Goal: Task Accomplishment & Management: Use online tool/utility

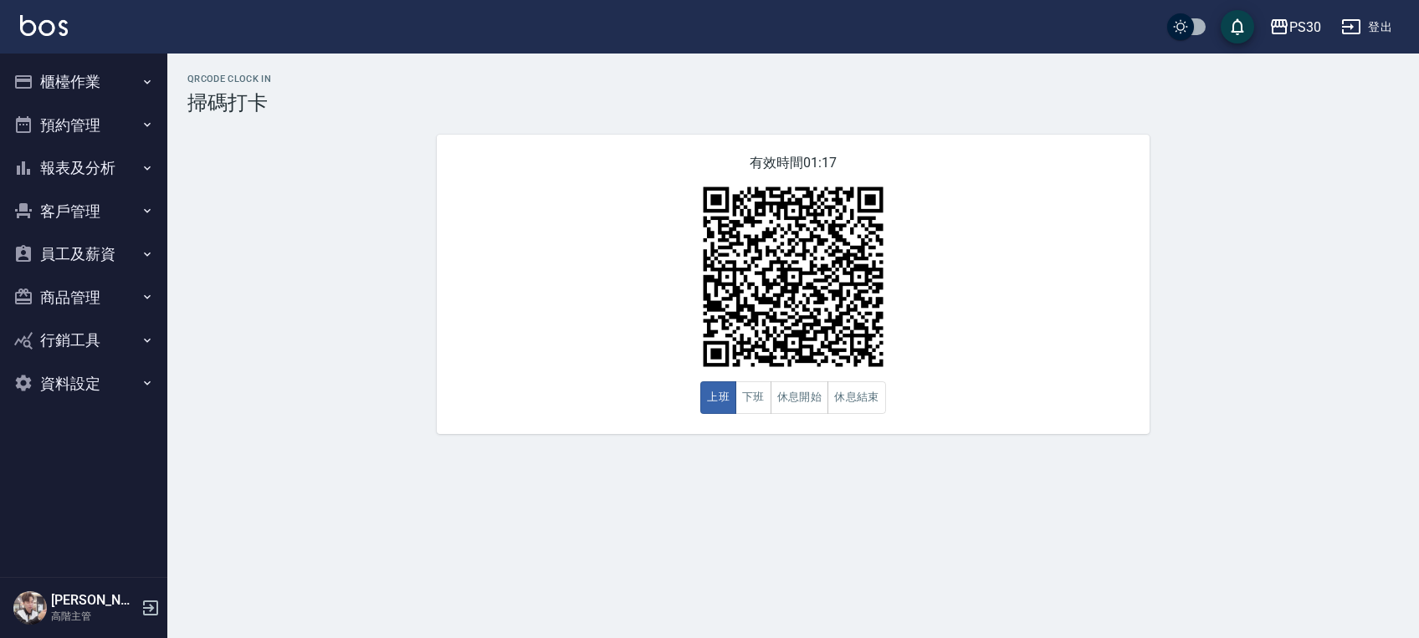
click at [49, 84] on button "櫃檯作業" at bounding box center [84, 82] width 154 height 44
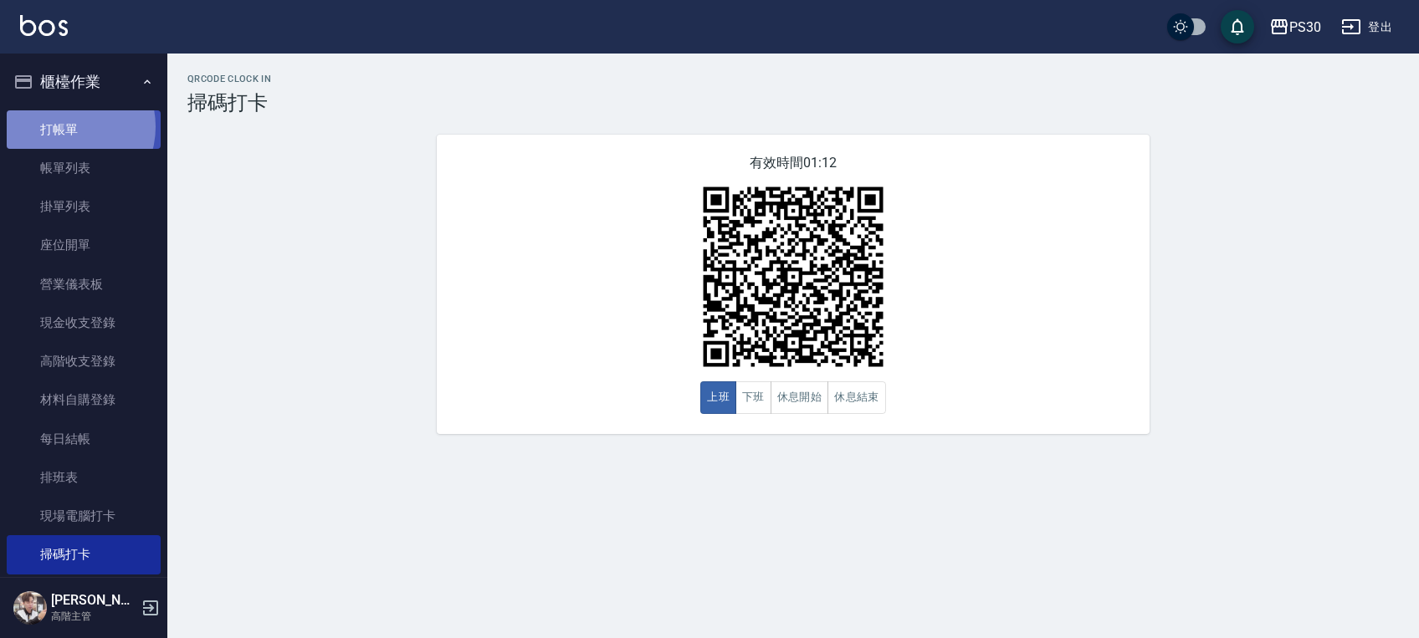
click at [67, 126] on link "打帳單" at bounding box center [84, 129] width 154 height 38
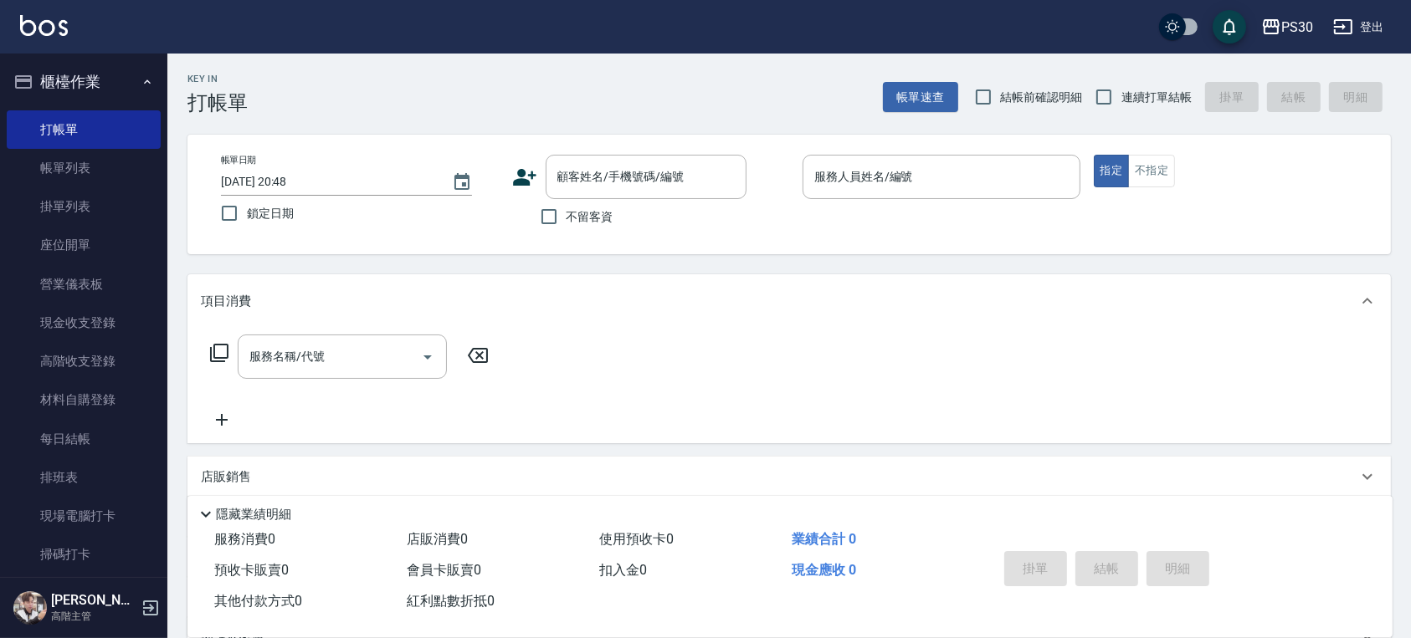
click at [593, 219] on span "不留客資" at bounding box center [589, 217] width 47 height 18
click at [566, 219] on input "不留客資" at bounding box center [548, 216] width 35 height 35
checkbox input "true"
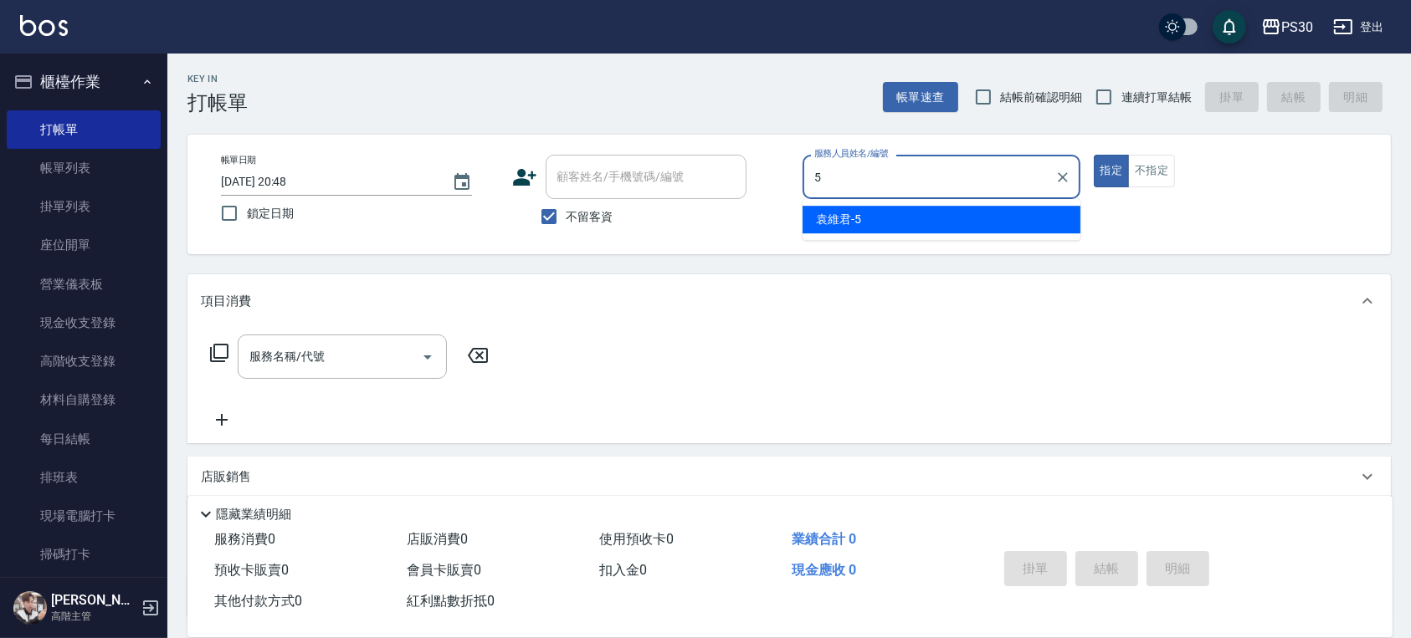
type input "袁維君-5"
type button "true"
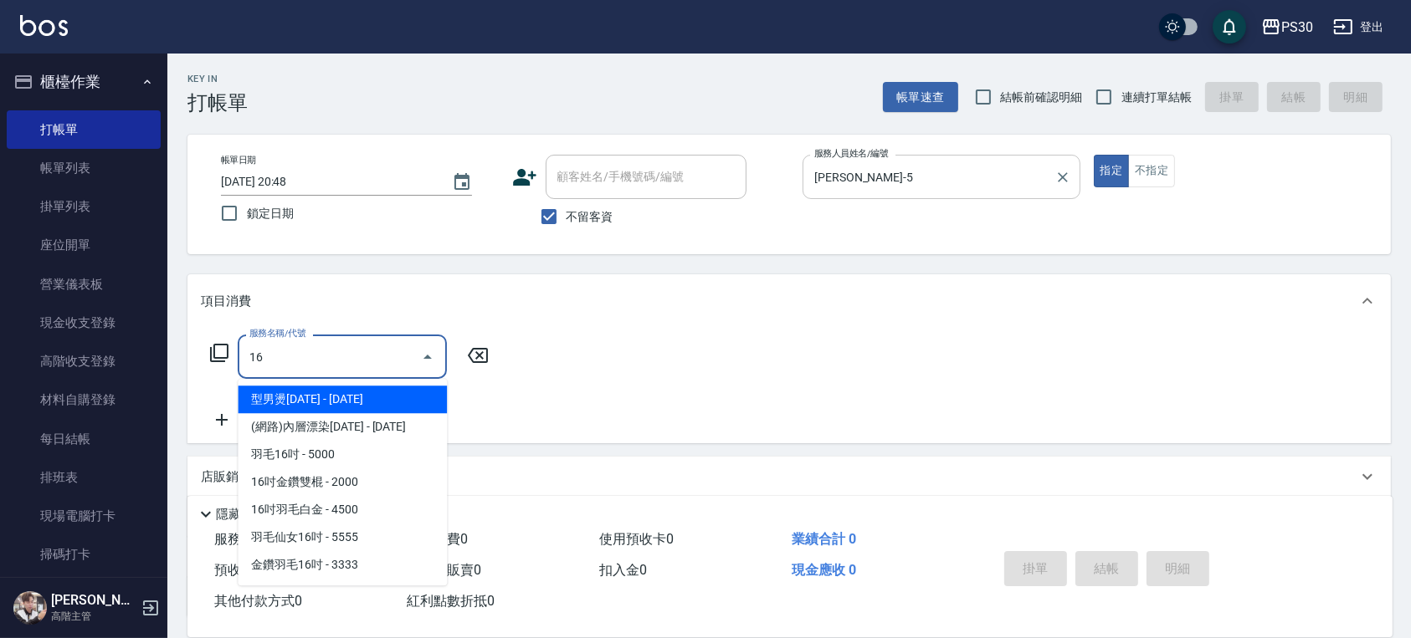
type input "1"
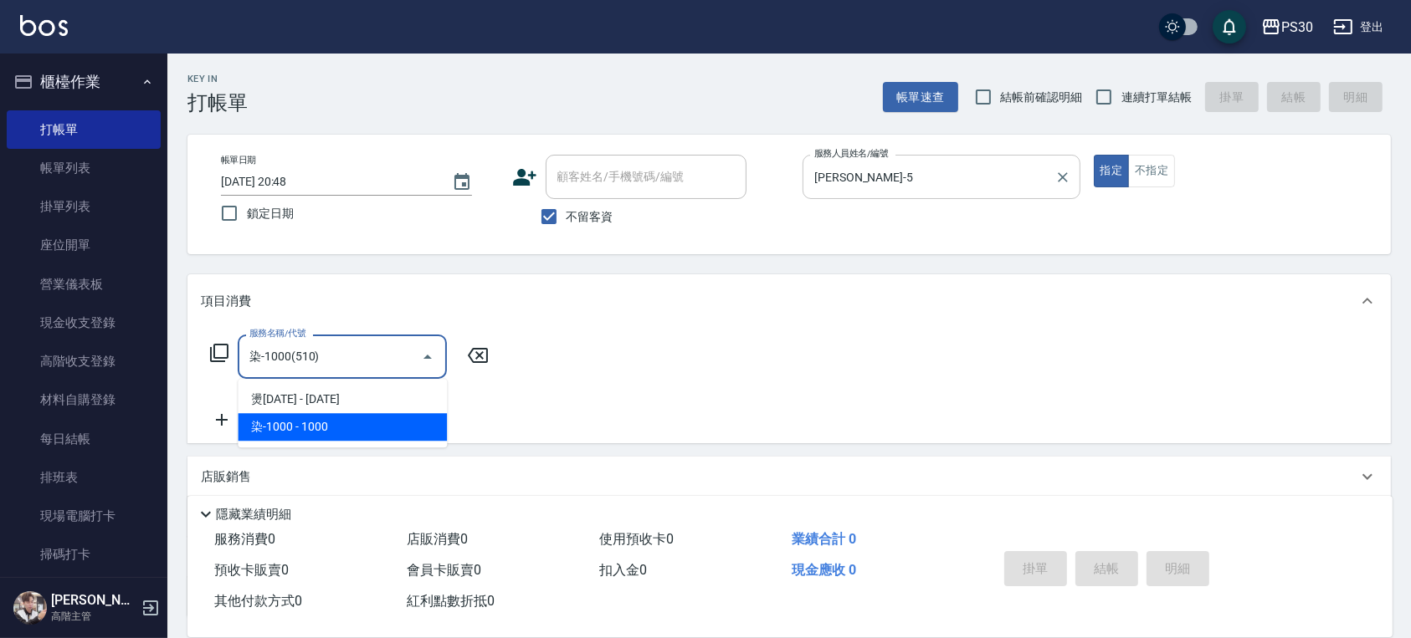
type input "染-1000(510)"
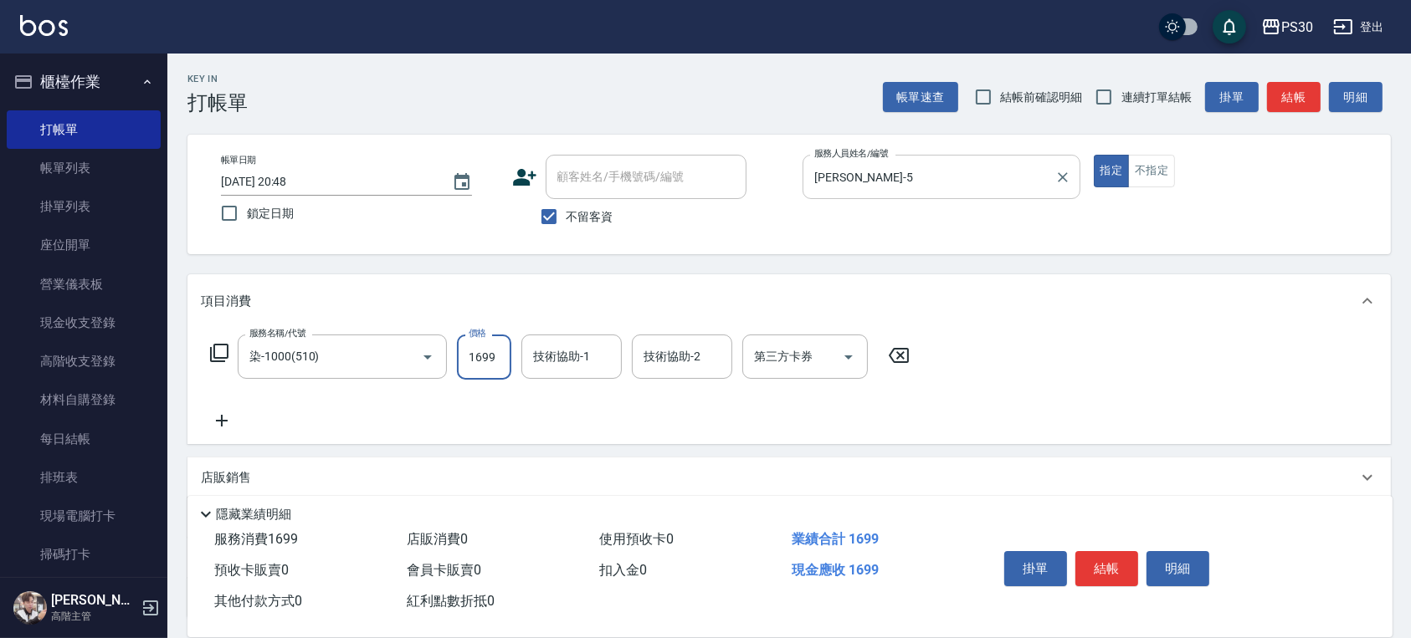
type input "1699"
type input "洪采妤-33"
click at [1104, 566] on button "結帳" at bounding box center [1106, 568] width 63 height 35
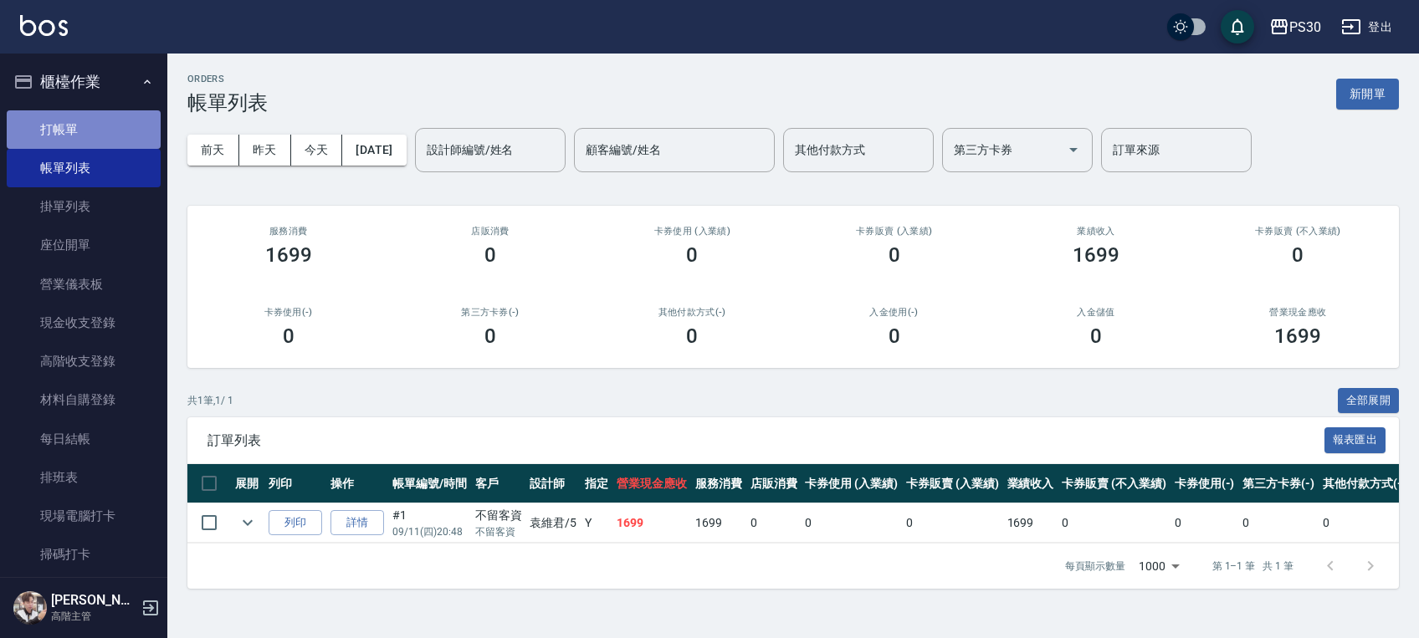
click at [130, 129] on link "打帳單" at bounding box center [84, 129] width 154 height 38
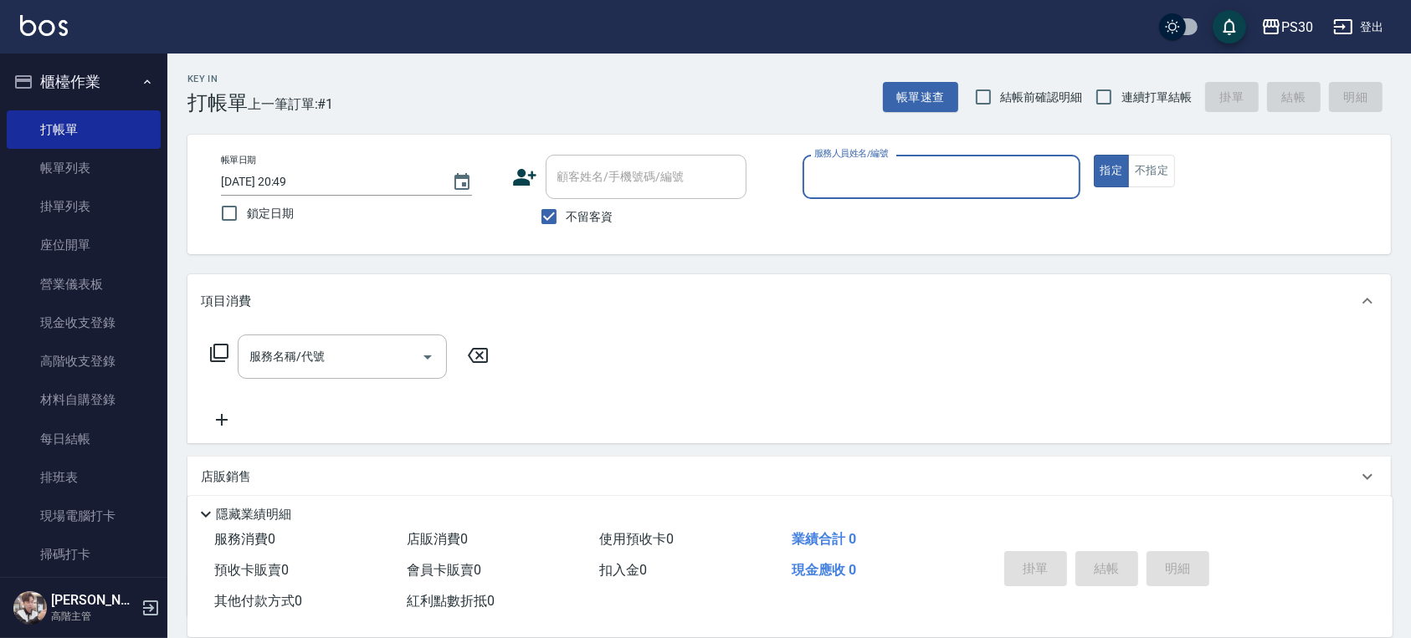
click at [1123, 104] on span "連續打單結帳" at bounding box center [1156, 98] width 70 height 18
click at [1121, 104] on input "連續打單結帳" at bounding box center [1103, 96] width 35 height 35
checkbox input "true"
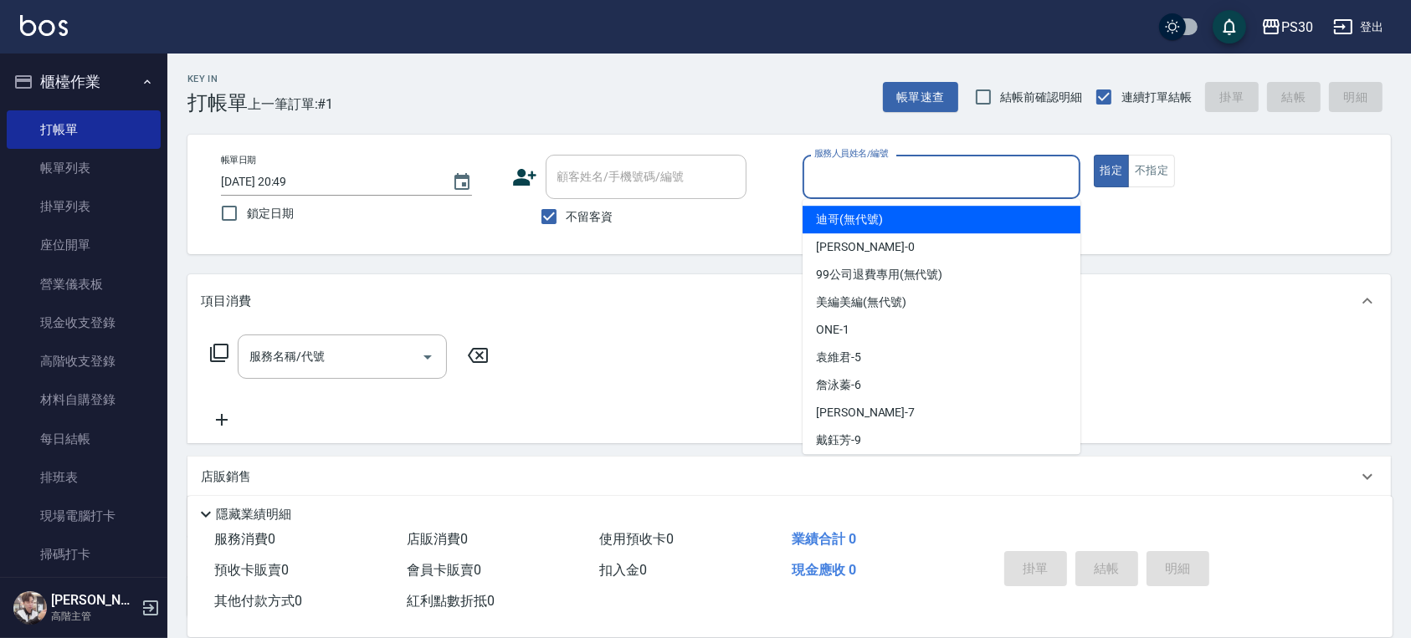
click at [964, 182] on input "服務人員姓名/編號" at bounding box center [941, 176] width 263 height 29
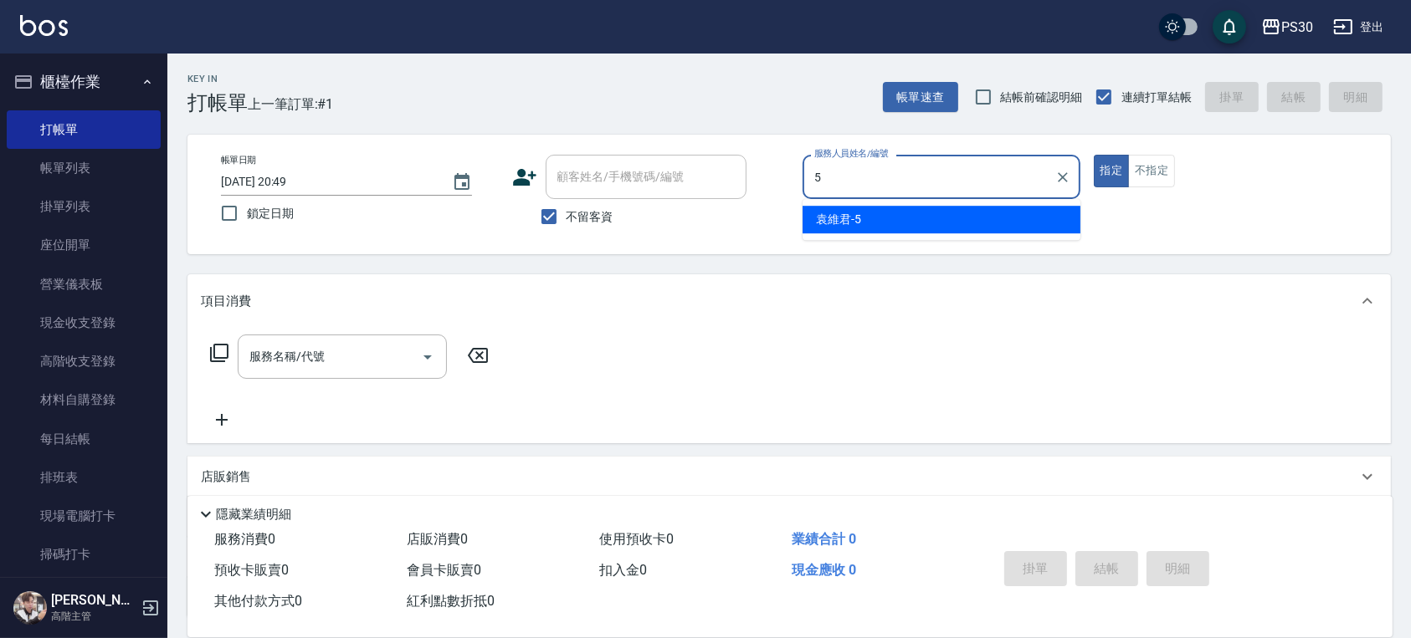
type input "袁維君-5"
type button "true"
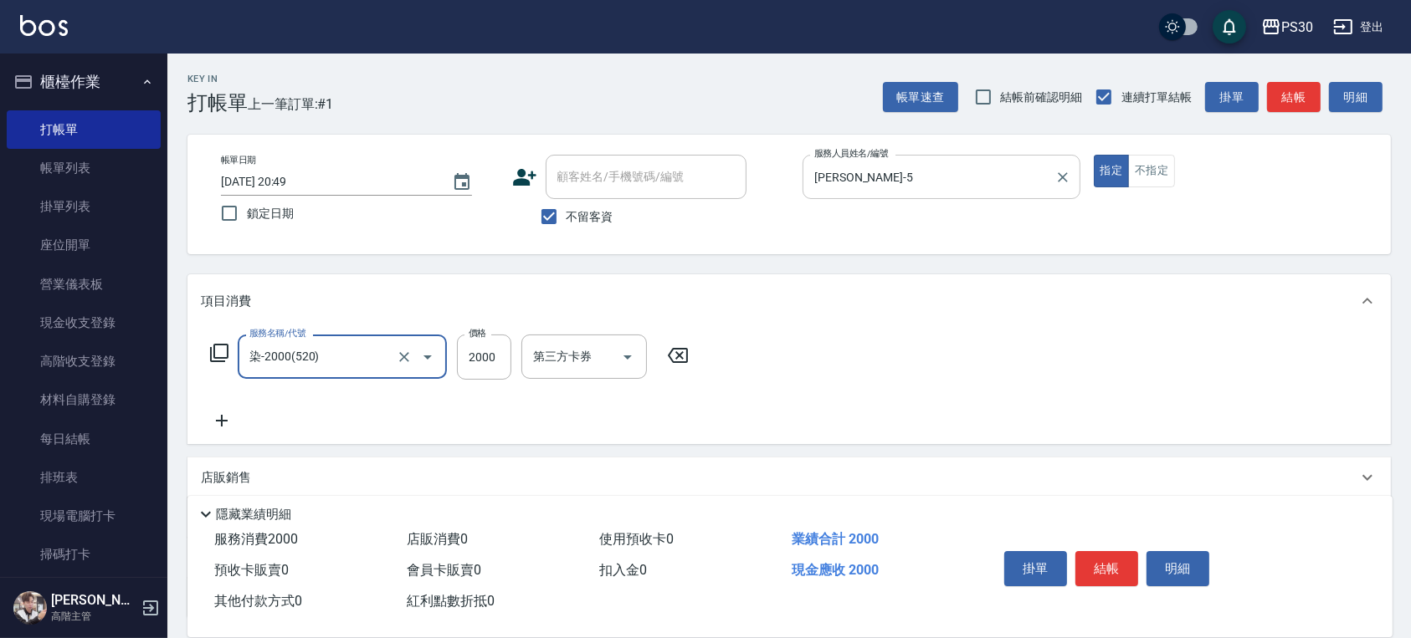
type input "染-2000(520)"
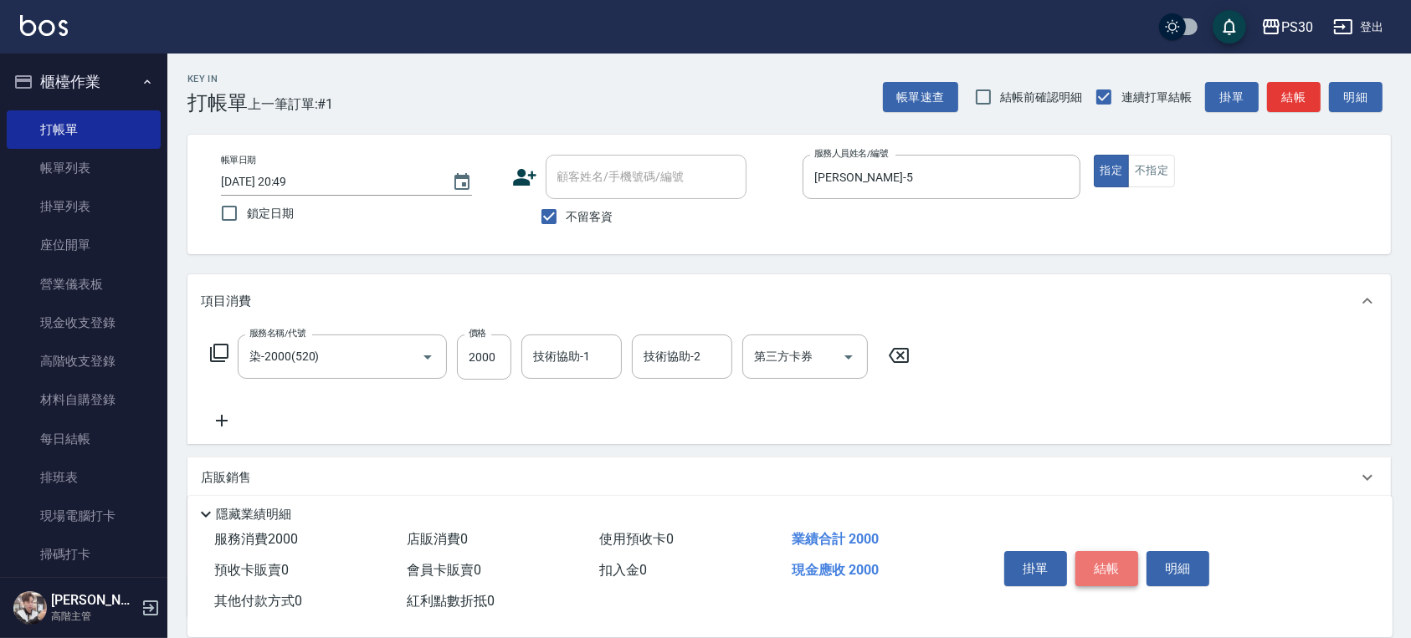
click at [1112, 555] on button "結帳" at bounding box center [1106, 568] width 63 height 35
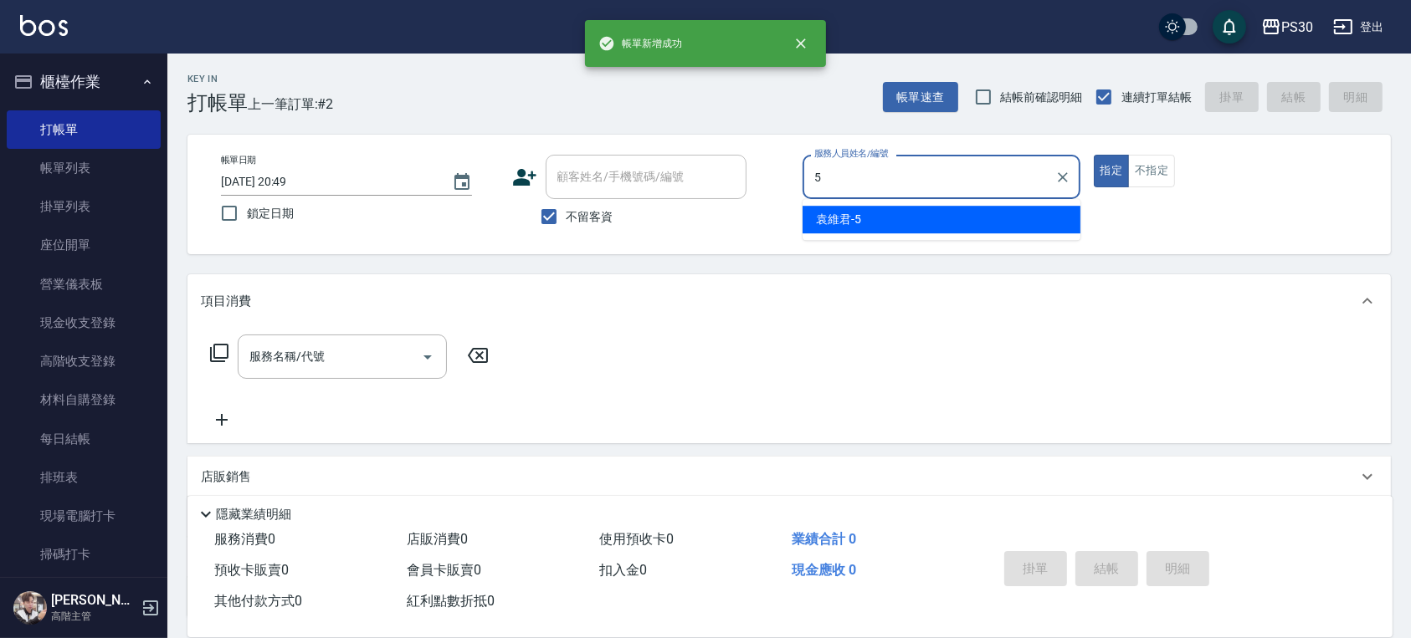
type input "袁維君-5"
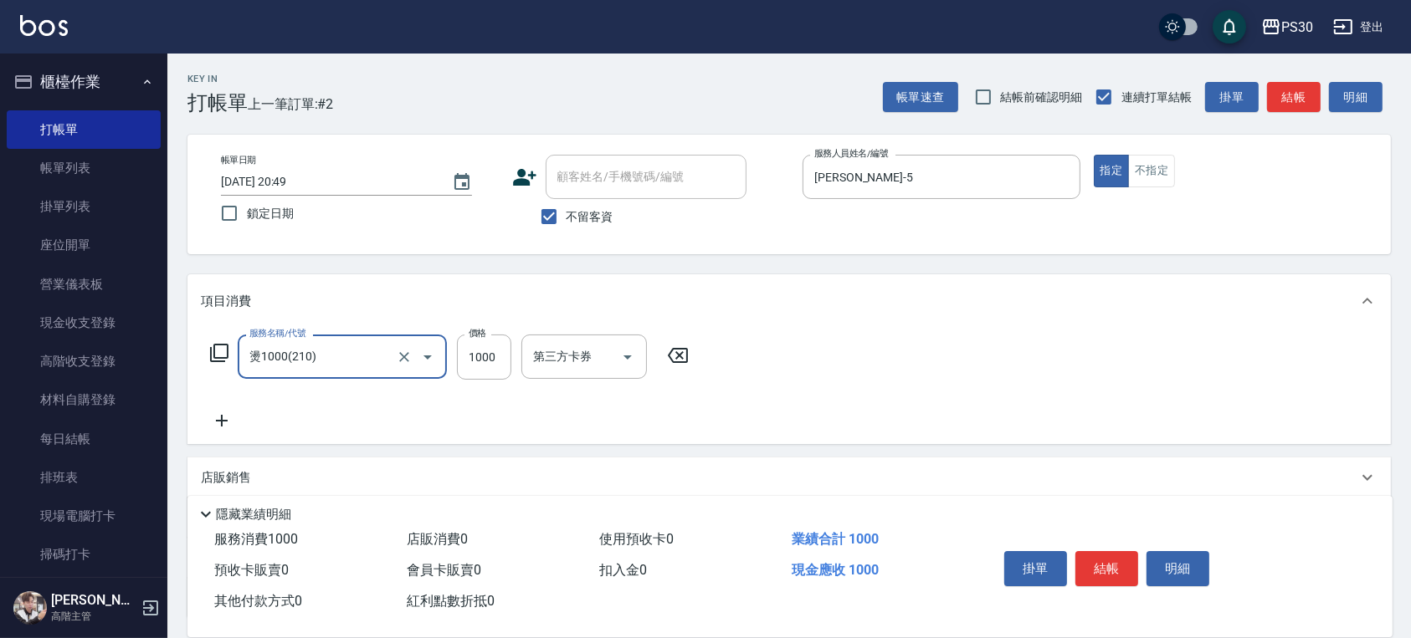
type input "燙1000(210)"
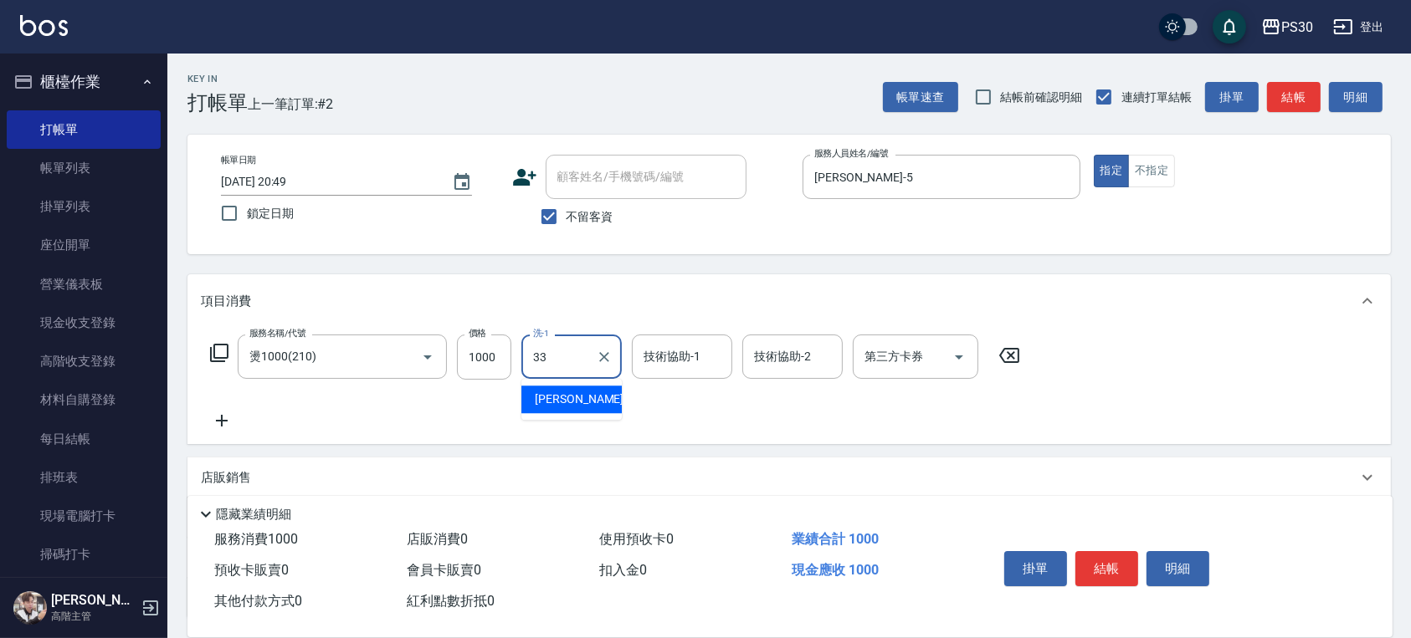
type input "洪采妤-33"
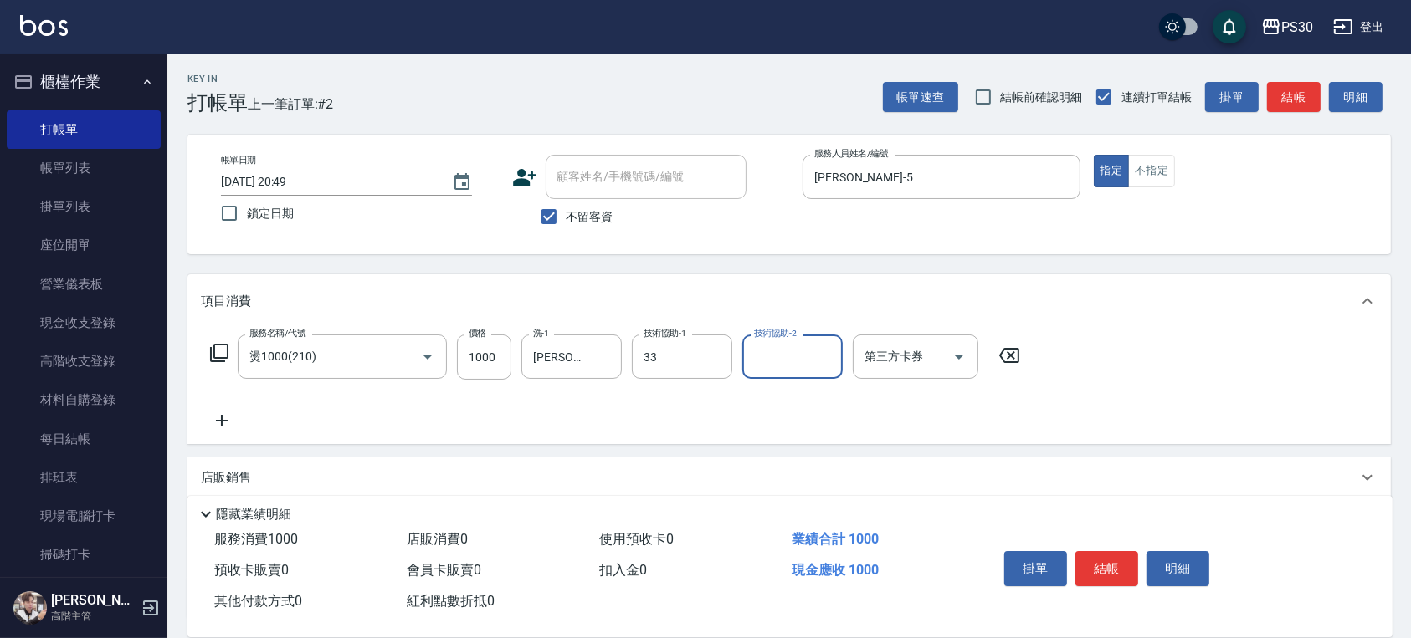
type input "洪采妤-33"
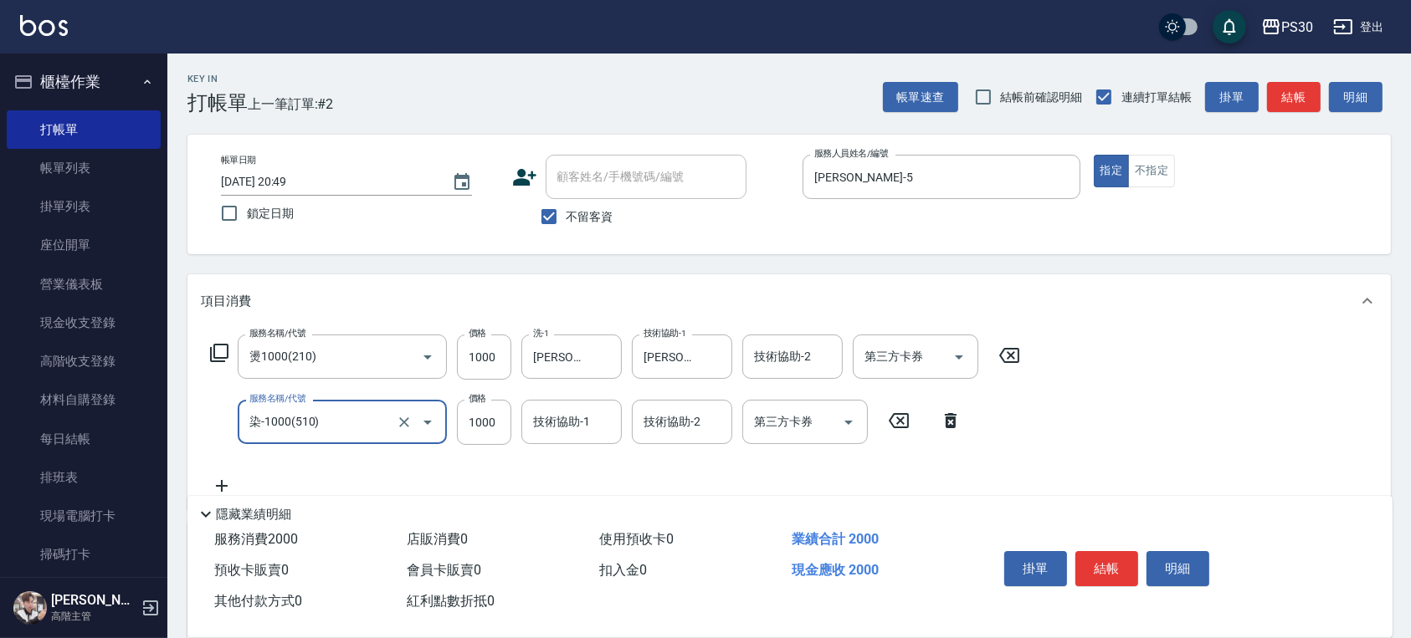
type input "染-1000(510)"
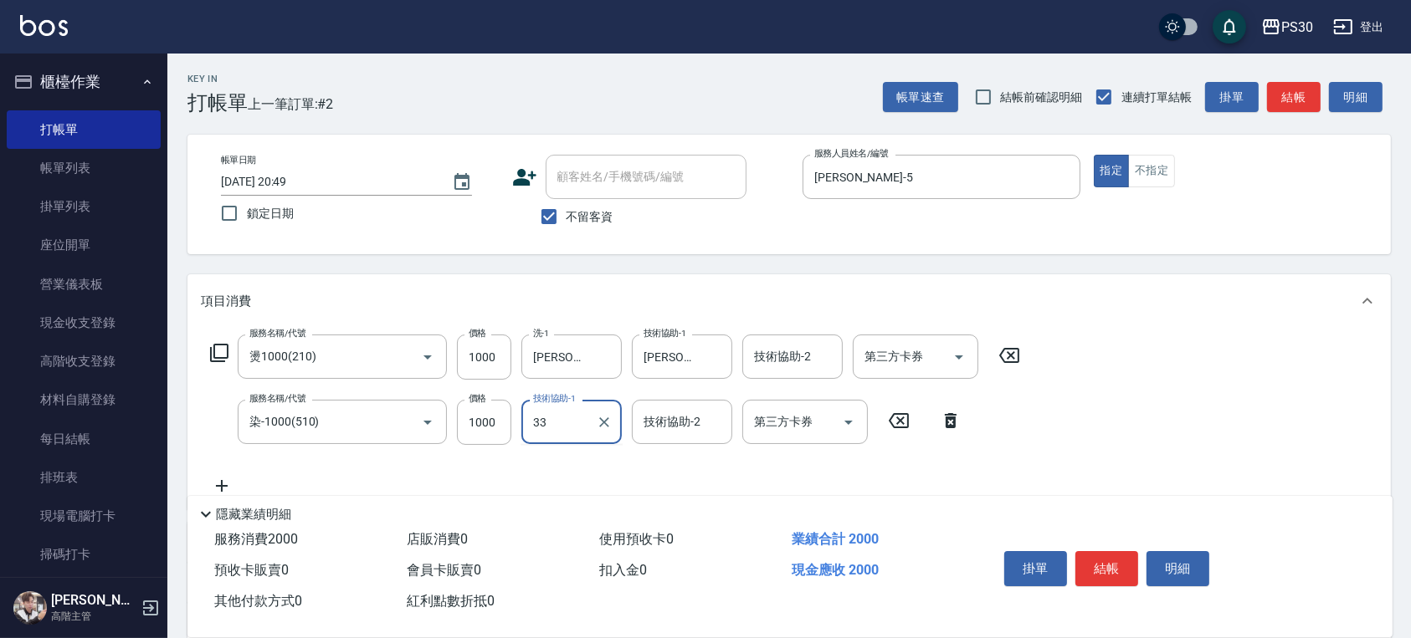
type input "洪采妤-33"
click at [1125, 563] on button "結帳" at bounding box center [1106, 568] width 63 height 35
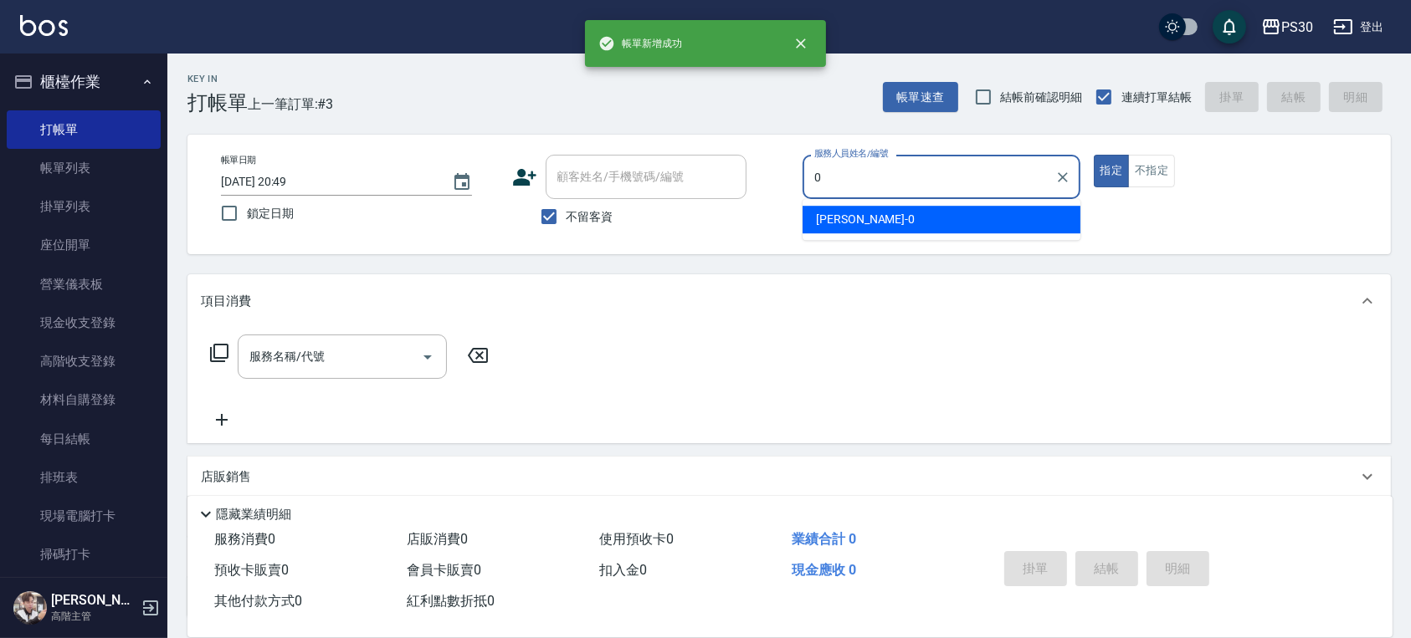
type input "廖金城-0"
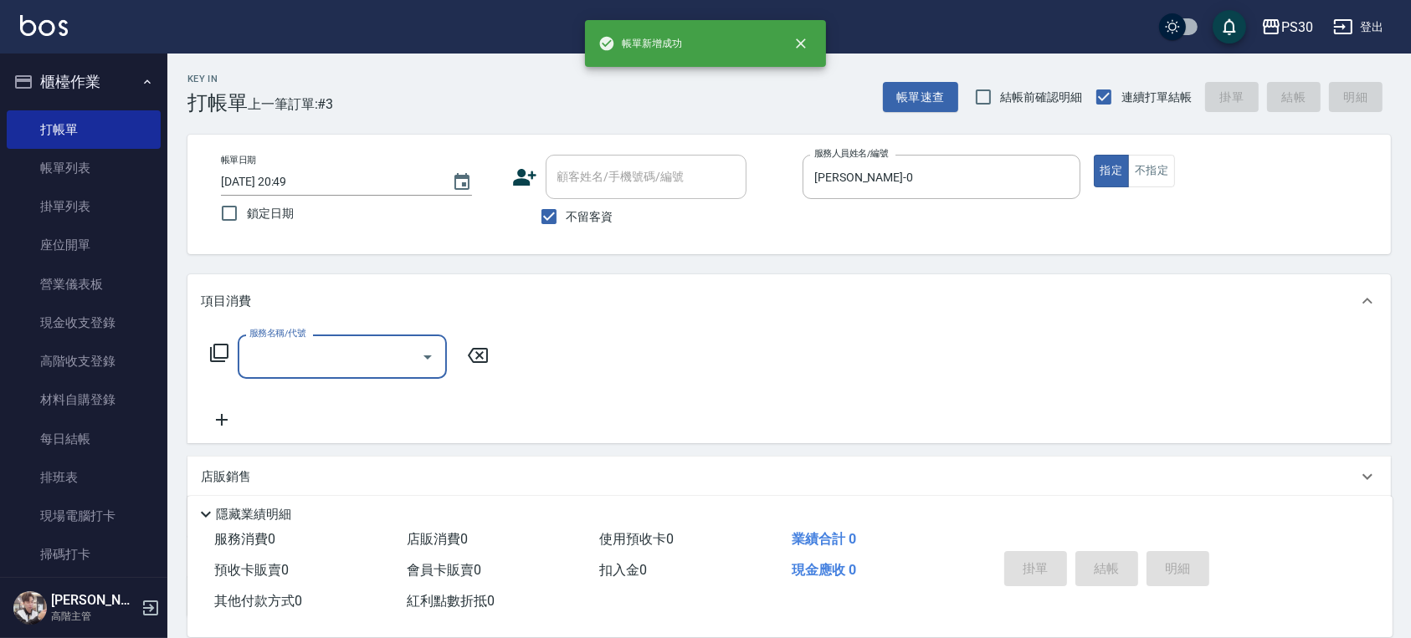
type input "6"
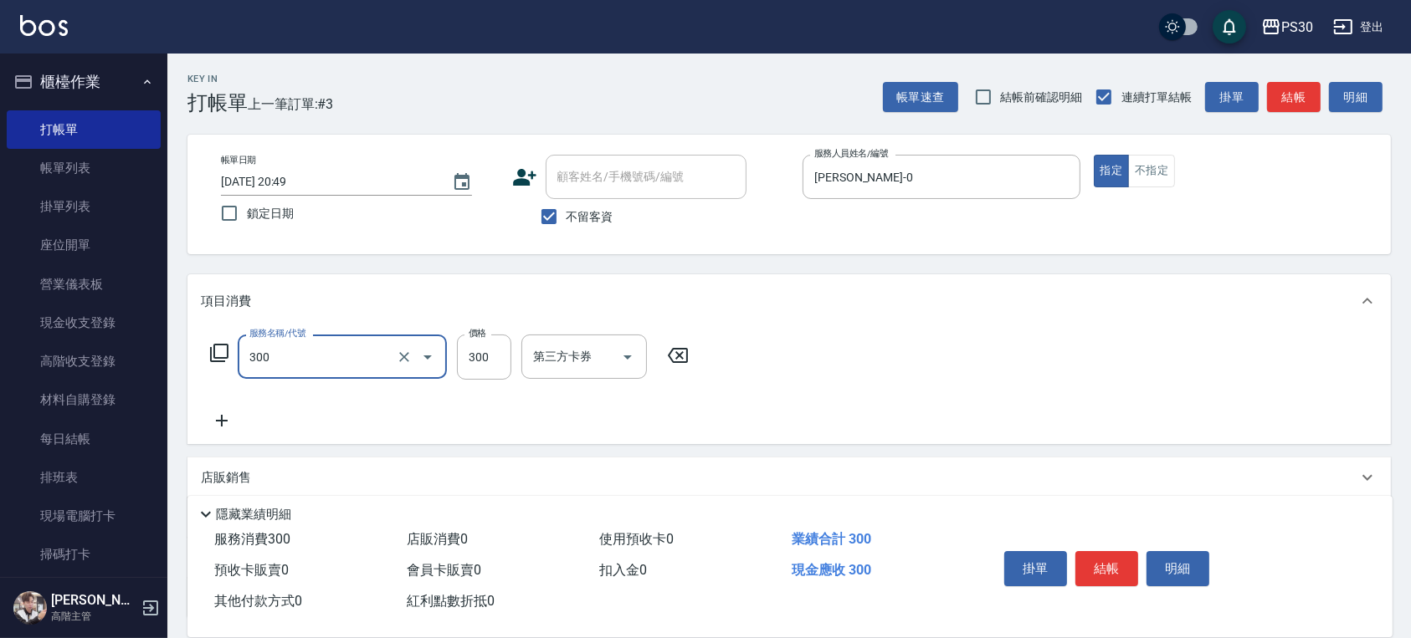
type input "洗剪300(300)"
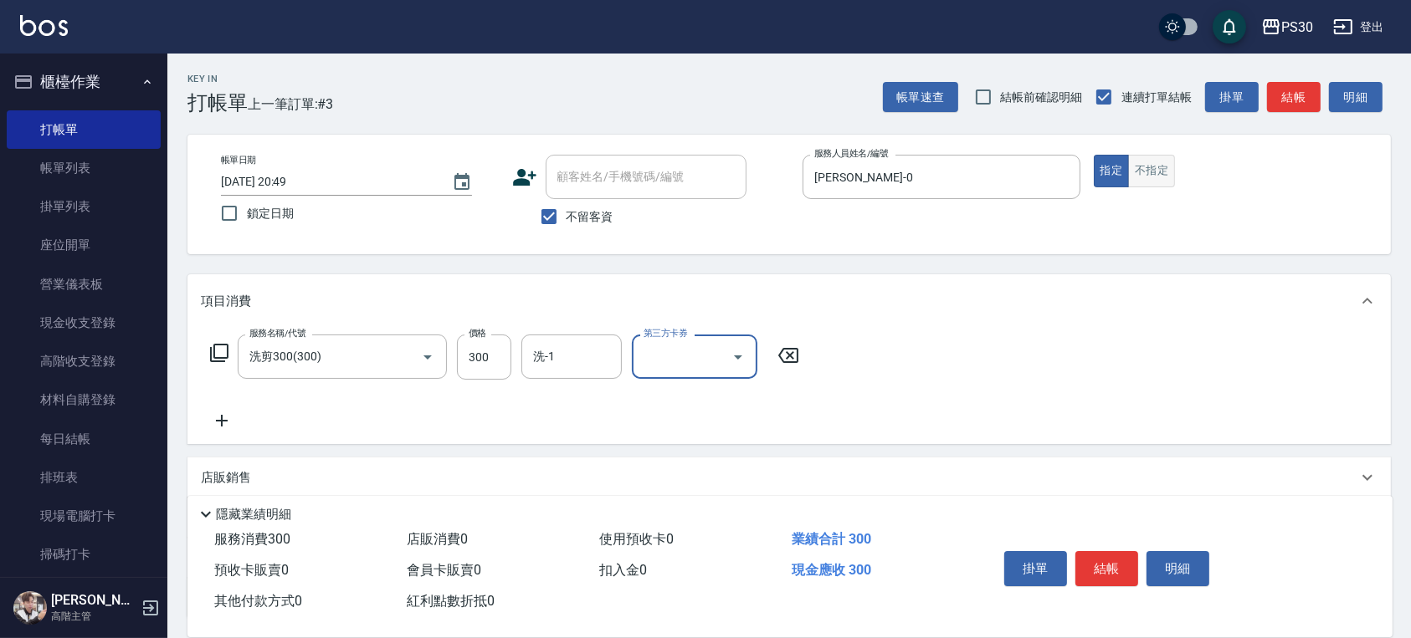
click at [1146, 171] on button "不指定" at bounding box center [1151, 171] width 47 height 33
click at [1120, 560] on button "結帳" at bounding box center [1106, 568] width 63 height 35
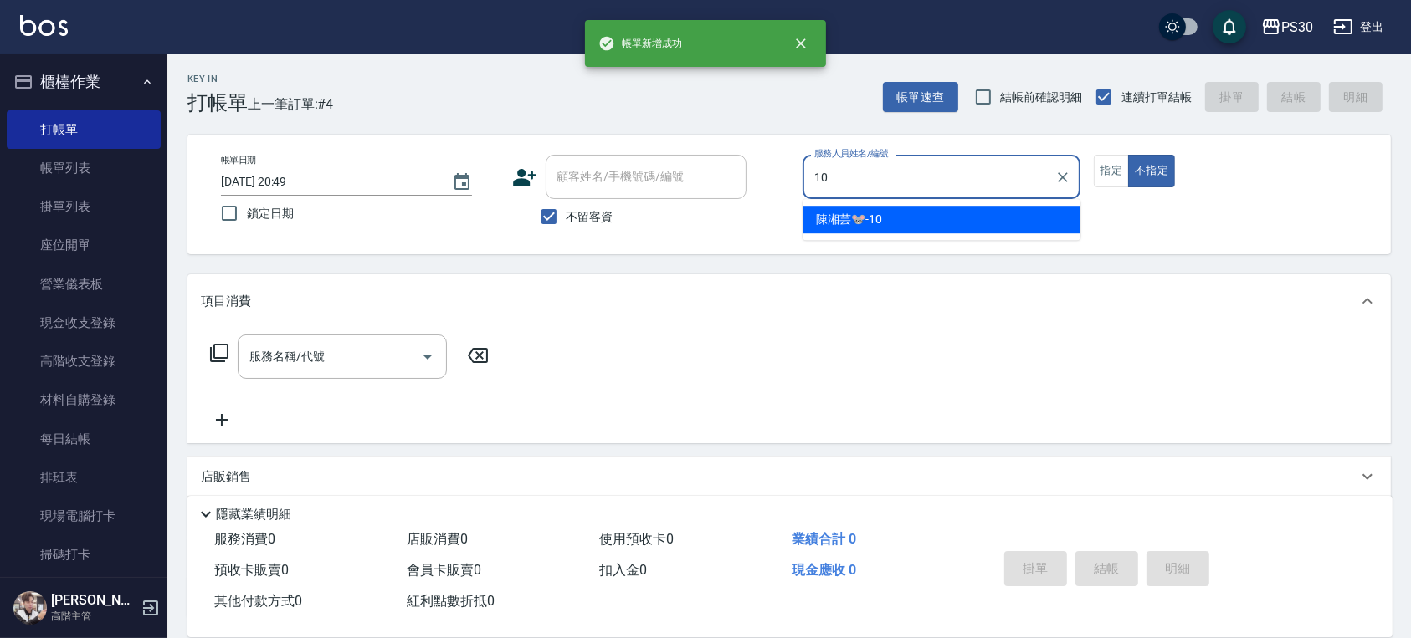
type input "陳湘芸🐭-10"
type button "false"
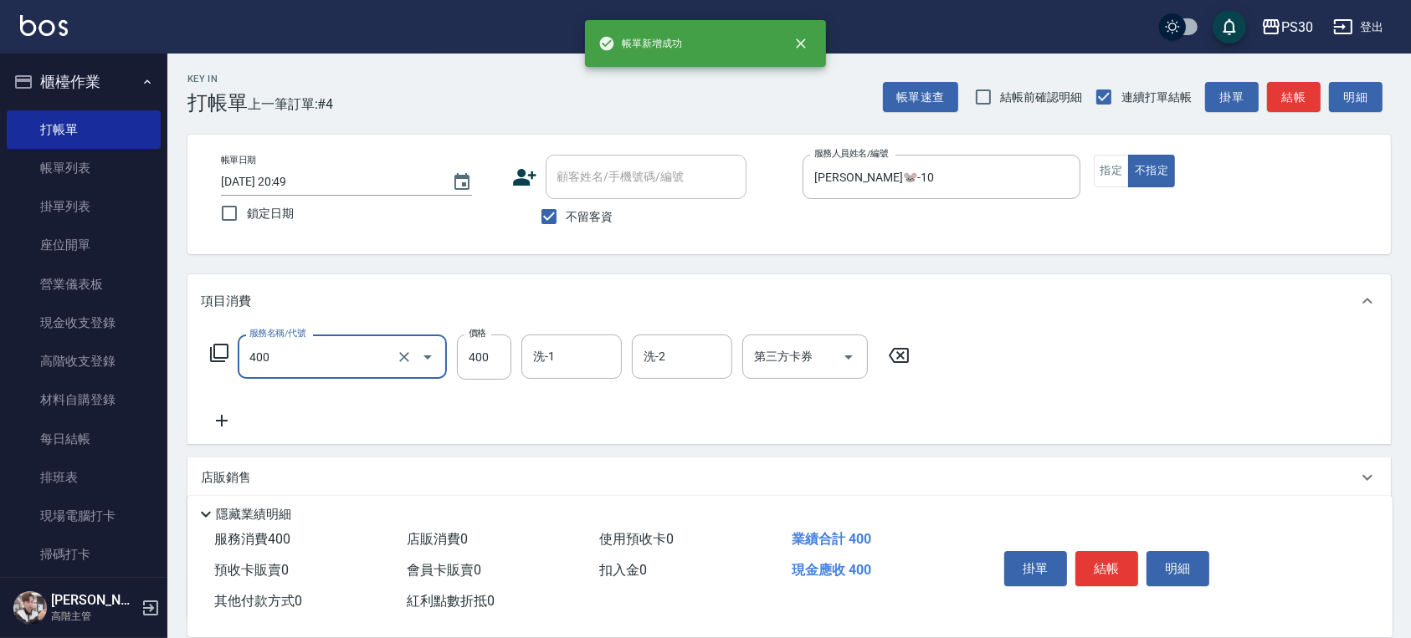
type input "洗剪400(400)"
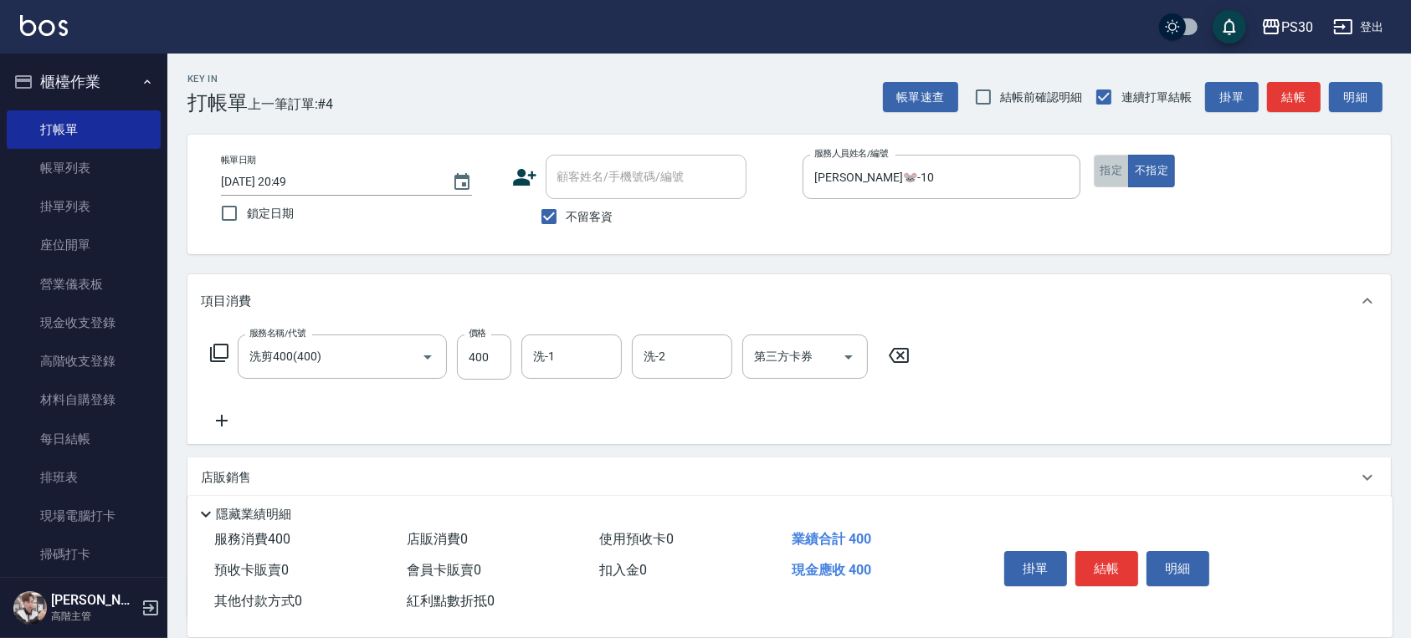
click at [1120, 168] on button "指定" at bounding box center [1112, 171] width 36 height 33
click at [1111, 554] on button "結帳" at bounding box center [1106, 568] width 63 height 35
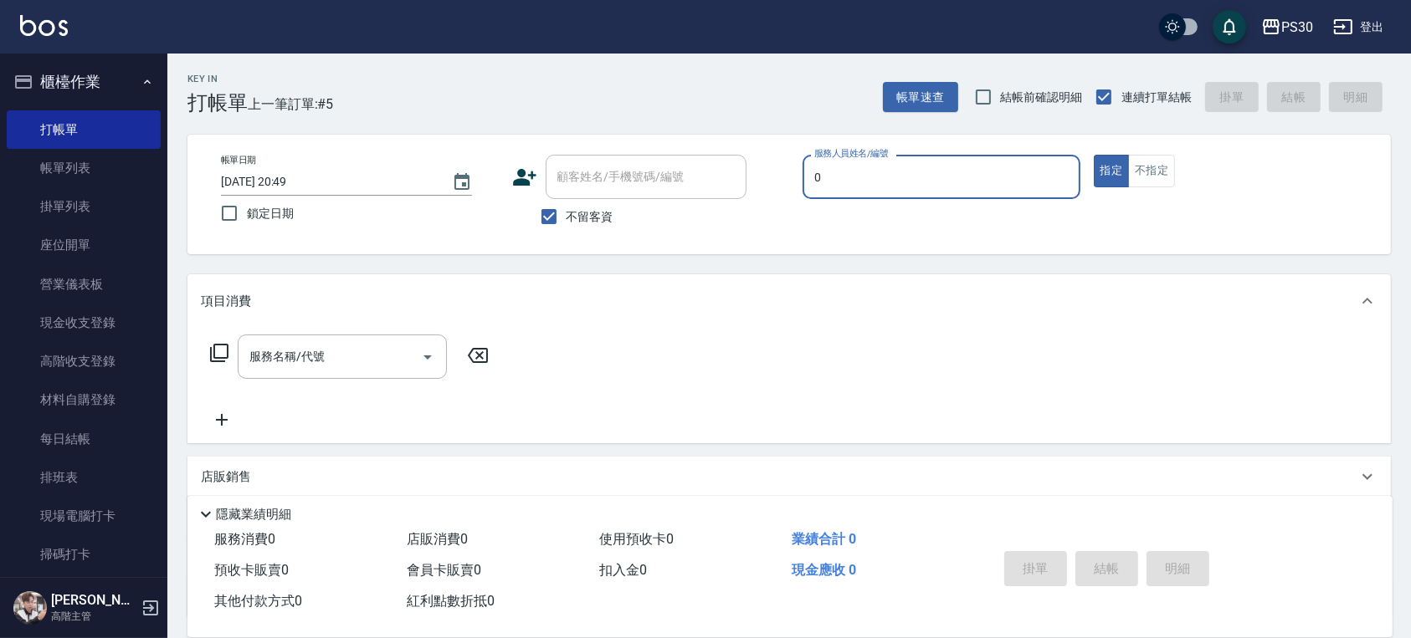
type input "廖金城-0"
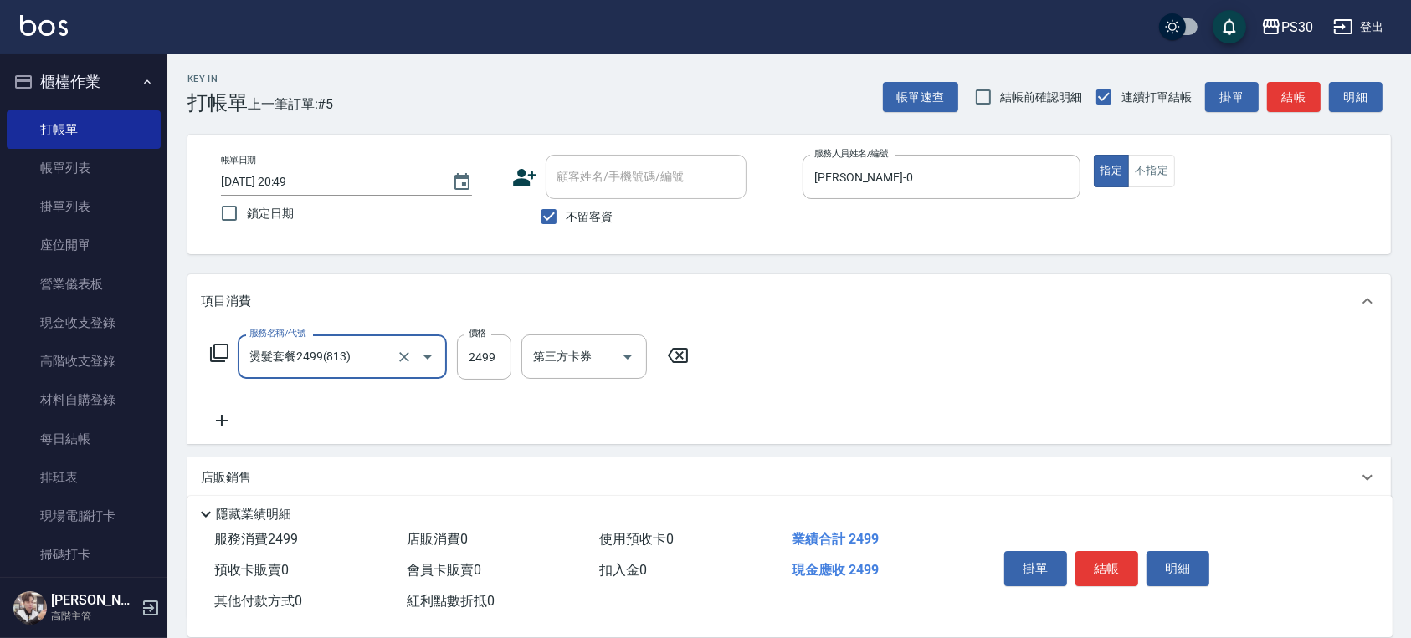
type input "燙髮套餐2499(813)"
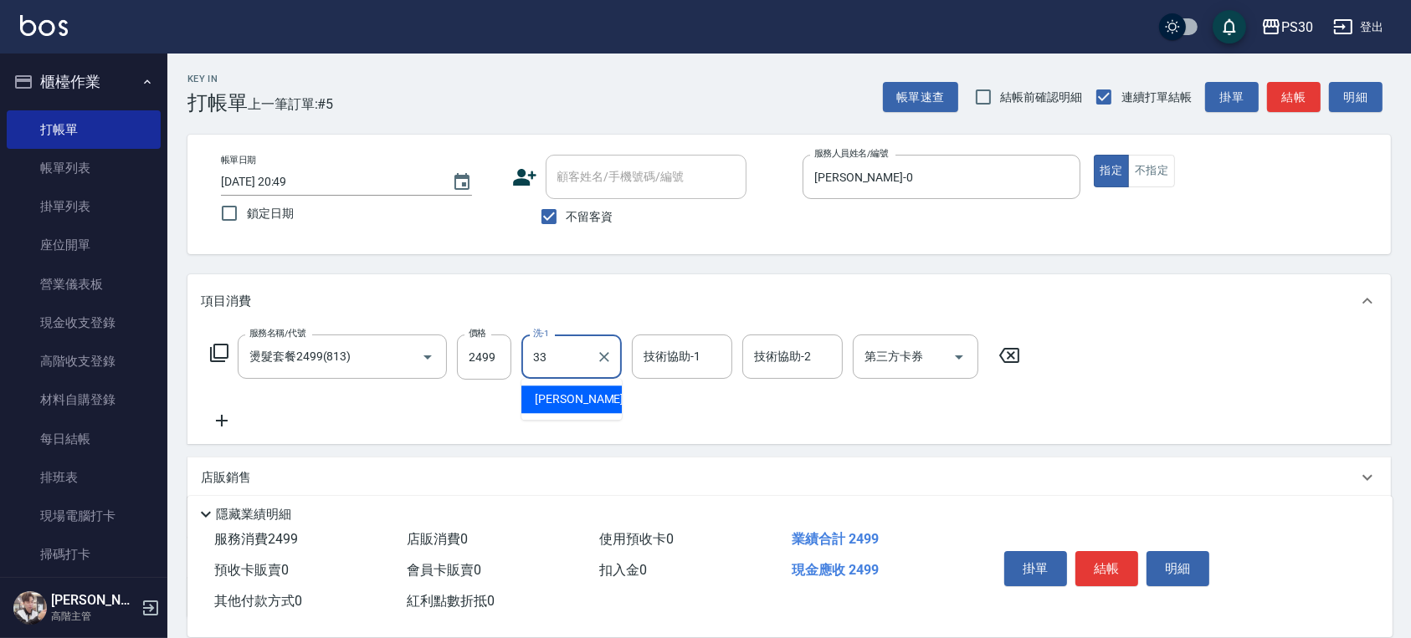
type input "洪采妤-33"
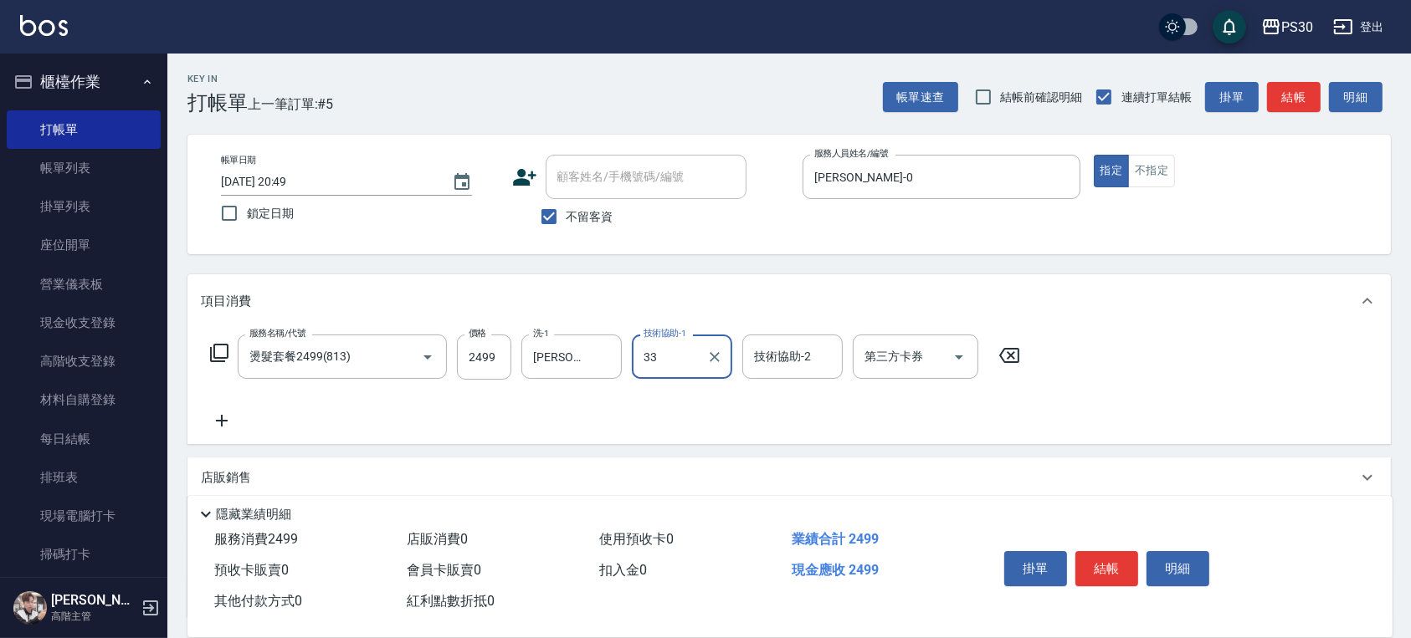
type input "洪采妤-33"
click at [612, 353] on icon "Clear" at bounding box center [604, 357] width 17 height 17
click at [1113, 556] on button "結帳" at bounding box center [1106, 568] width 63 height 35
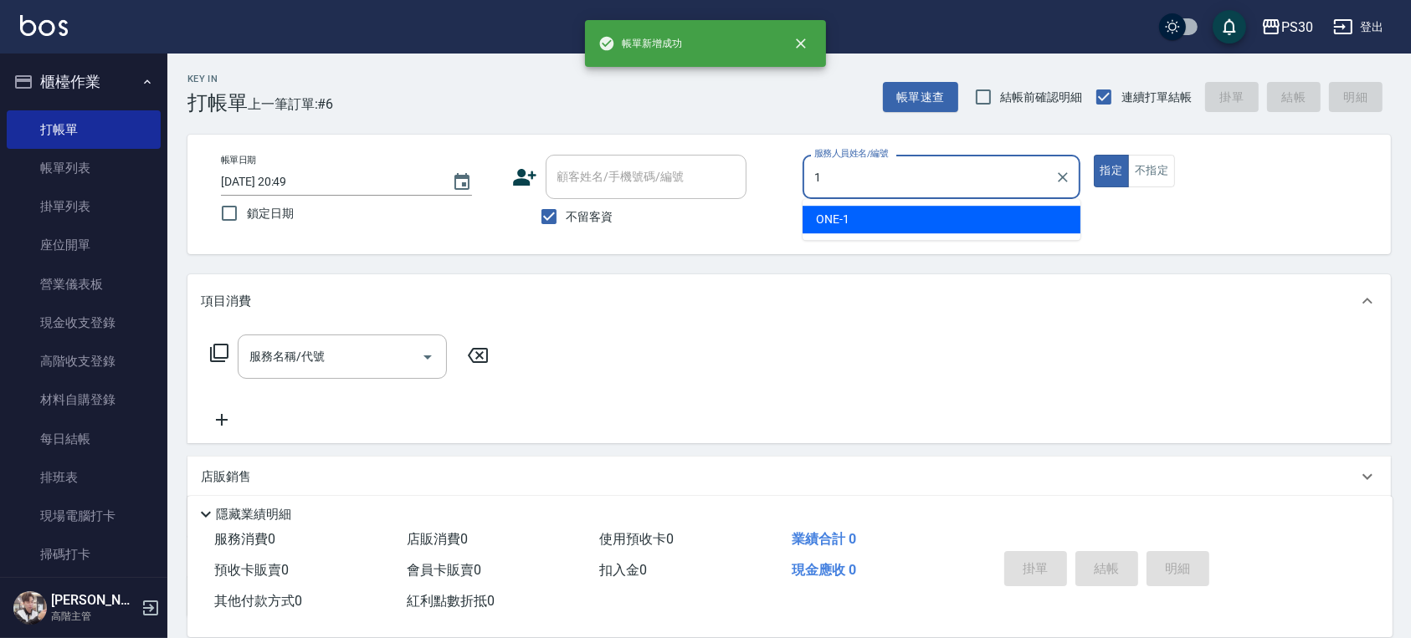
type input "ONE-1"
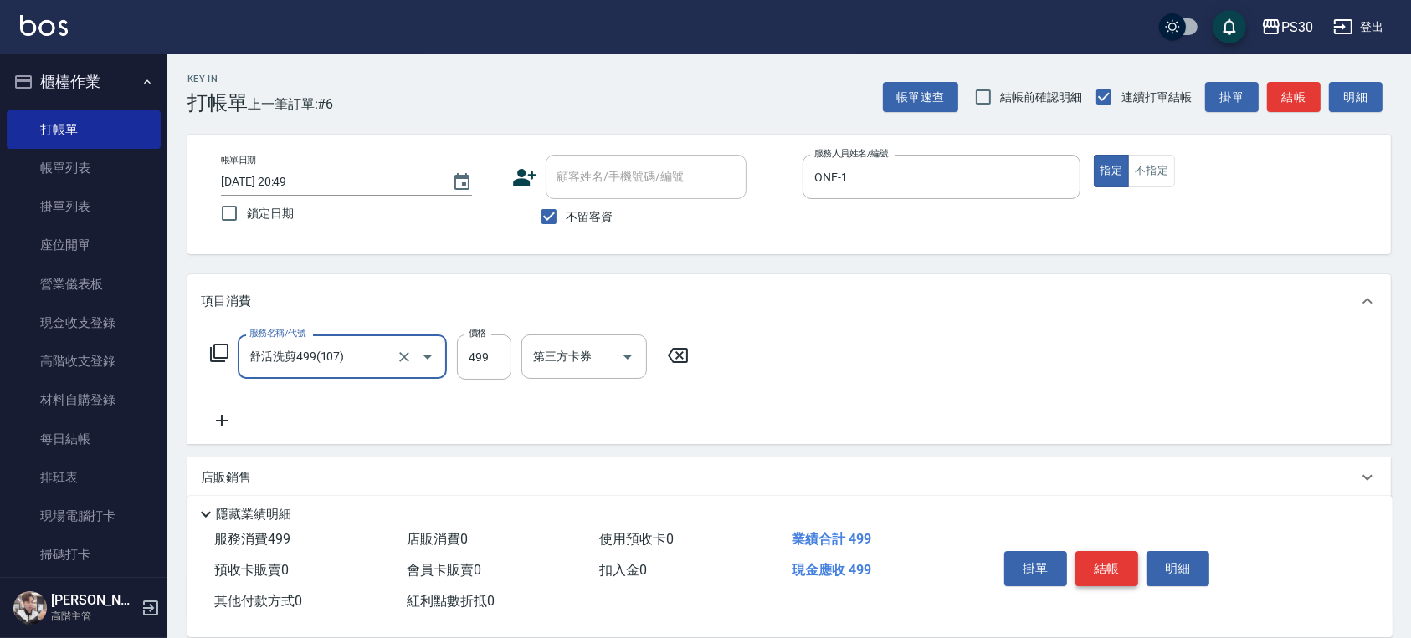
type input "舒活洗剪499(107)"
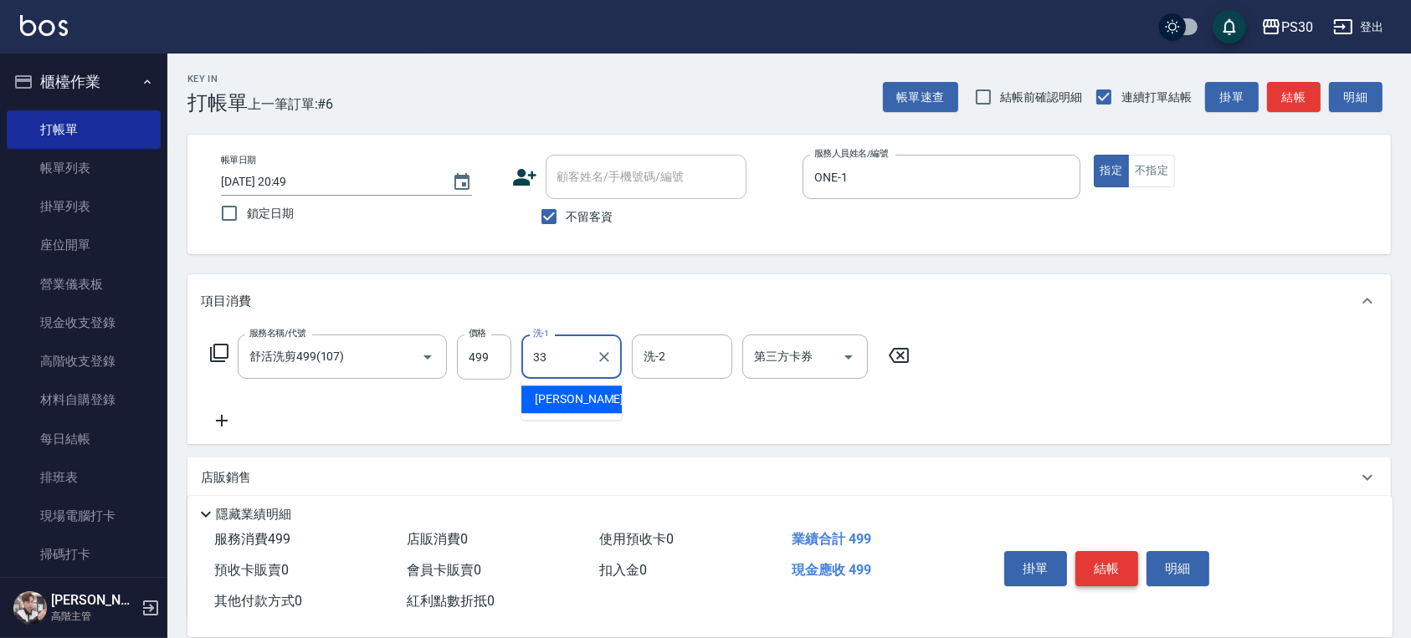
type input "洪采妤-33"
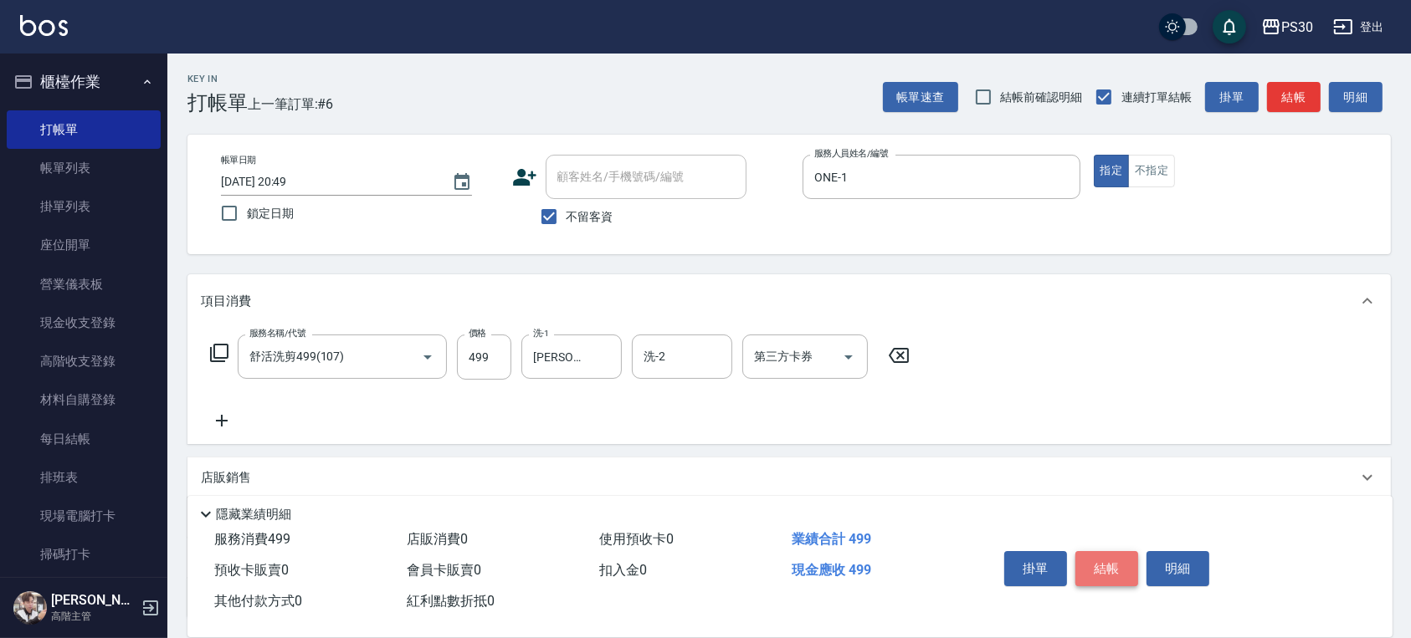
click at [1098, 562] on button "結帳" at bounding box center [1106, 568] width 63 height 35
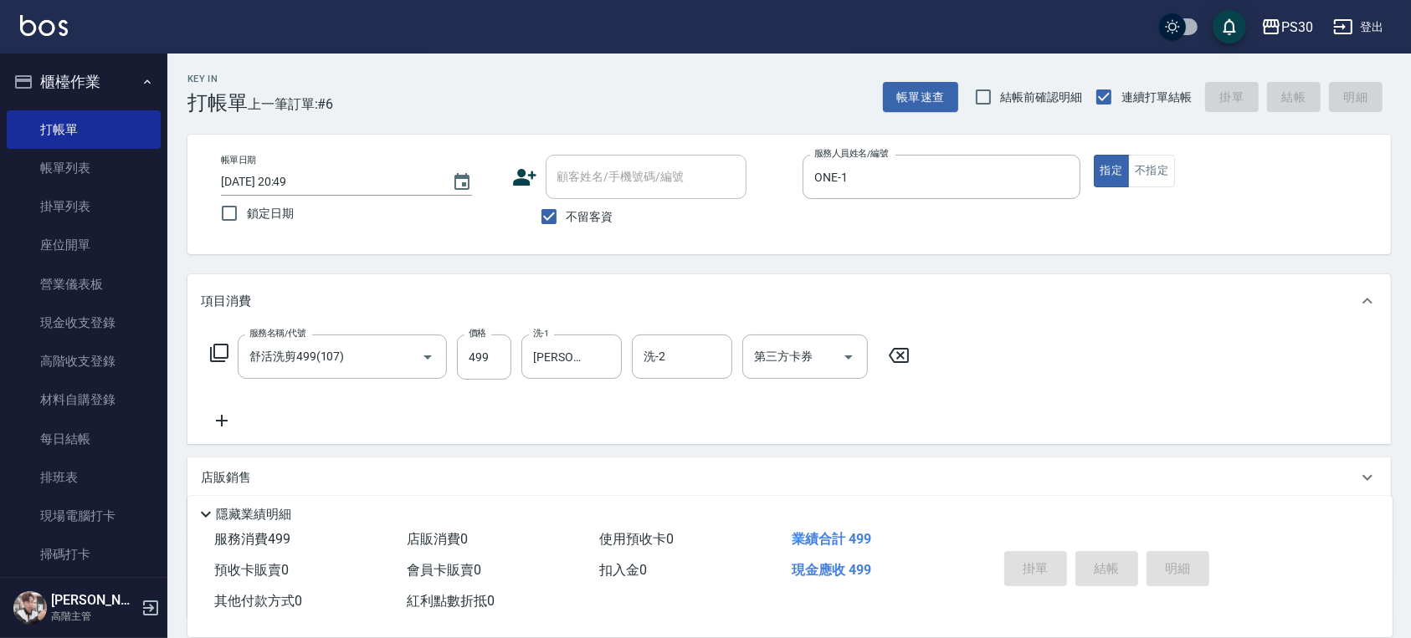
type input "2025/09/11 20:50"
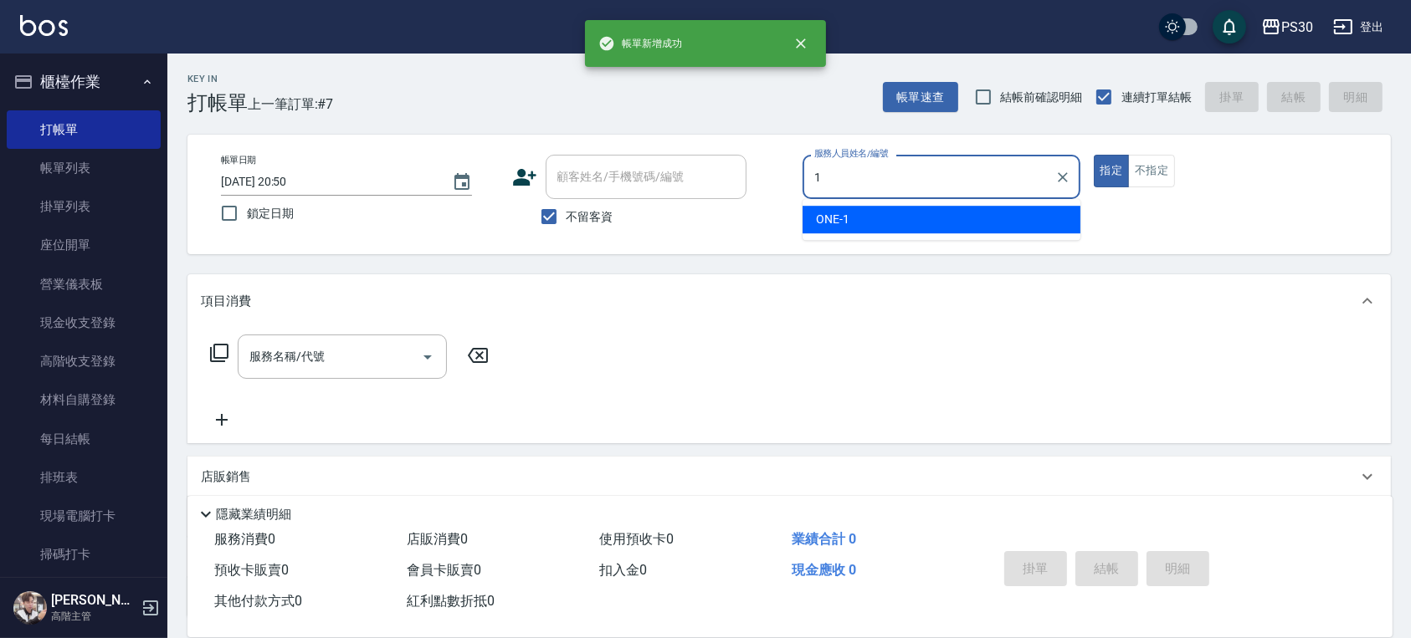
type input "ONE-1"
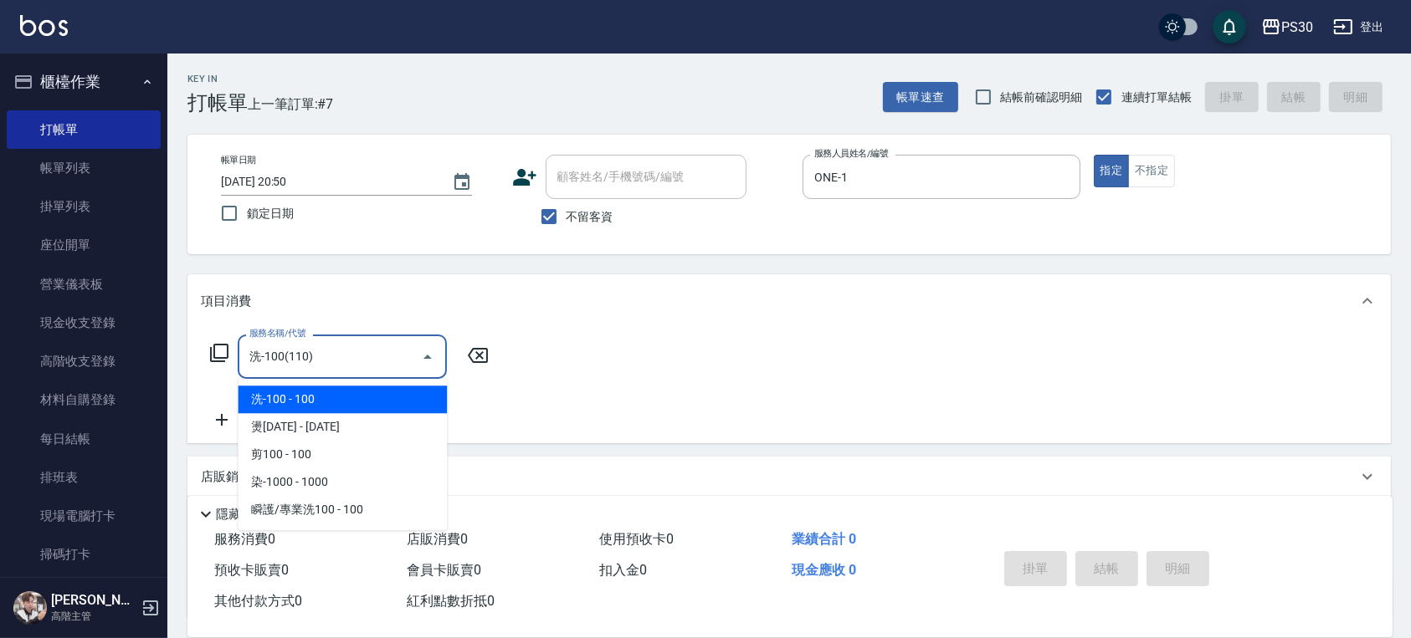
type input "洗-100(110)"
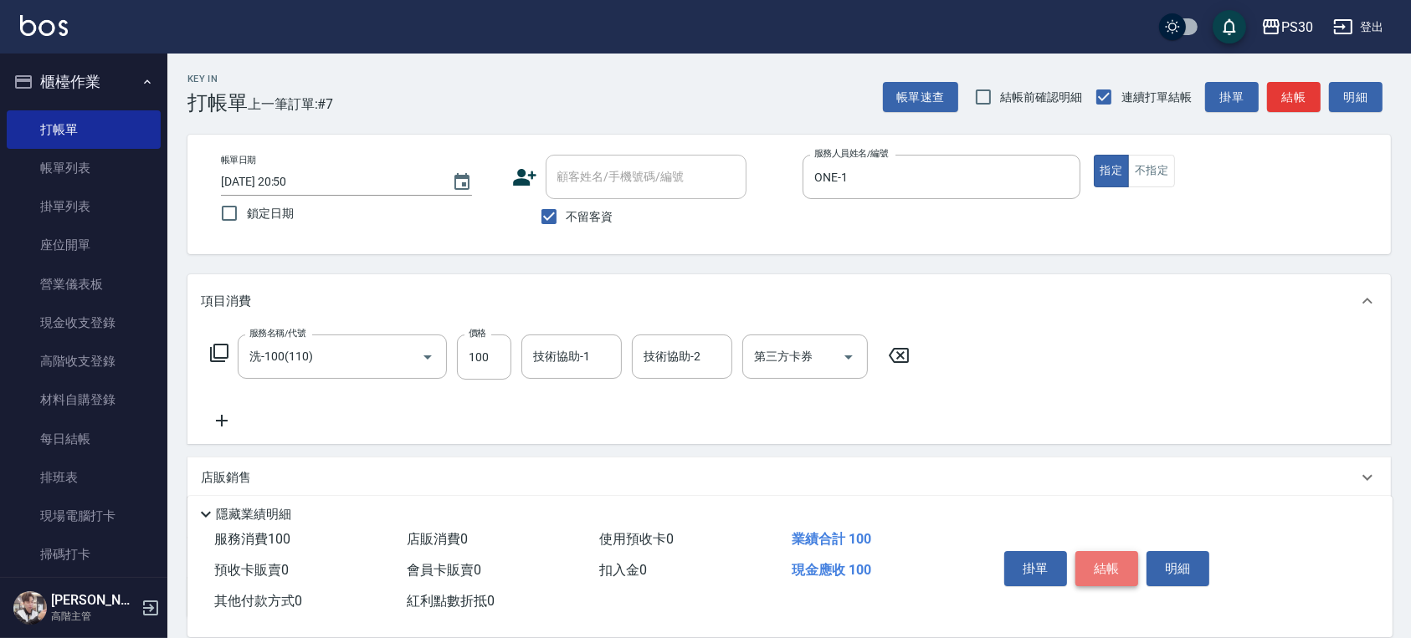
click at [1105, 563] on button "結帳" at bounding box center [1106, 568] width 63 height 35
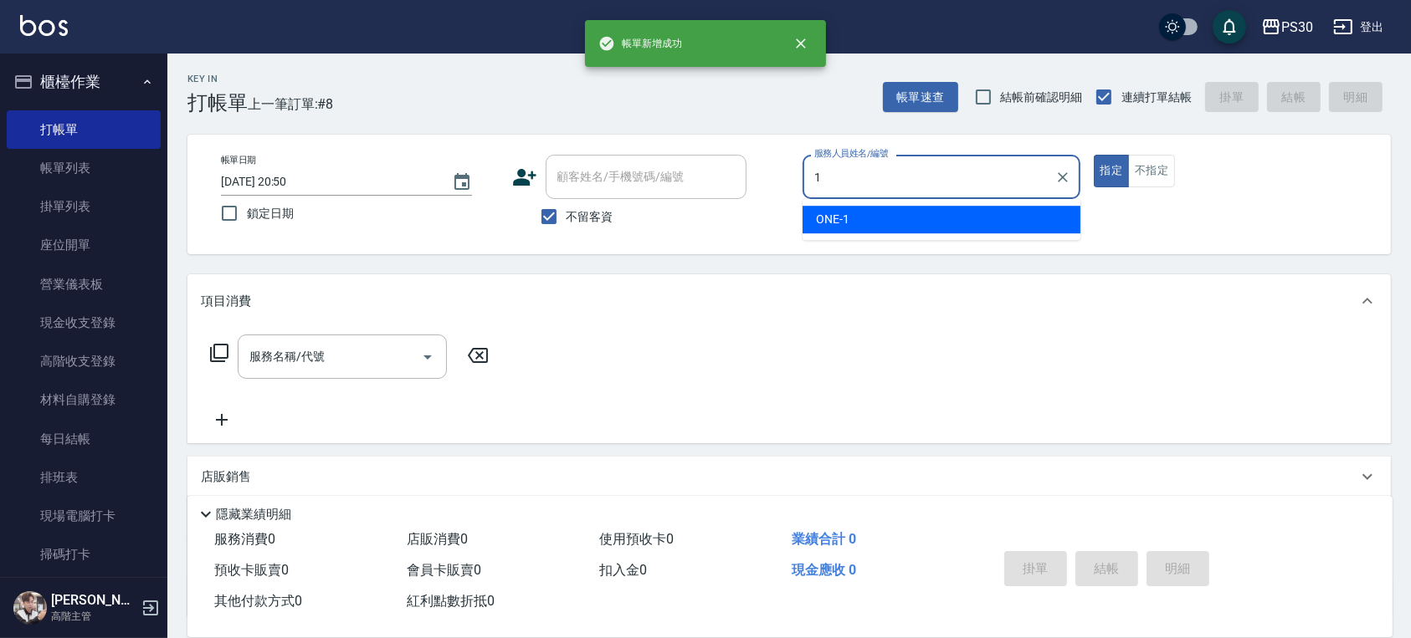
type input "ONE-1"
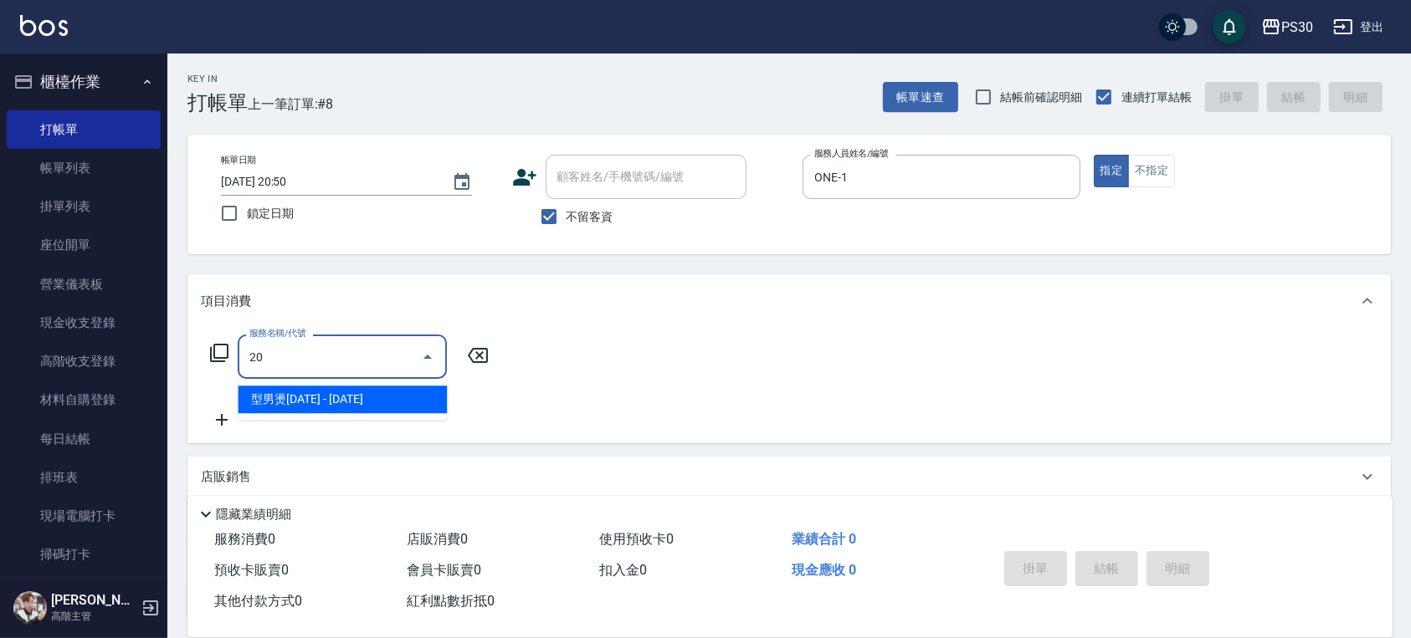
type input "2"
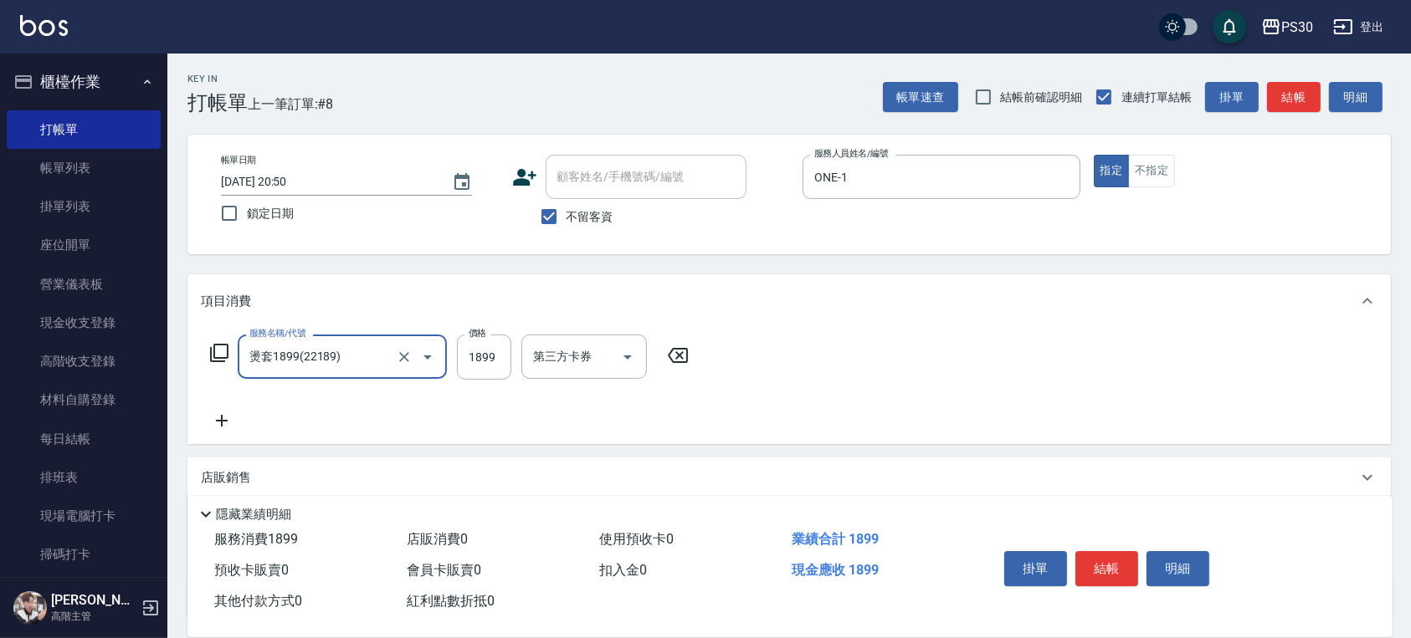
type input "燙套1899(22189)"
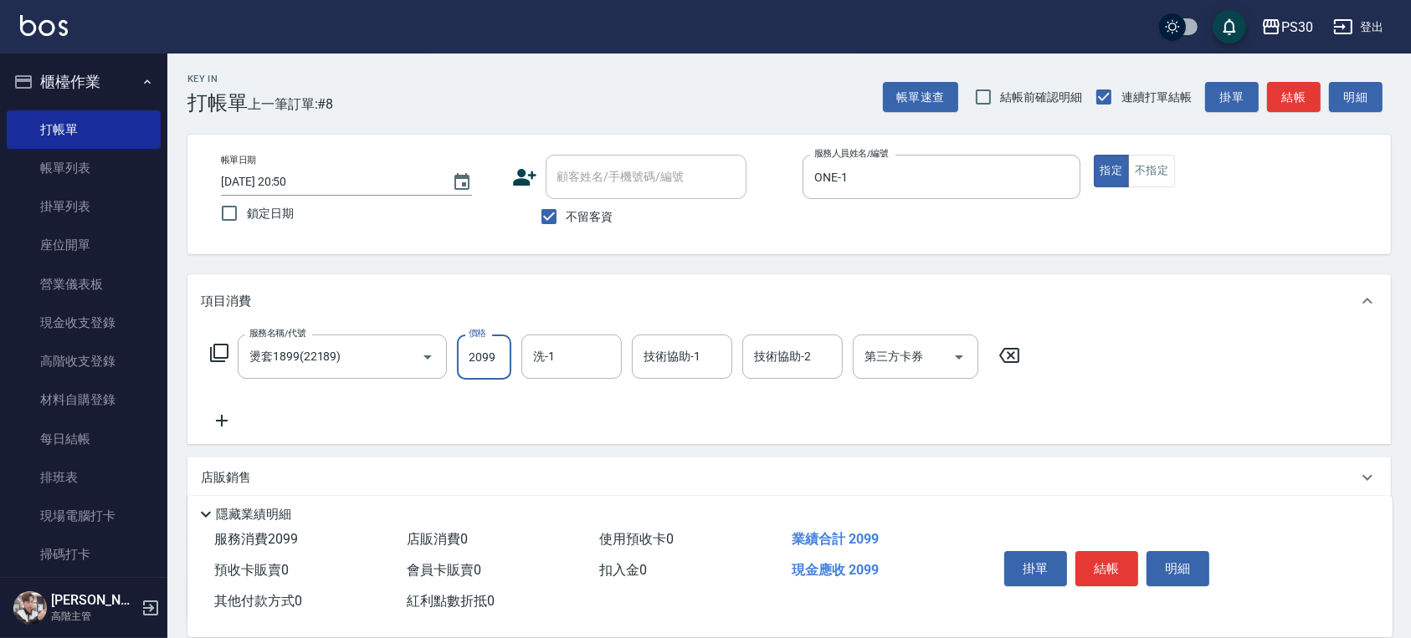
type input "2099"
type input "洪采妤-33"
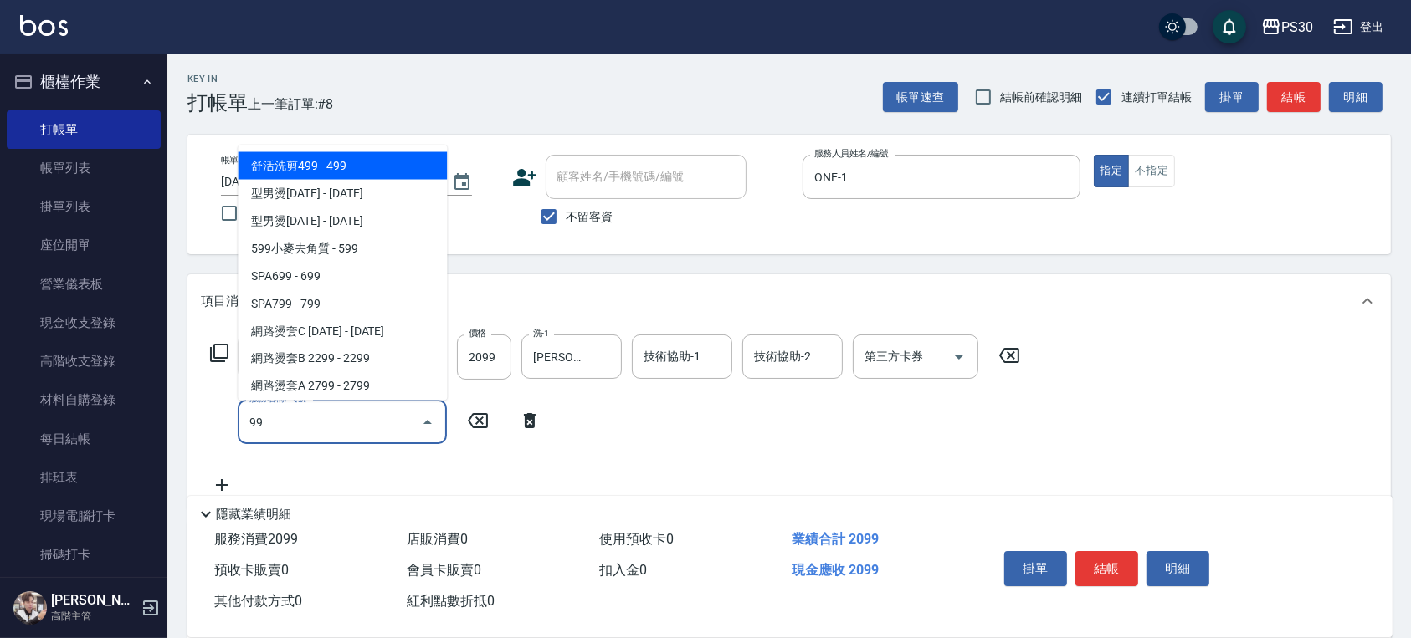
type input "9"
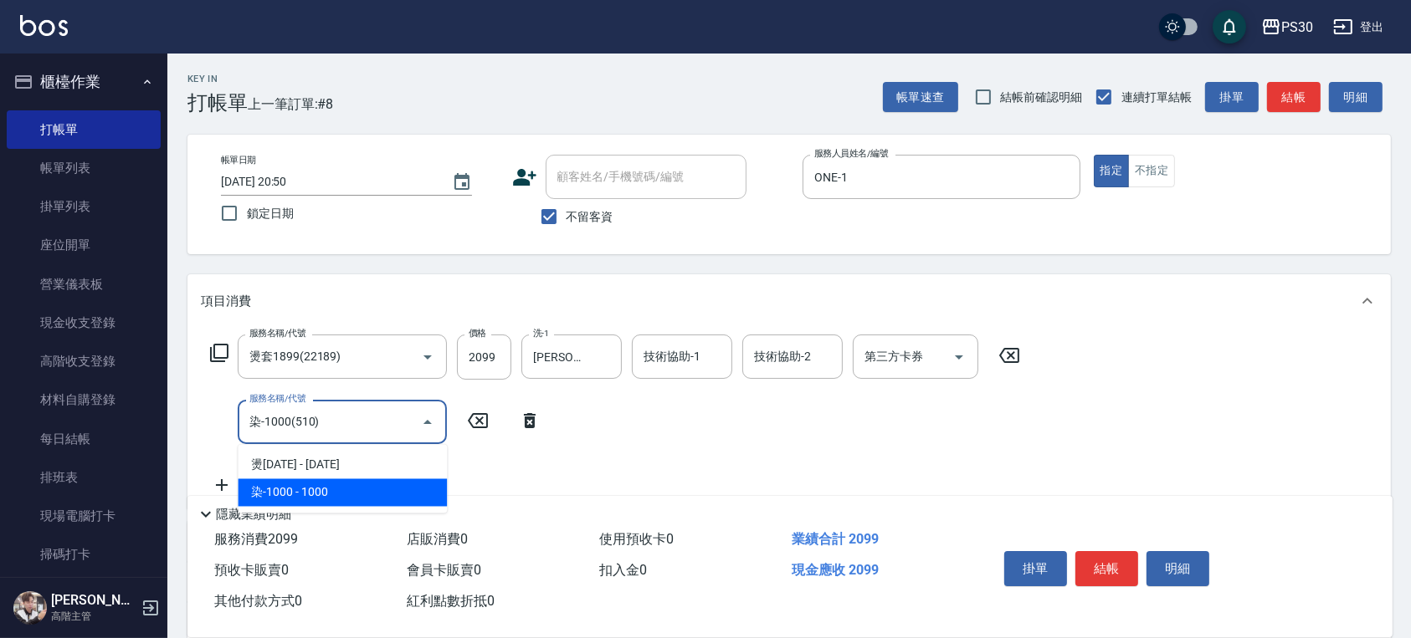
type input "染-1000(510)"
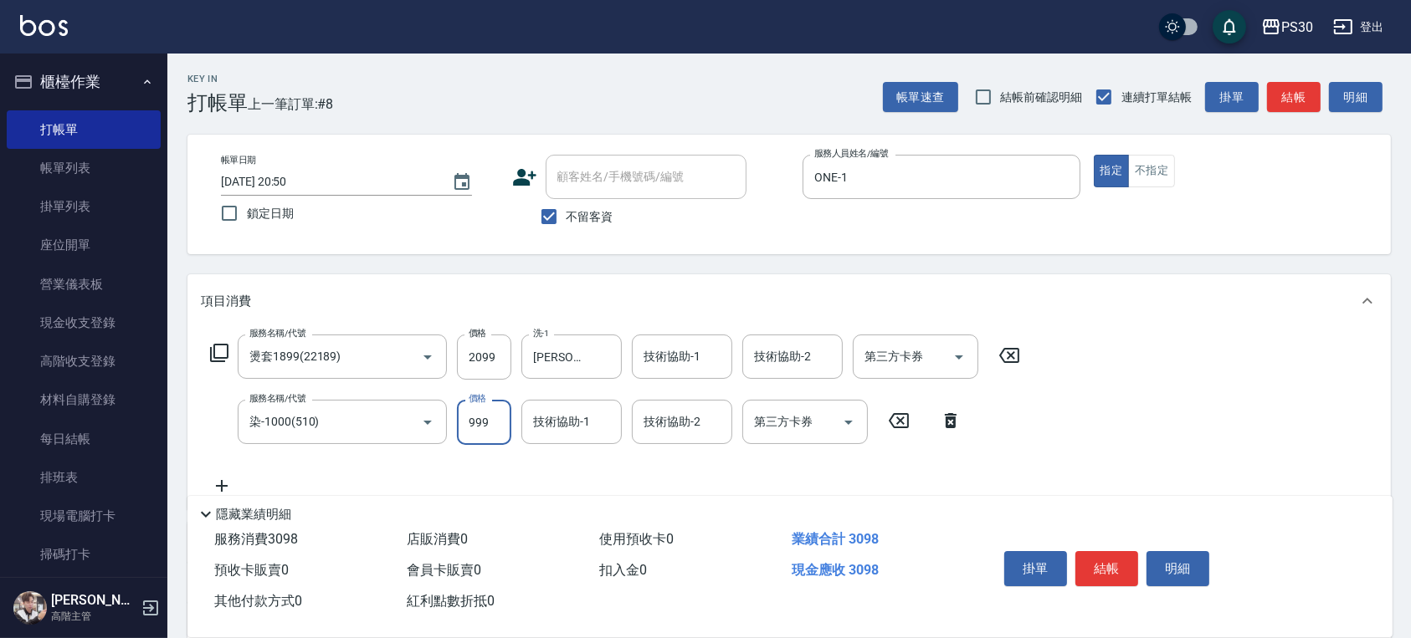
type input "999"
type input "洪采妤-33"
click at [1092, 561] on button "結帳" at bounding box center [1106, 568] width 63 height 35
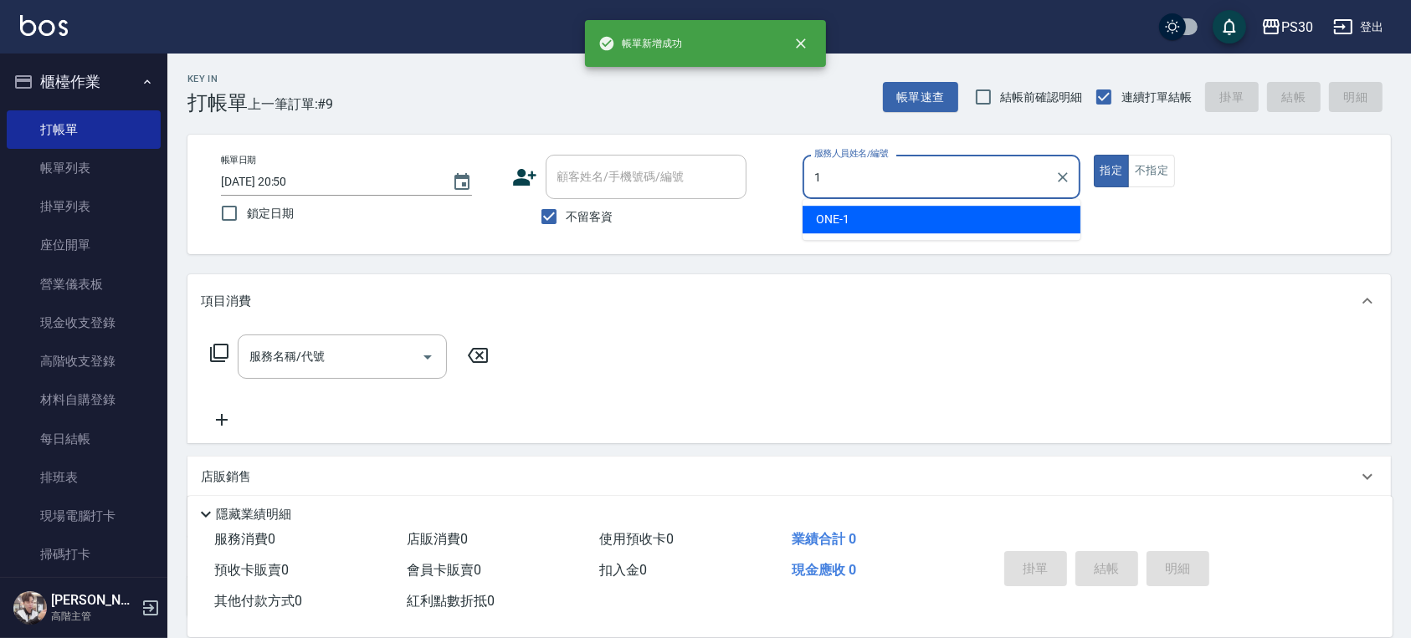
type input "ONE-1"
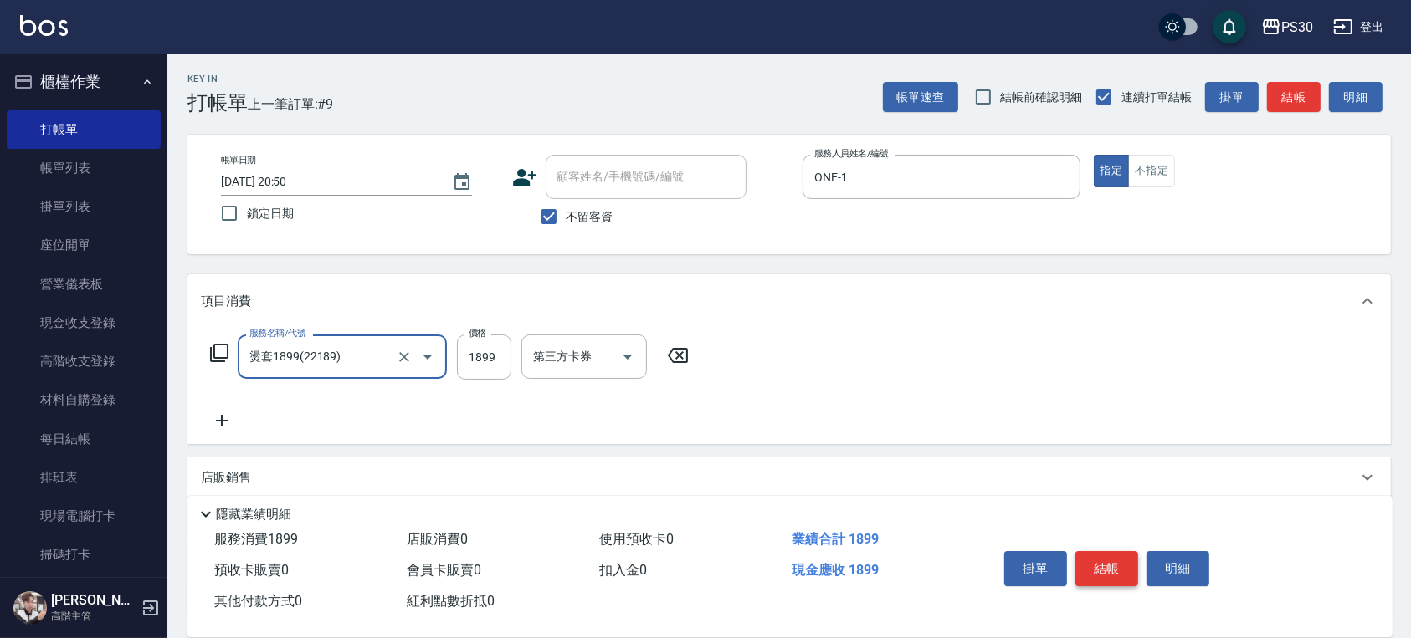
type input "燙套1899(22189)"
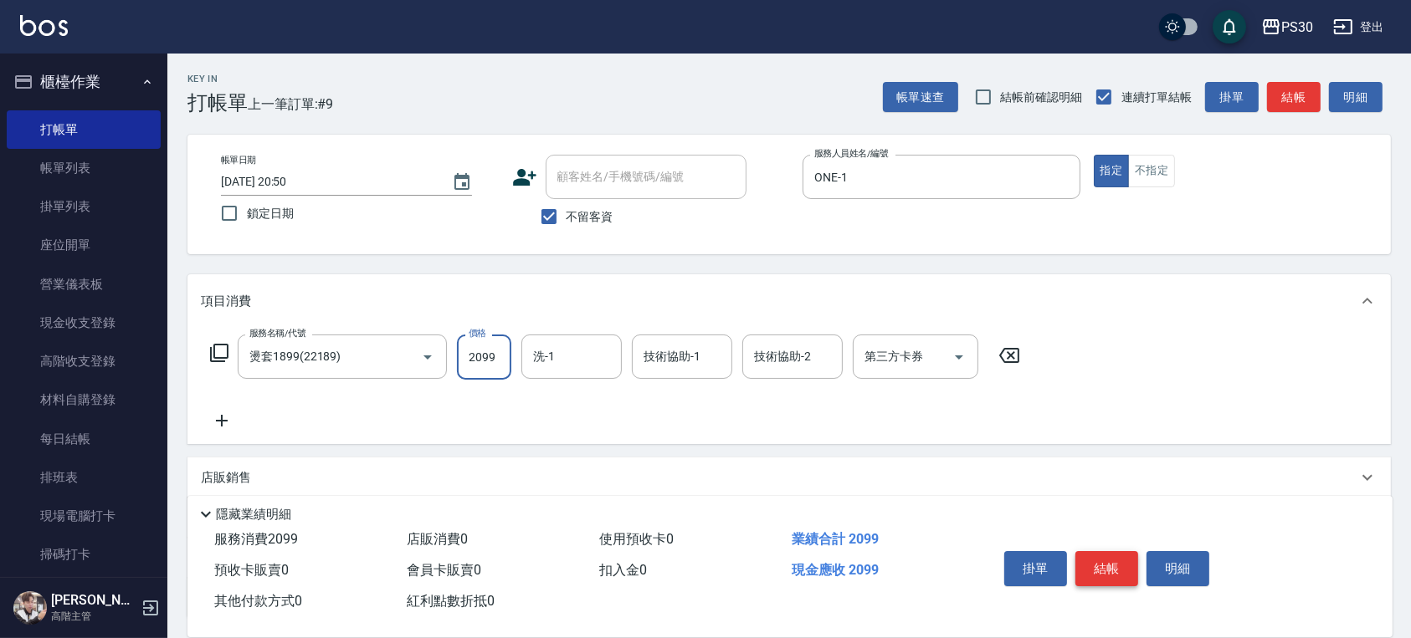
type input "2099"
click at [1128, 564] on button "結帳" at bounding box center [1106, 568] width 63 height 35
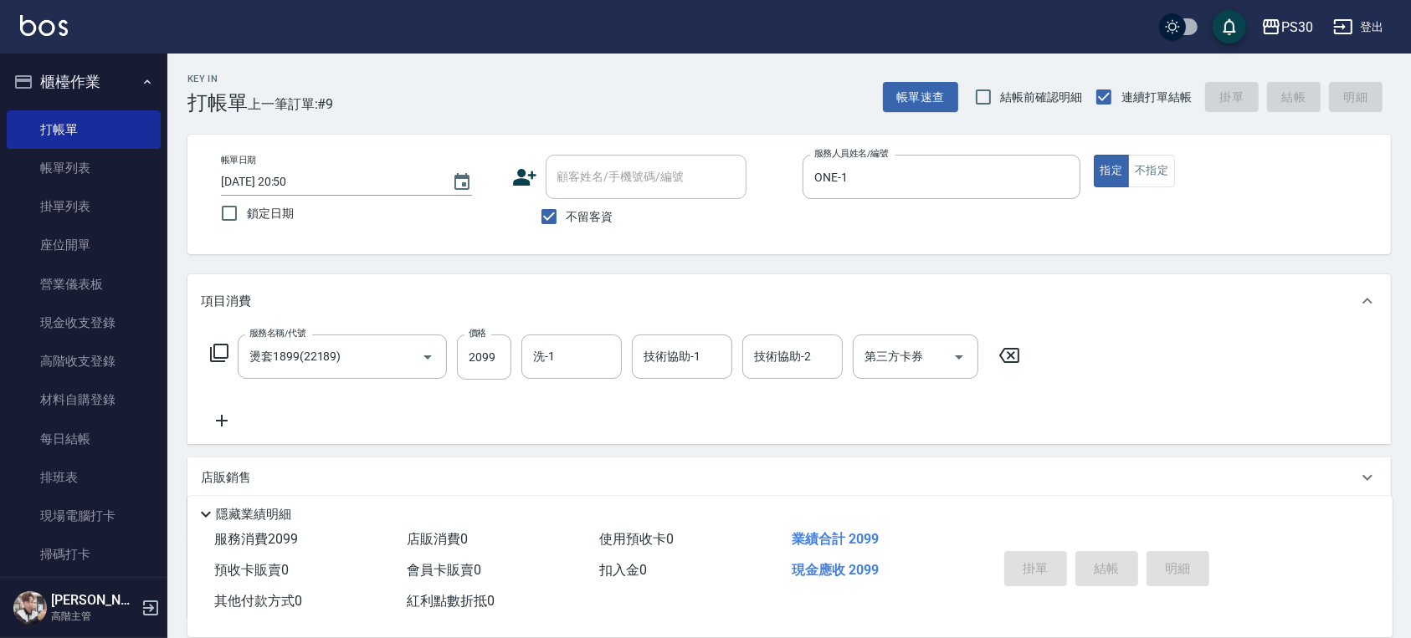
type input "2025/09/11 20:51"
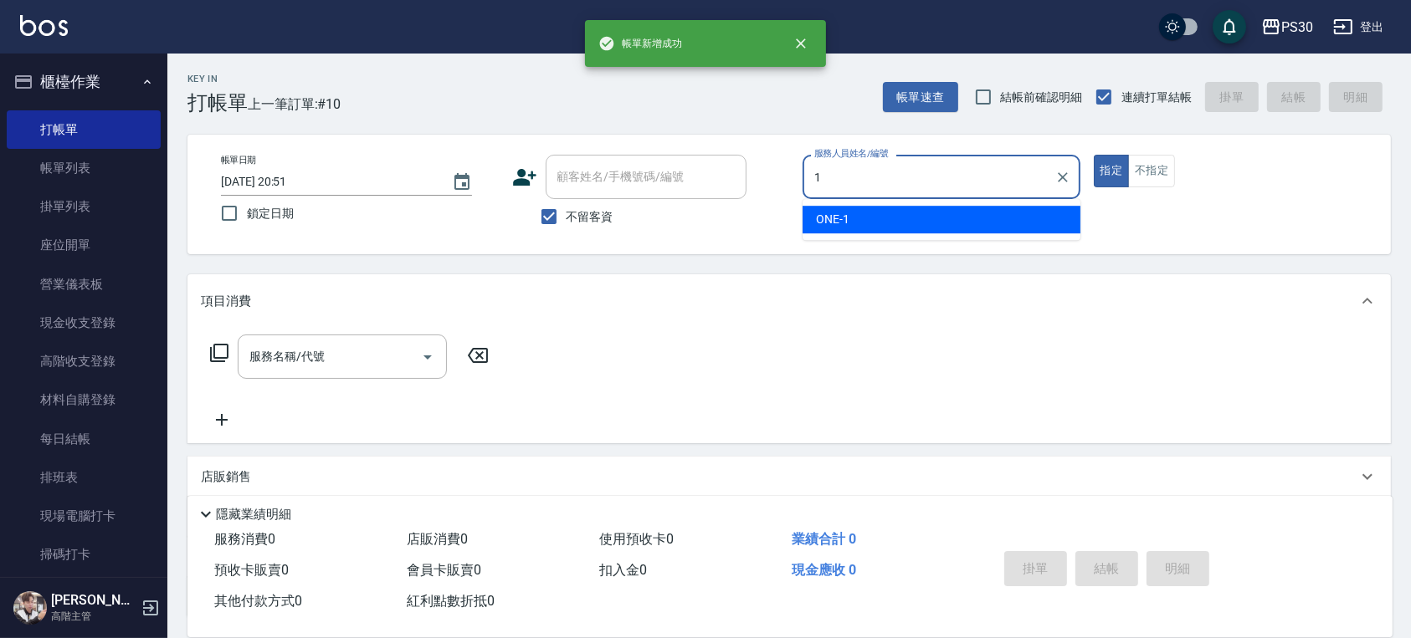
type input "ONE-1"
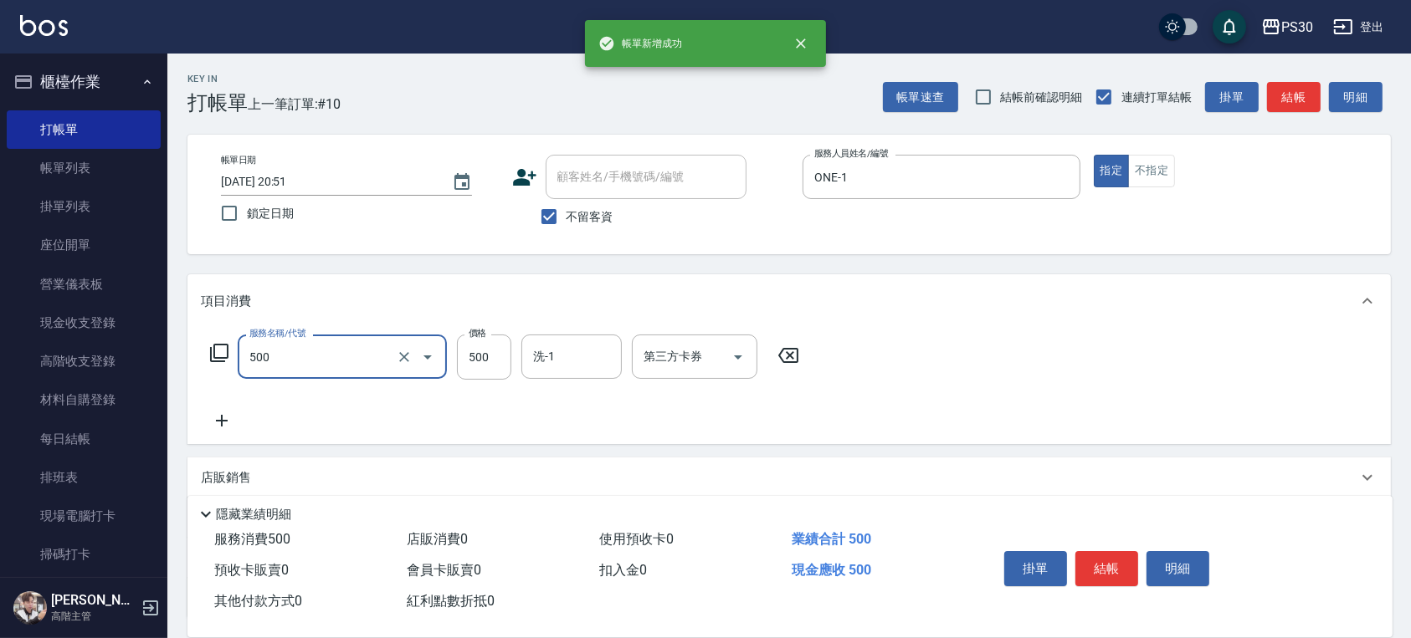
type input "洗剪500(500)"
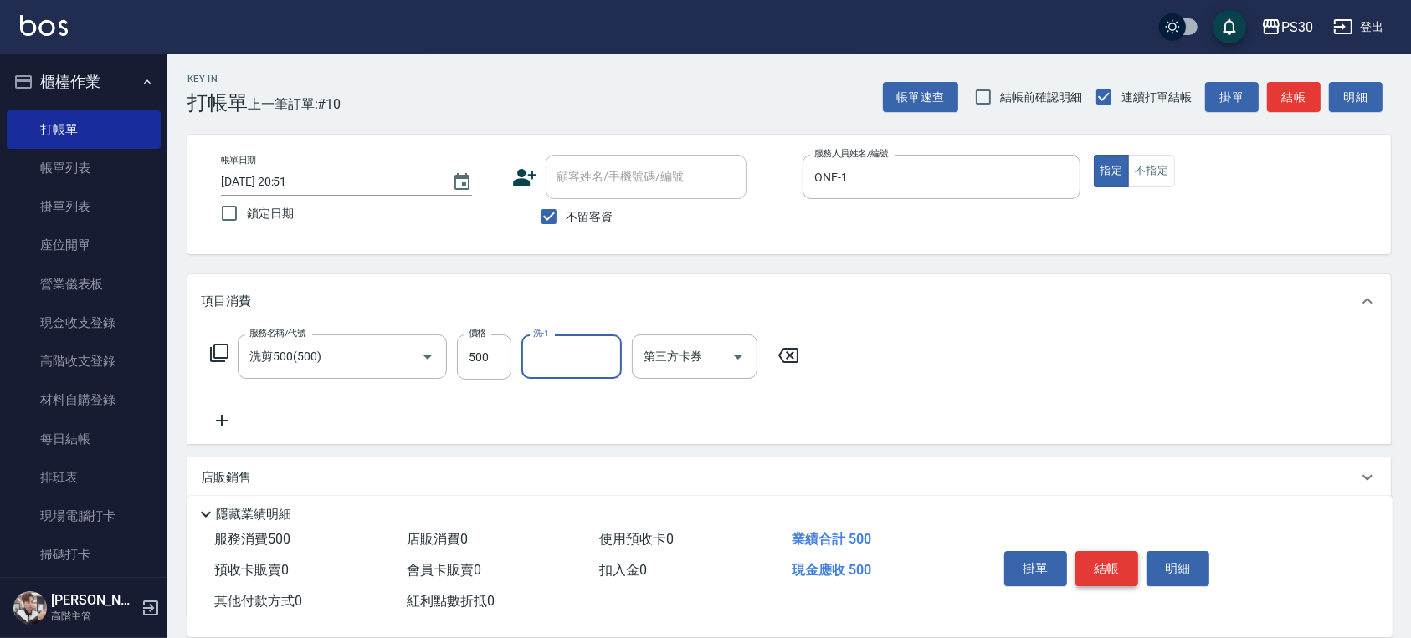
click at [1130, 567] on button "結帳" at bounding box center [1106, 568] width 63 height 35
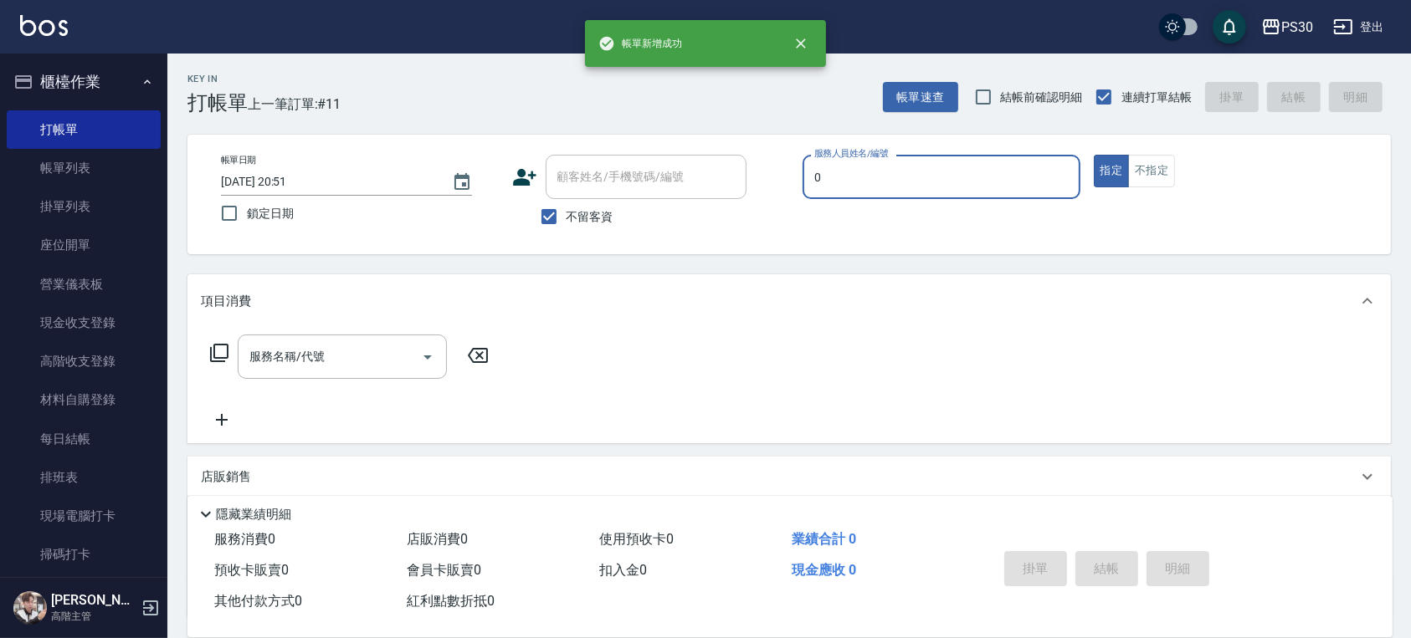
type input "廖金城-0"
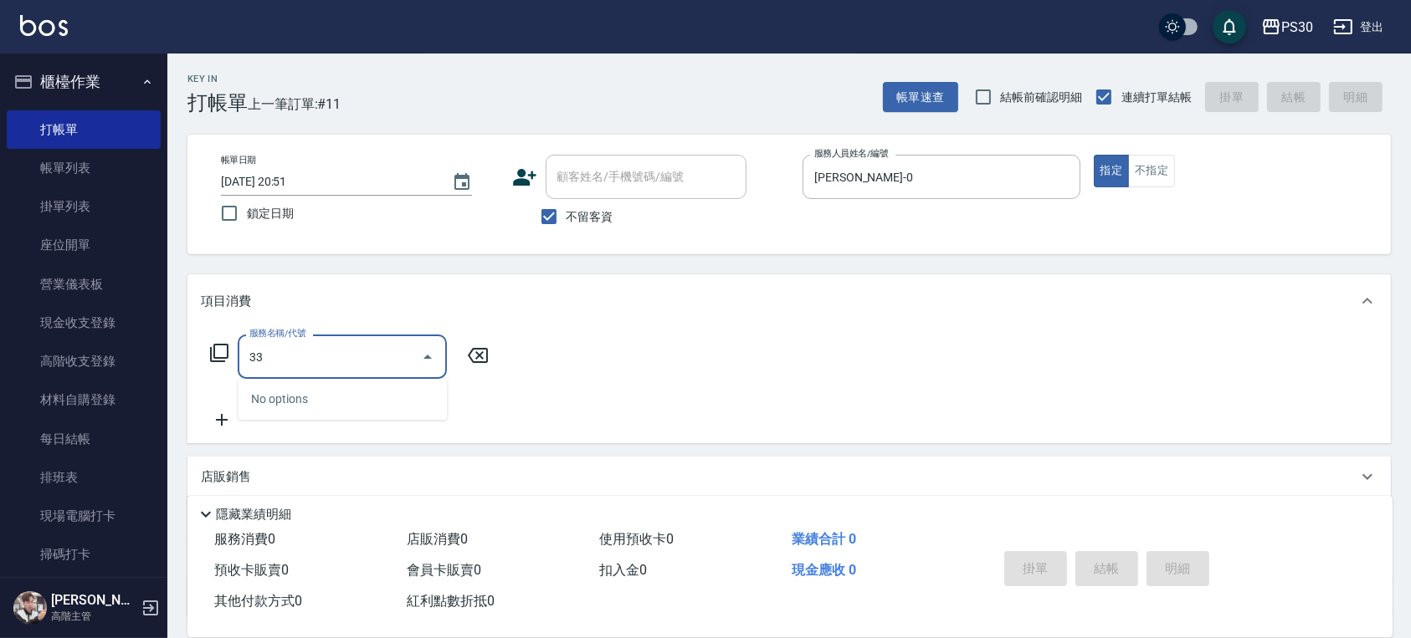
type input "3"
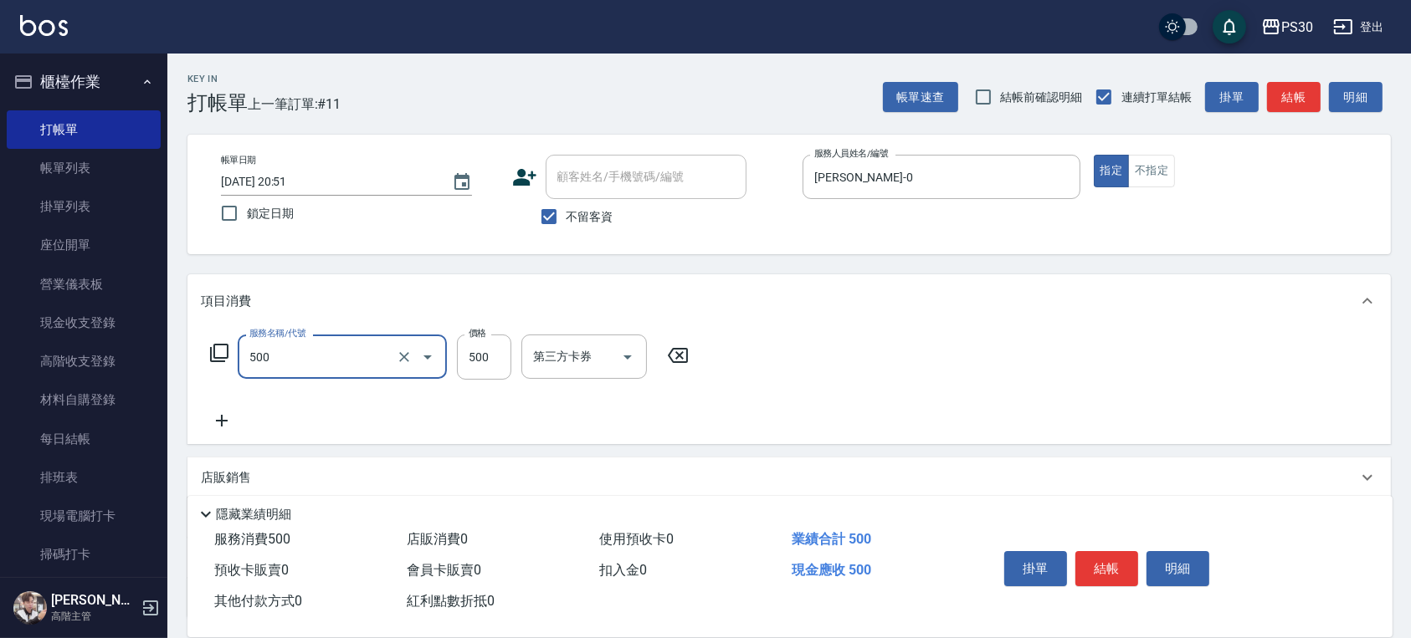
type input "洗剪500(500)"
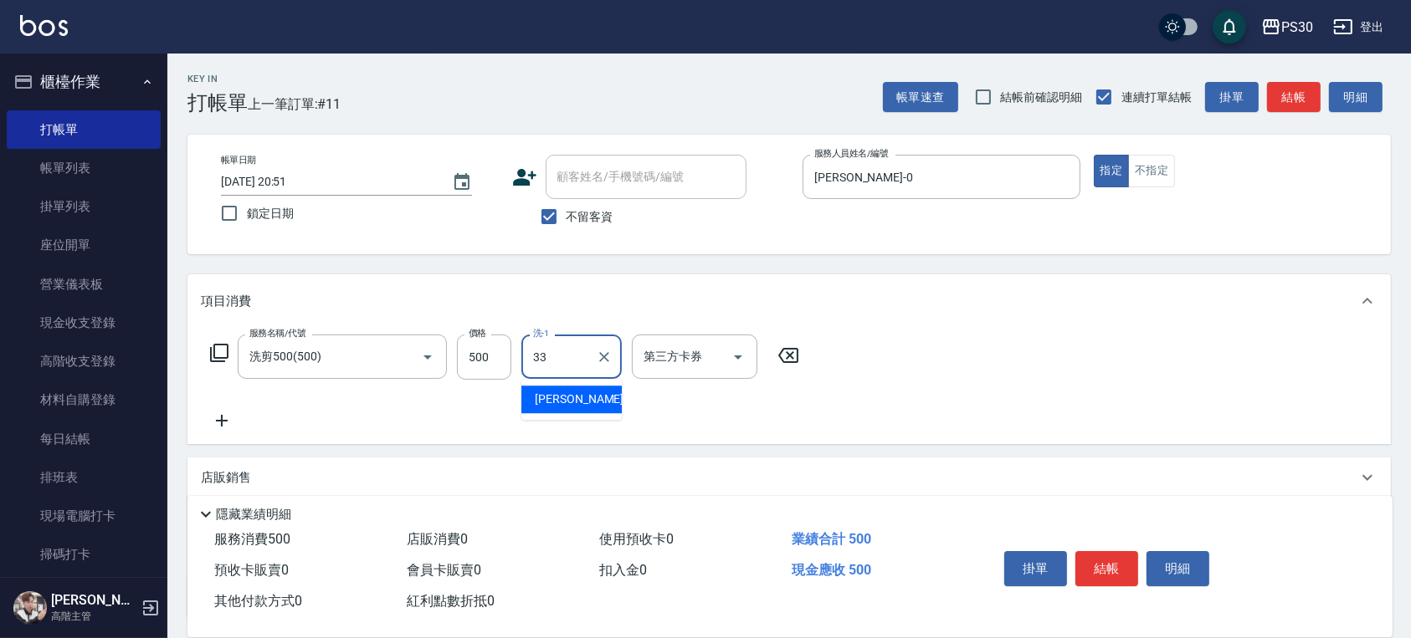
type input "洪采妤-33"
click at [1119, 571] on button "結帳" at bounding box center [1106, 568] width 63 height 35
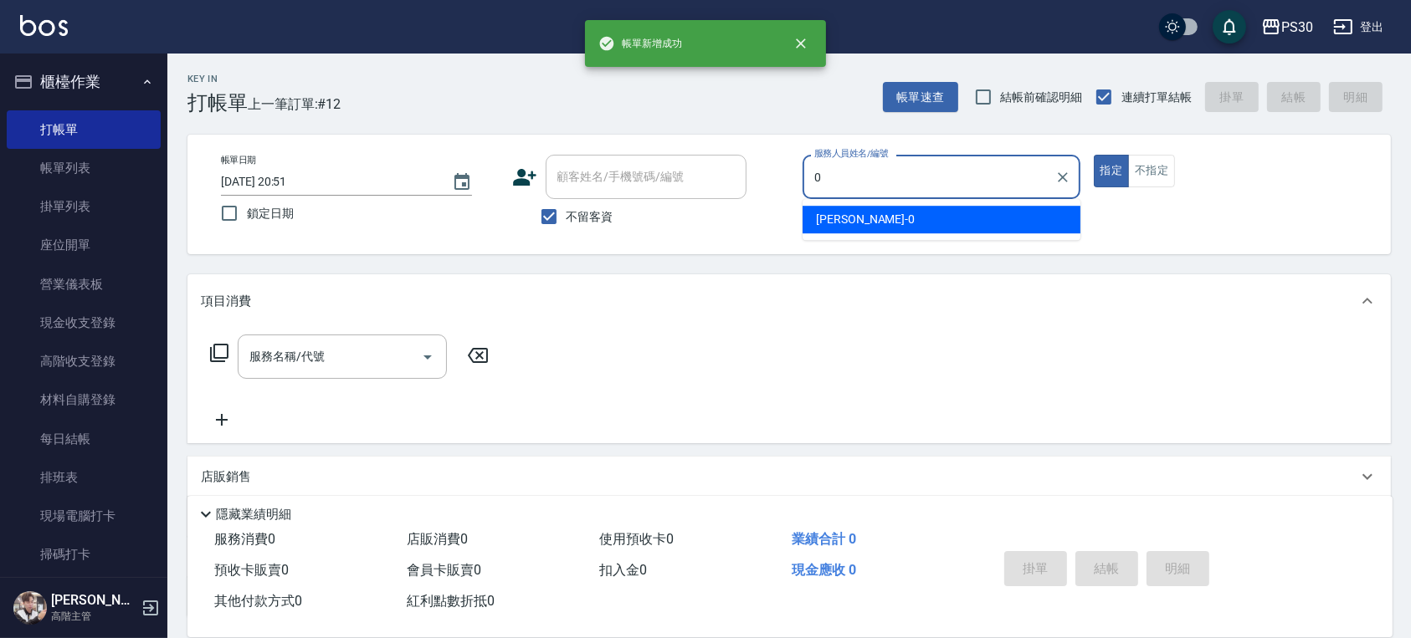
type input "廖金城-0"
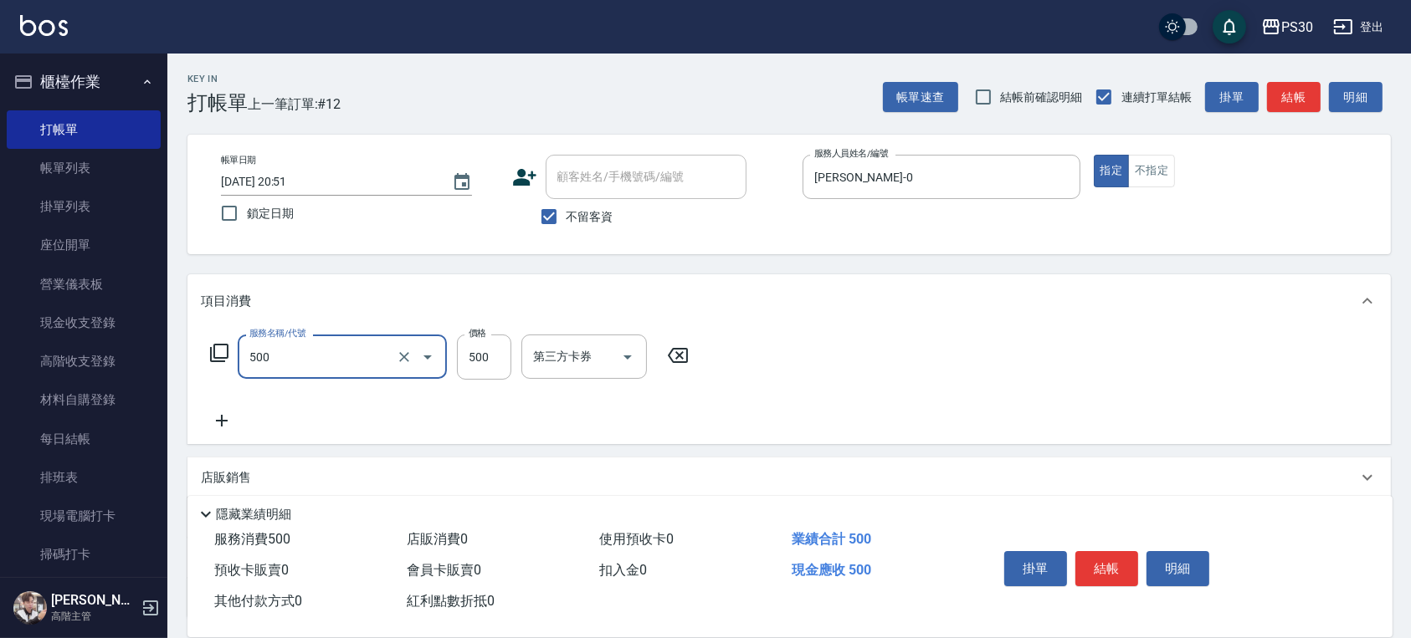
type input "洗剪500(500)"
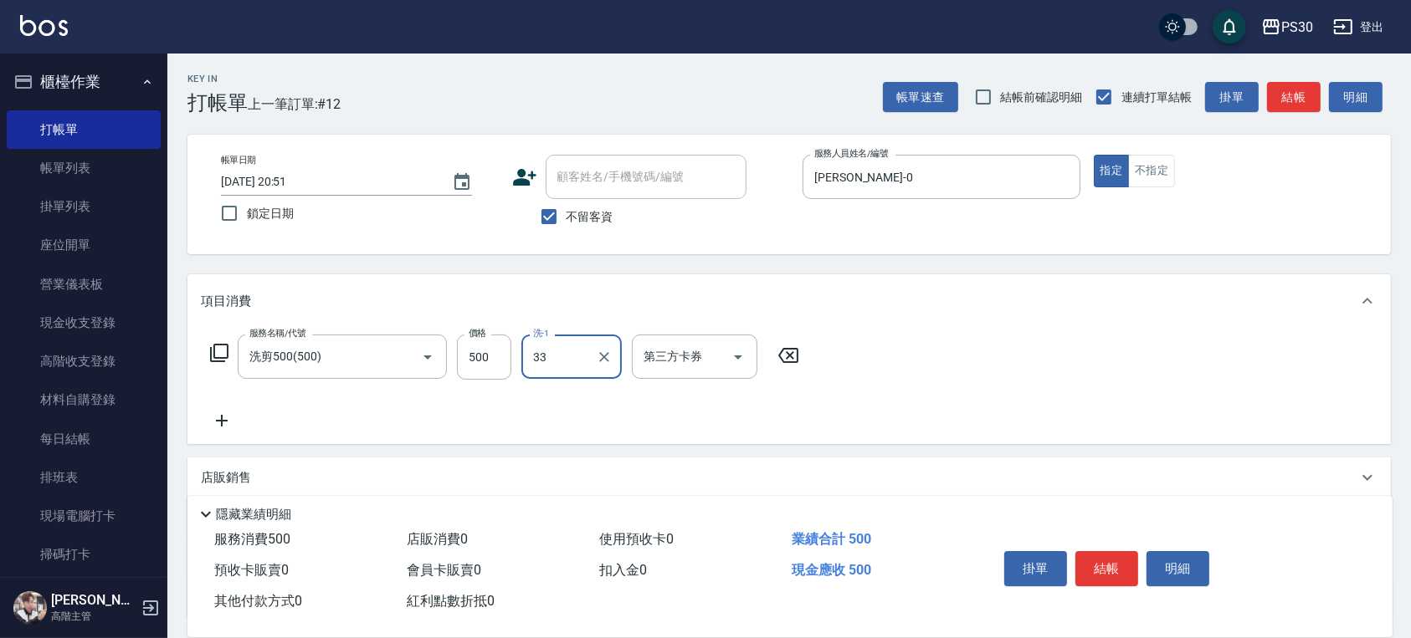
type input "洪采妤-33"
click at [1125, 556] on button "結帳" at bounding box center [1106, 568] width 63 height 35
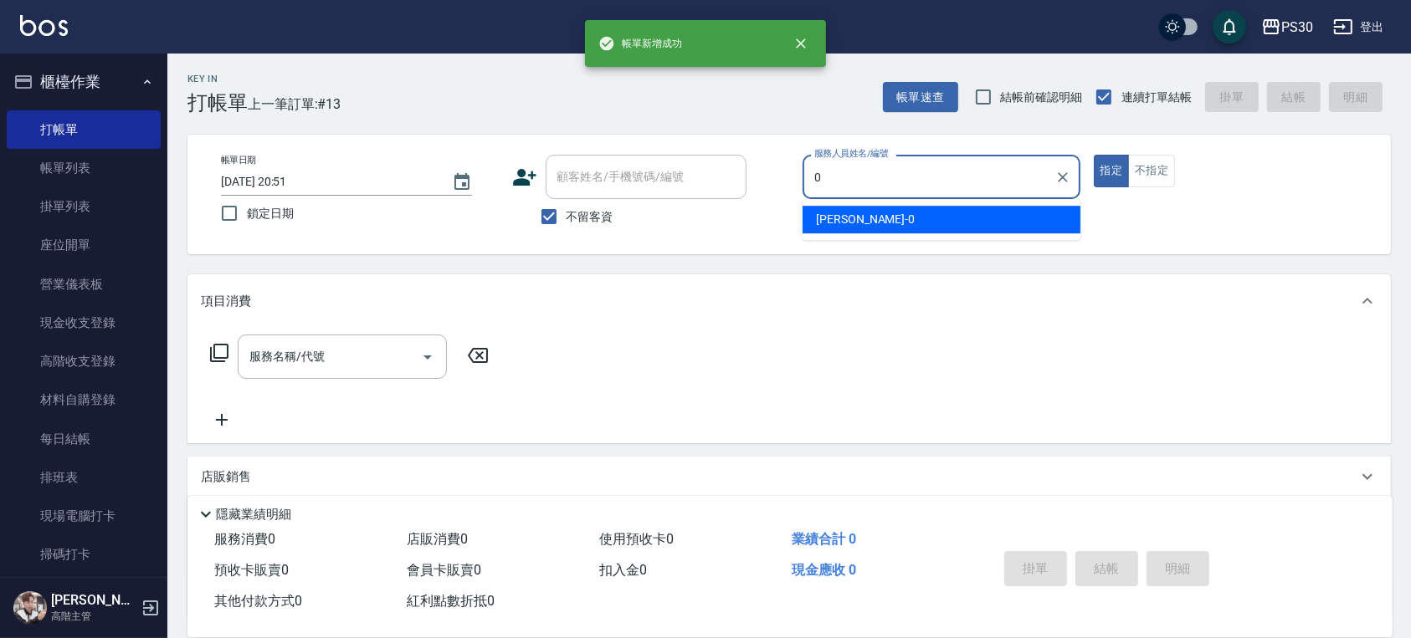
type input "廖金城-0"
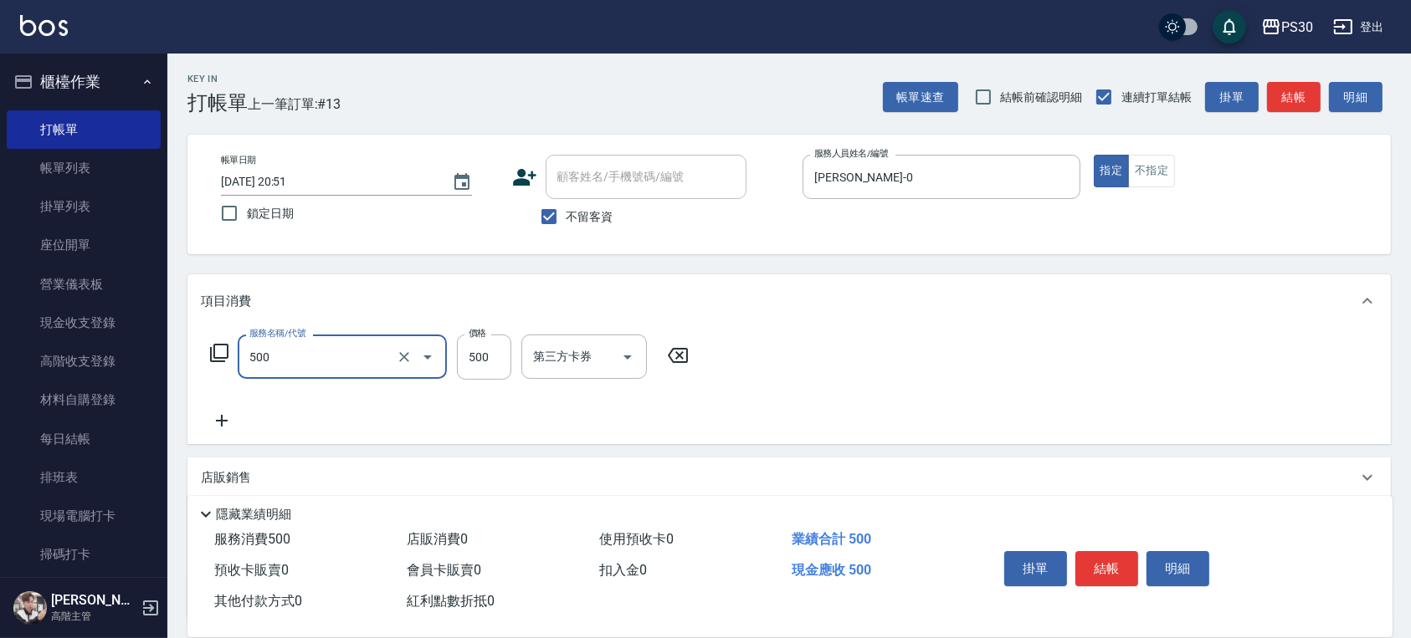
type input "洗剪500(500)"
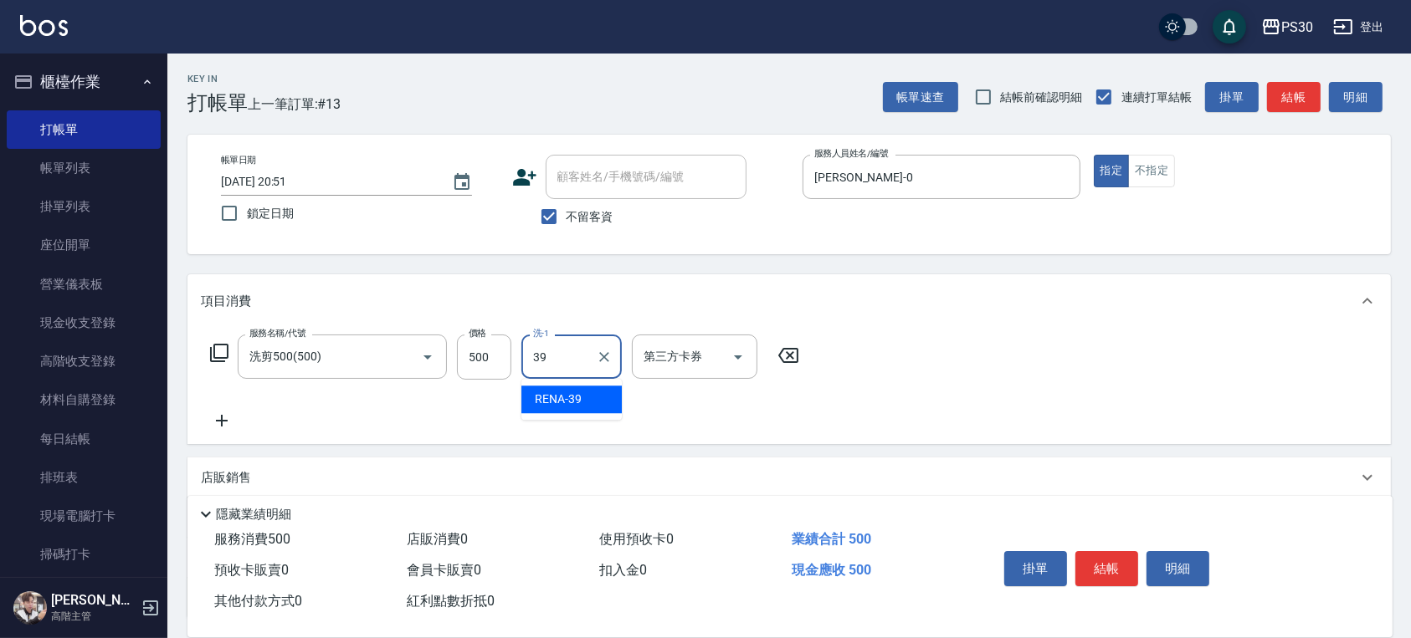
type input "RENA-39"
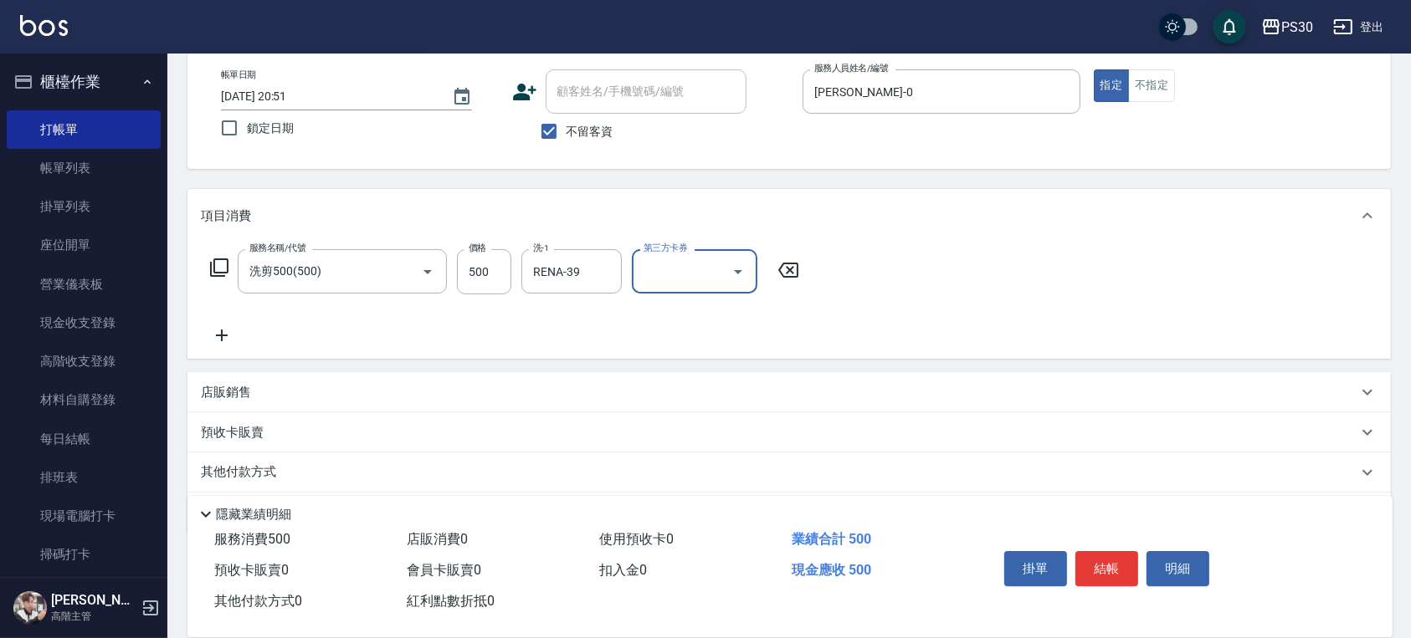
scroll to position [138, 0]
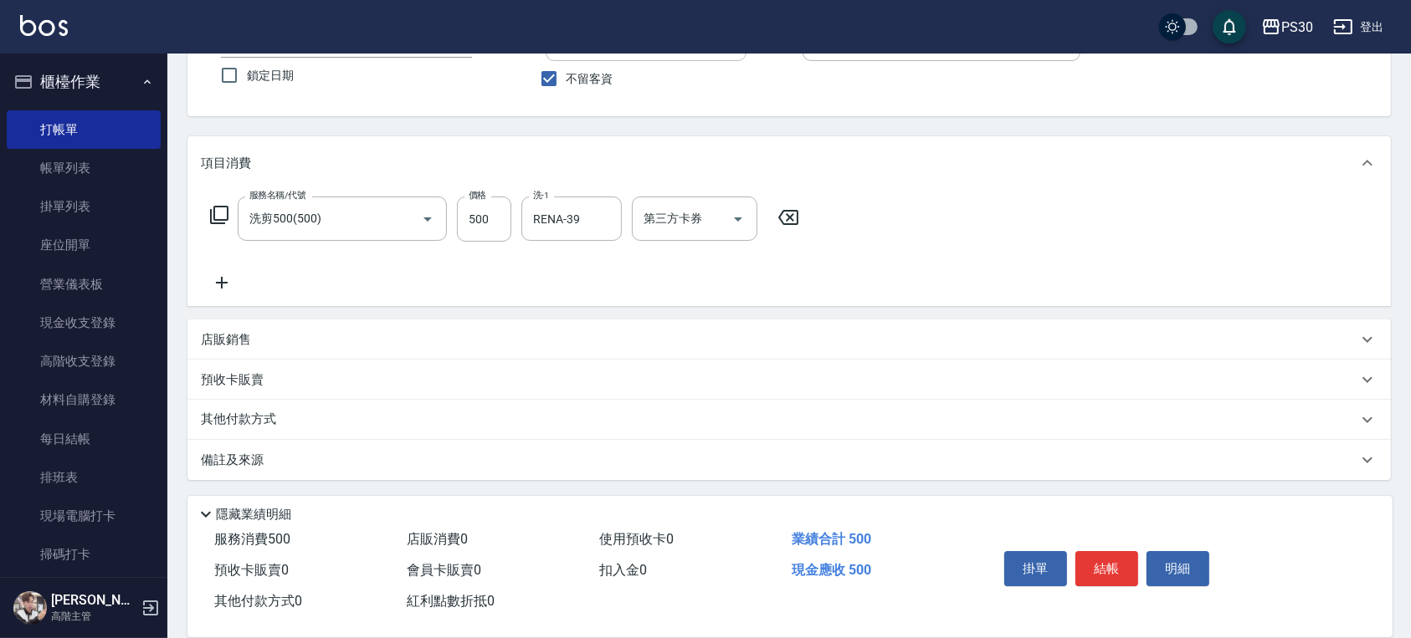
click at [265, 335] on div "店販銷售" at bounding box center [779, 340] width 1156 height 18
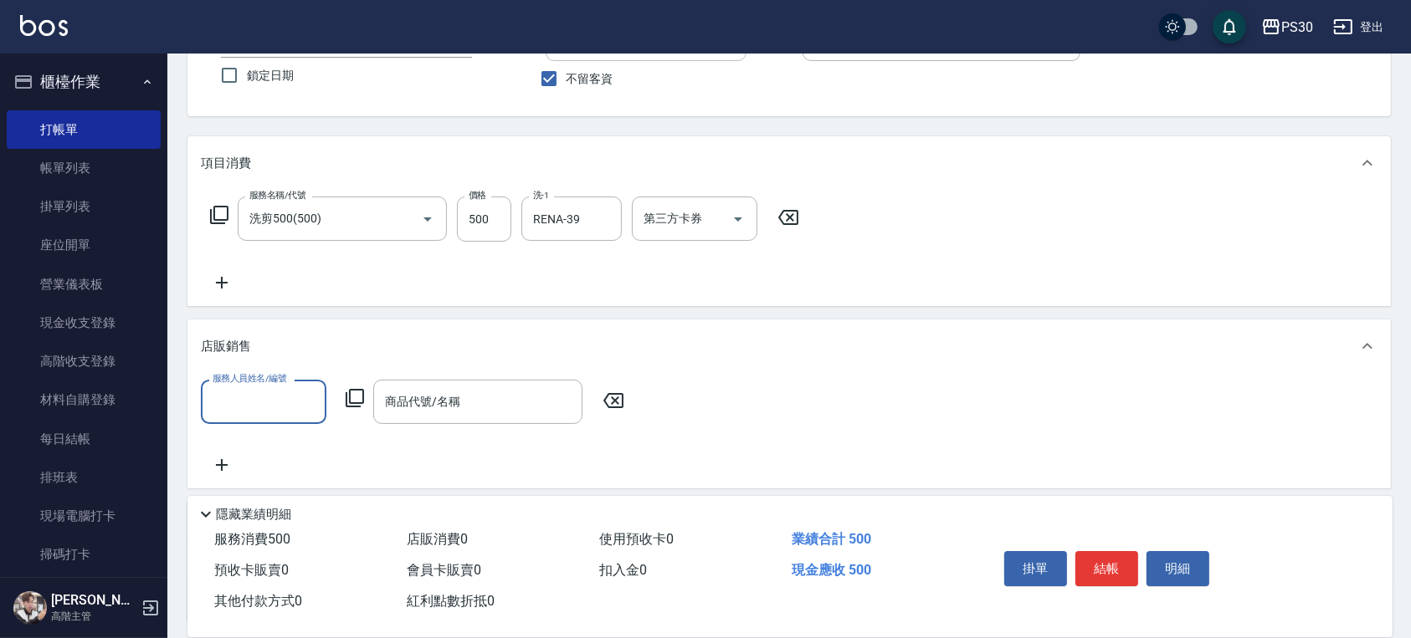
scroll to position [0, 0]
type input "廖金城-0"
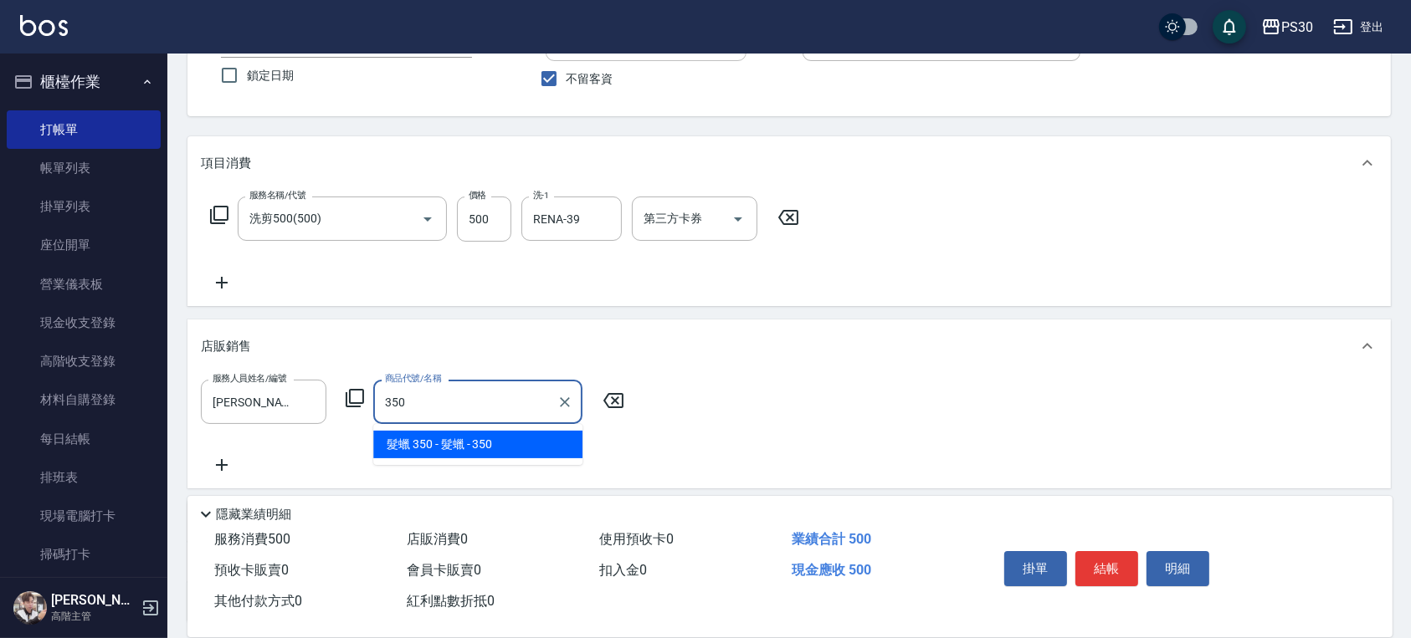
type input "髮蠟"
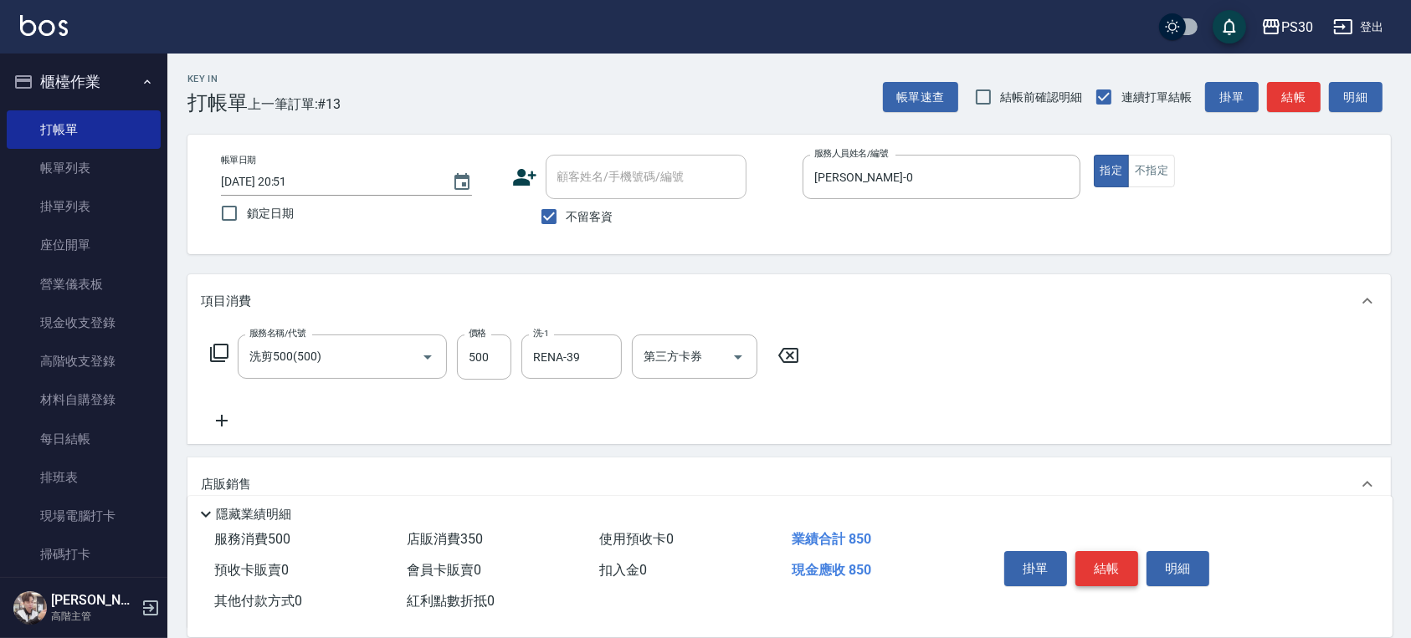
click at [1111, 557] on button "結帳" at bounding box center [1106, 568] width 63 height 35
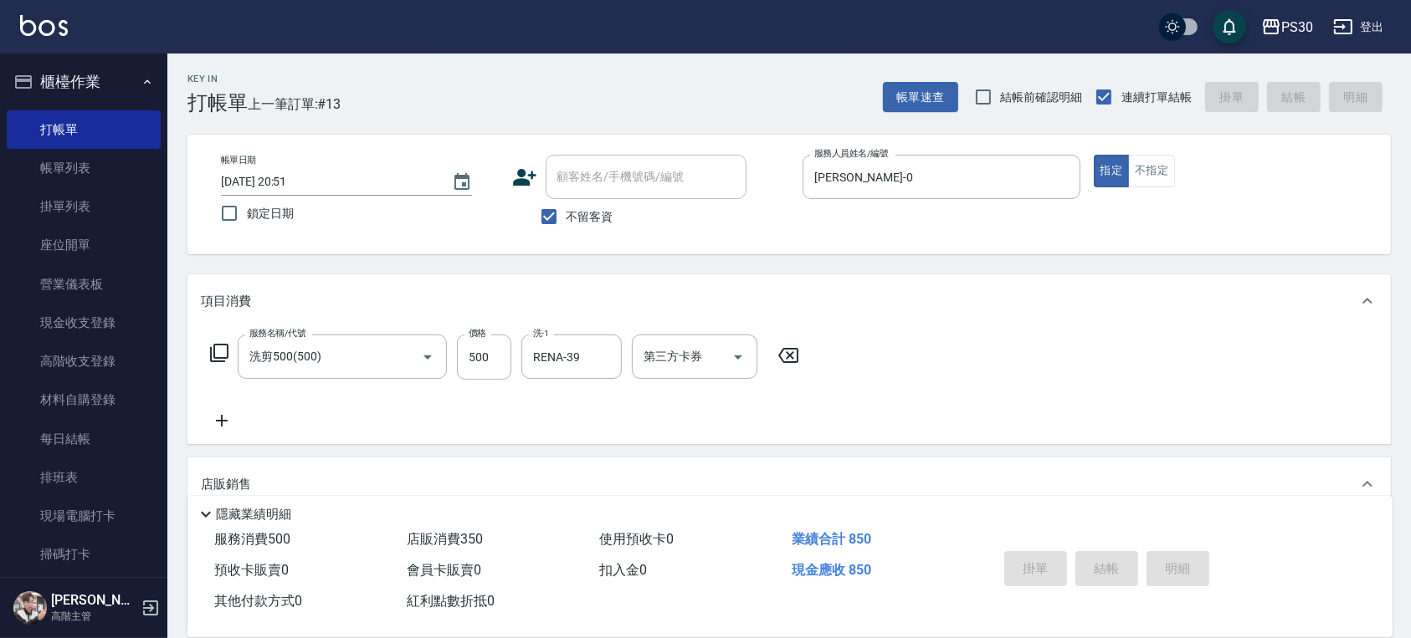
type input "2025/09/11 20:52"
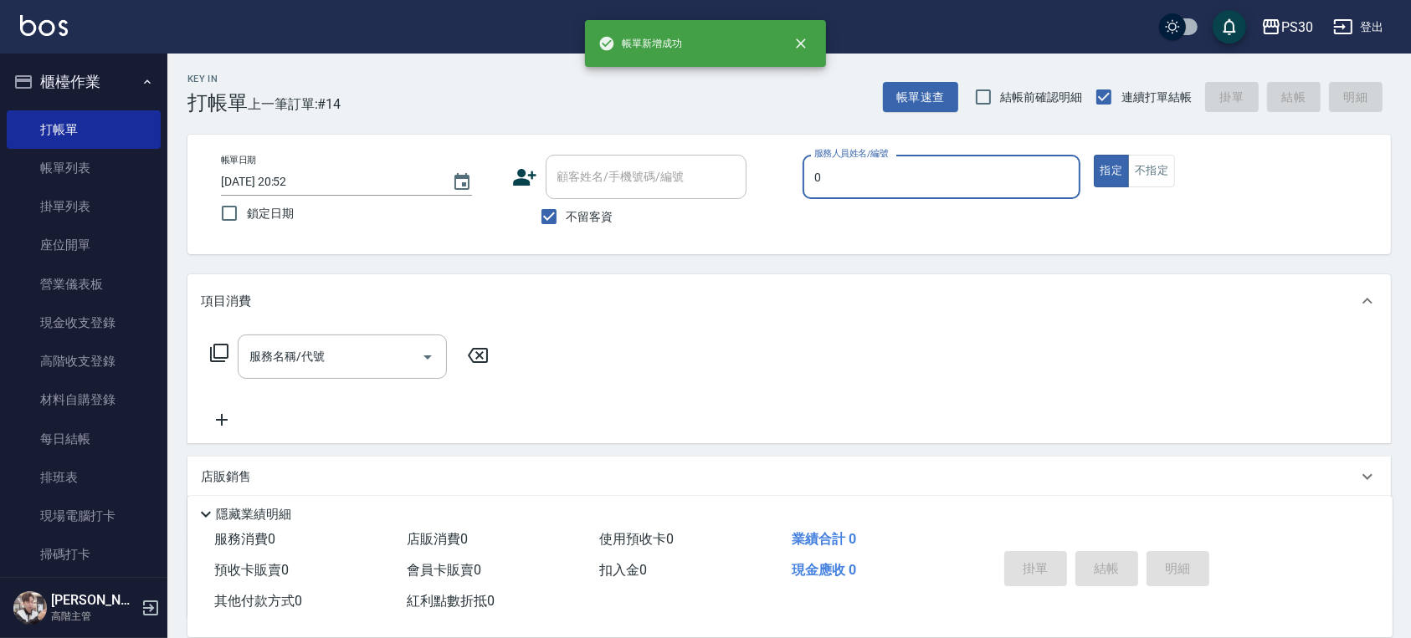
type input "廖金城-0"
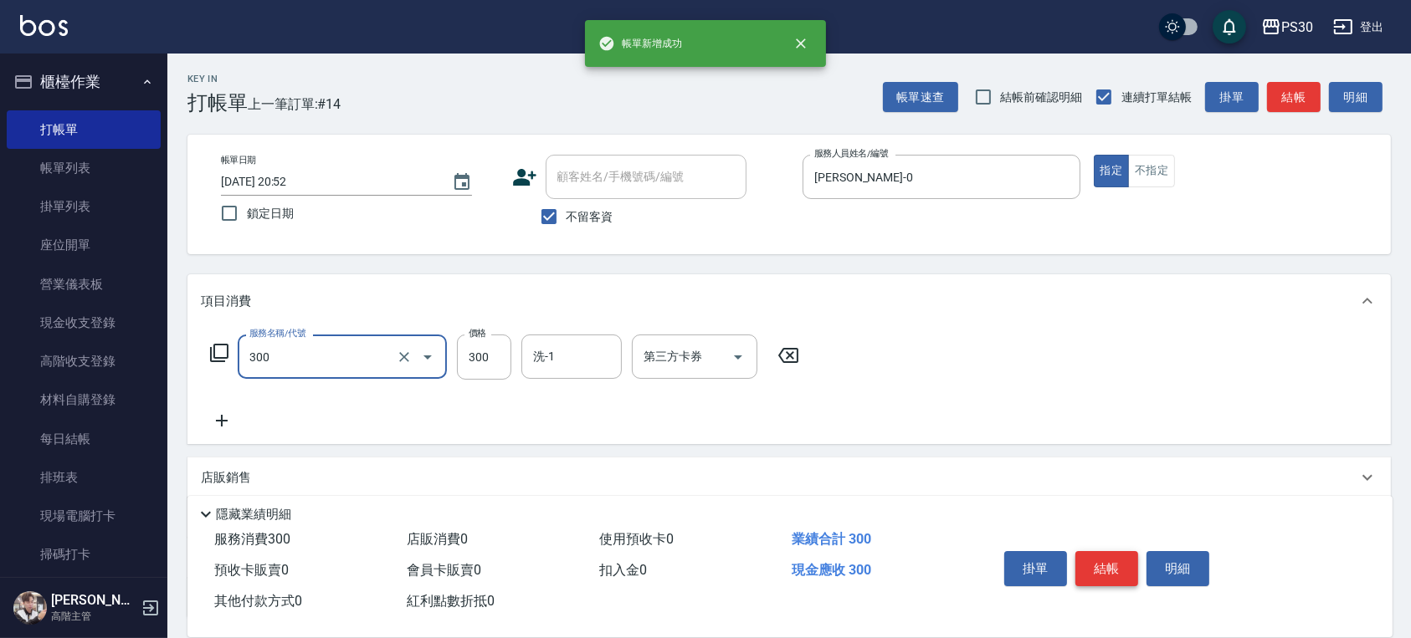
type input "洗剪300(300)"
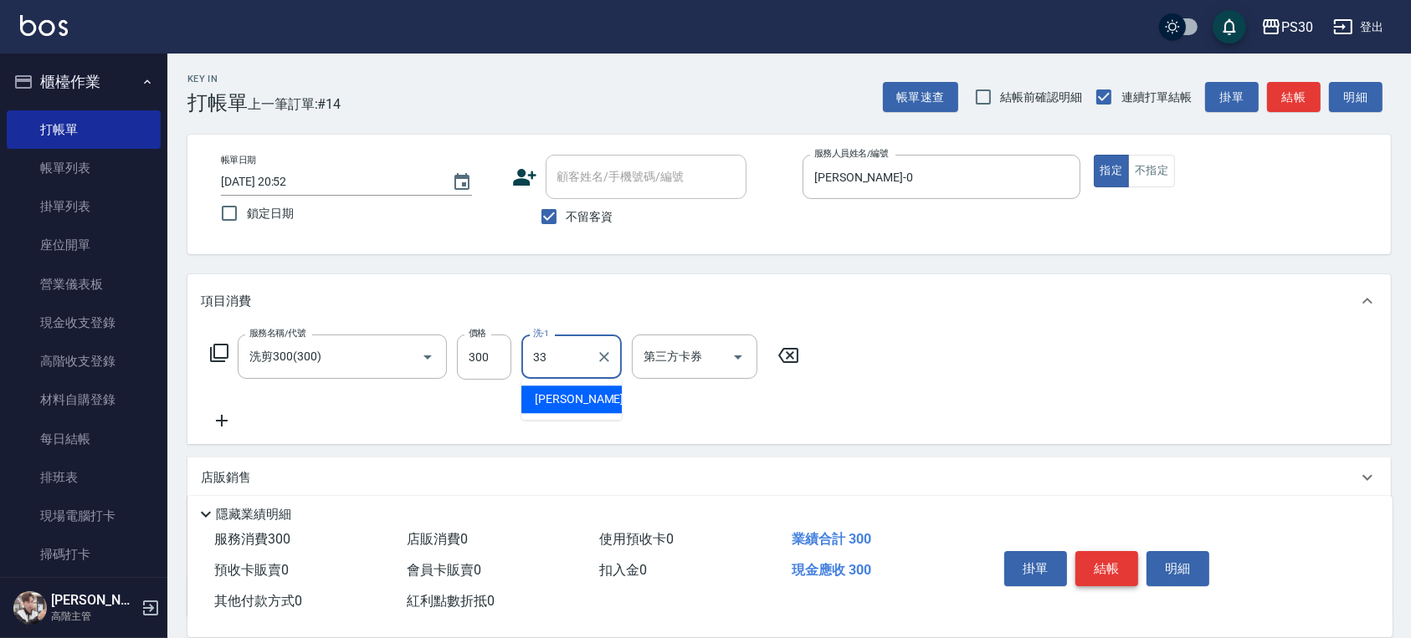
type input "洪采妤-33"
click at [1142, 178] on button "不指定" at bounding box center [1151, 171] width 47 height 33
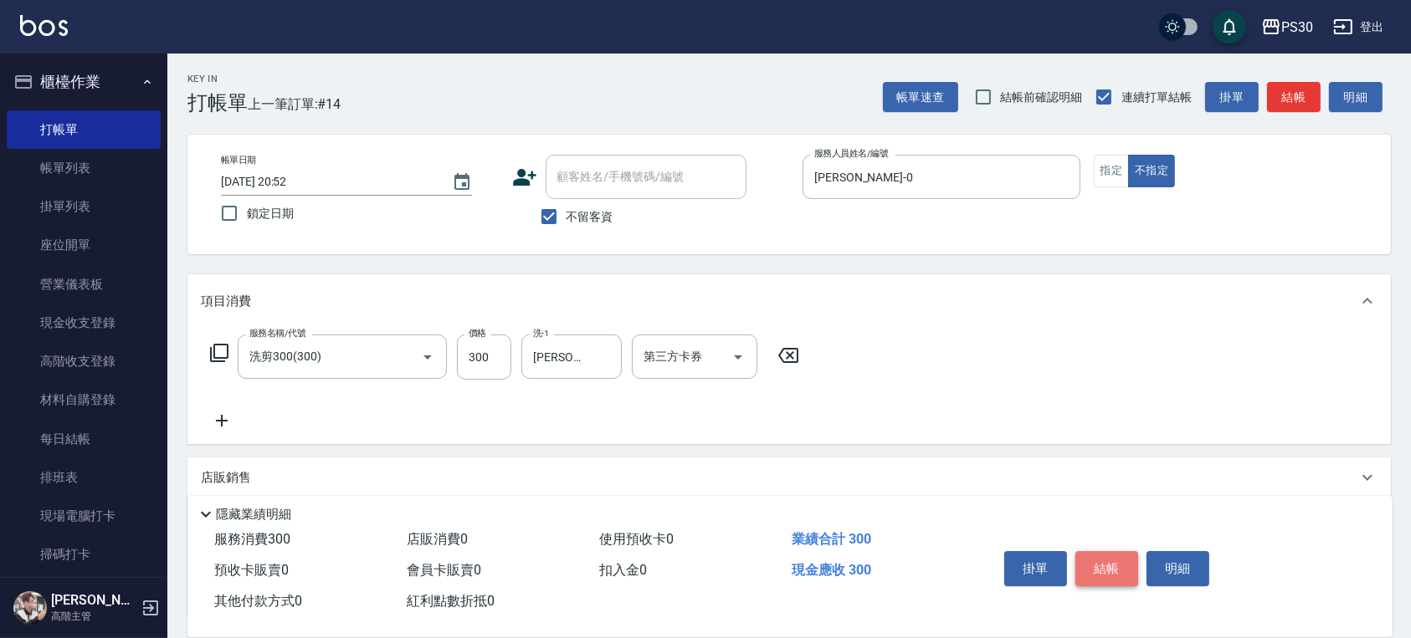
click at [1089, 571] on button "結帳" at bounding box center [1106, 568] width 63 height 35
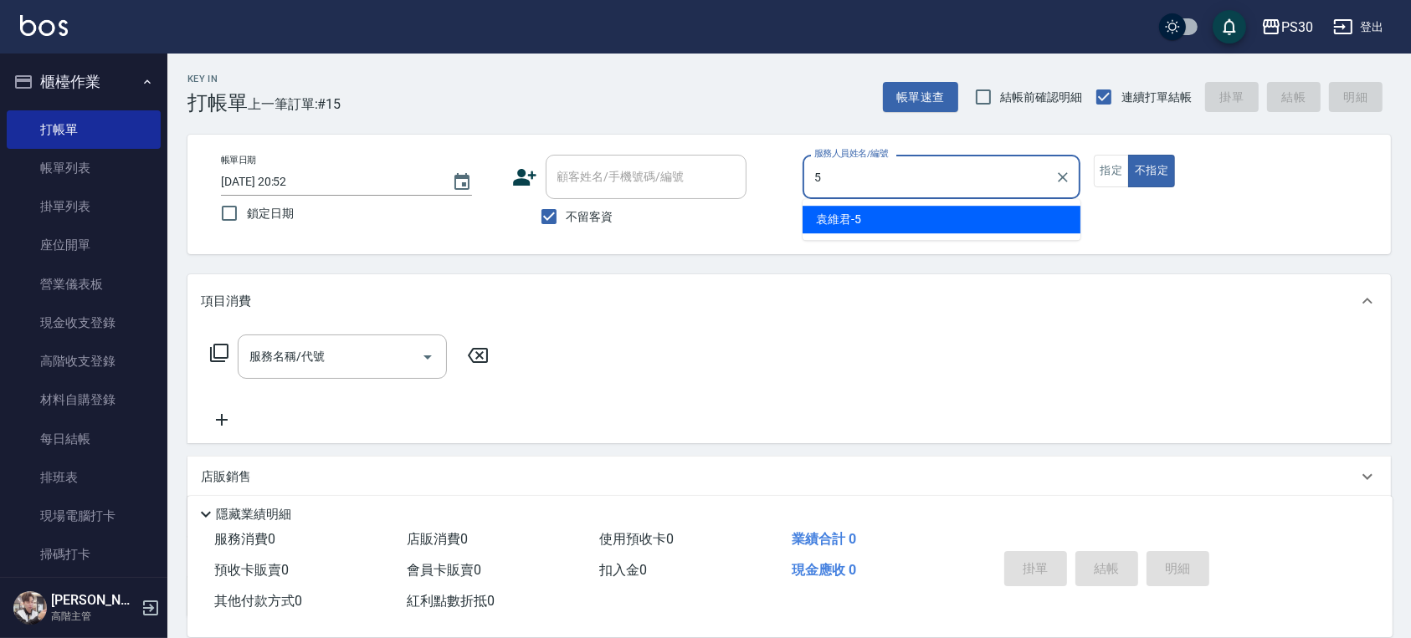
type input "袁維君-5"
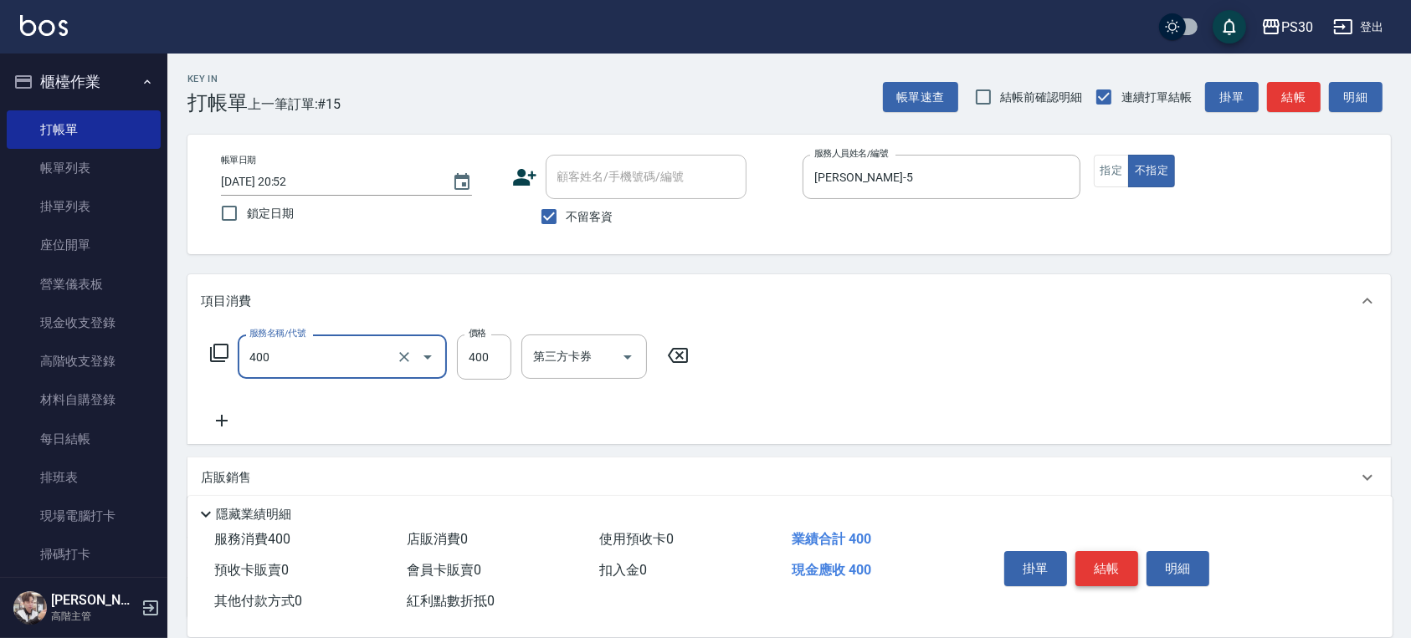
type input "洗剪400(400)"
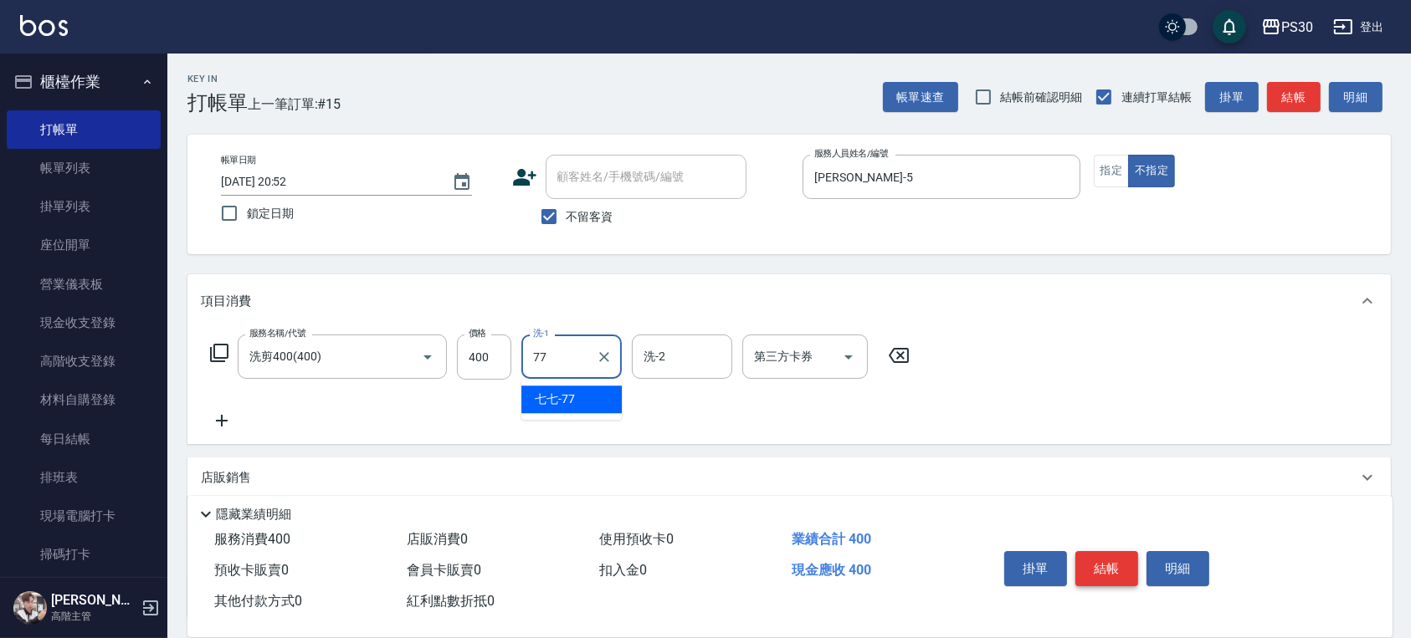
type input "七七-77"
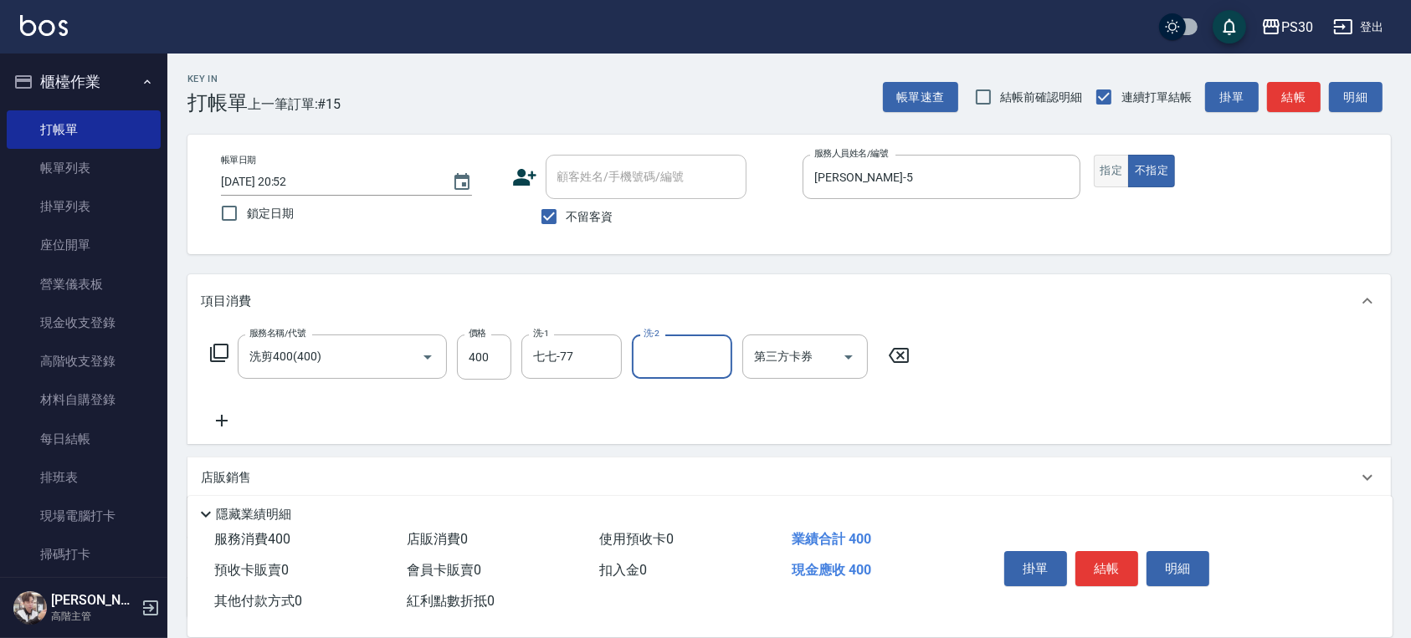
click at [1121, 181] on button "指定" at bounding box center [1112, 171] width 36 height 33
click at [1092, 556] on button "結帳" at bounding box center [1106, 568] width 63 height 35
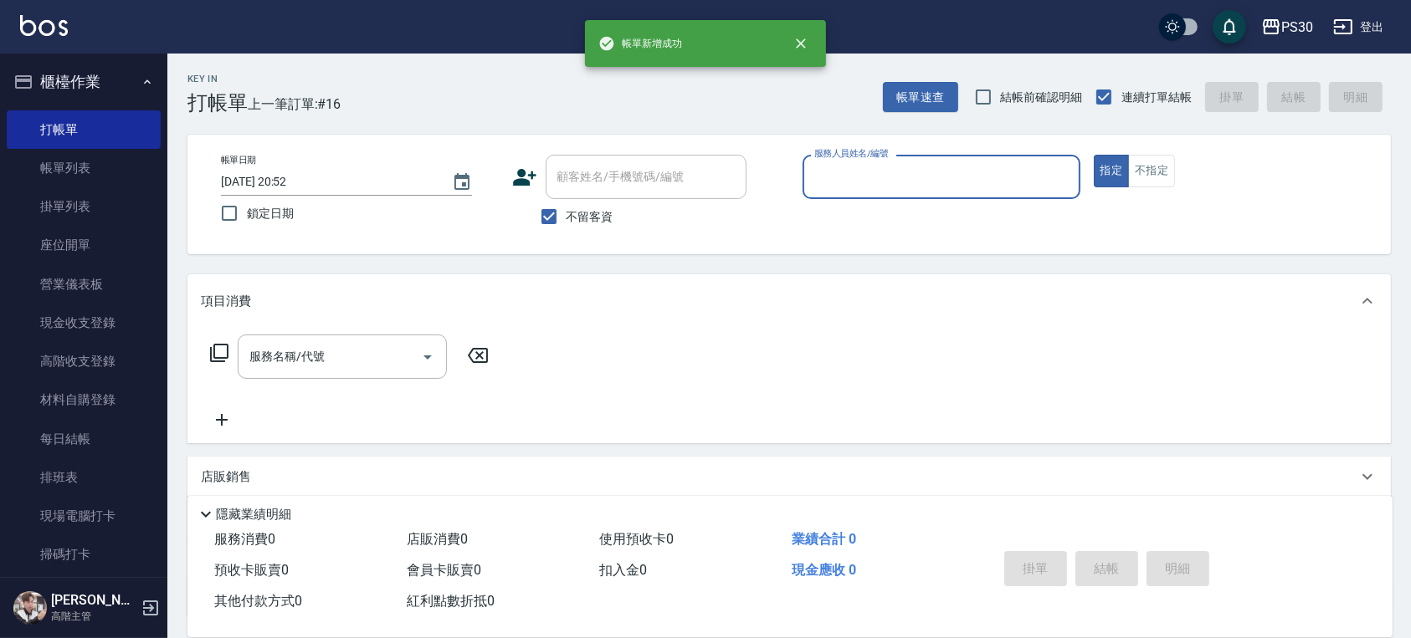
click at [607, 217] on span "不留客資" at bounding box center [589, 217] width 47 height 18
click at [566, 217] on input "不留客資" at bounding box center [548, 216] width 35 height 35
checkbox input "false"
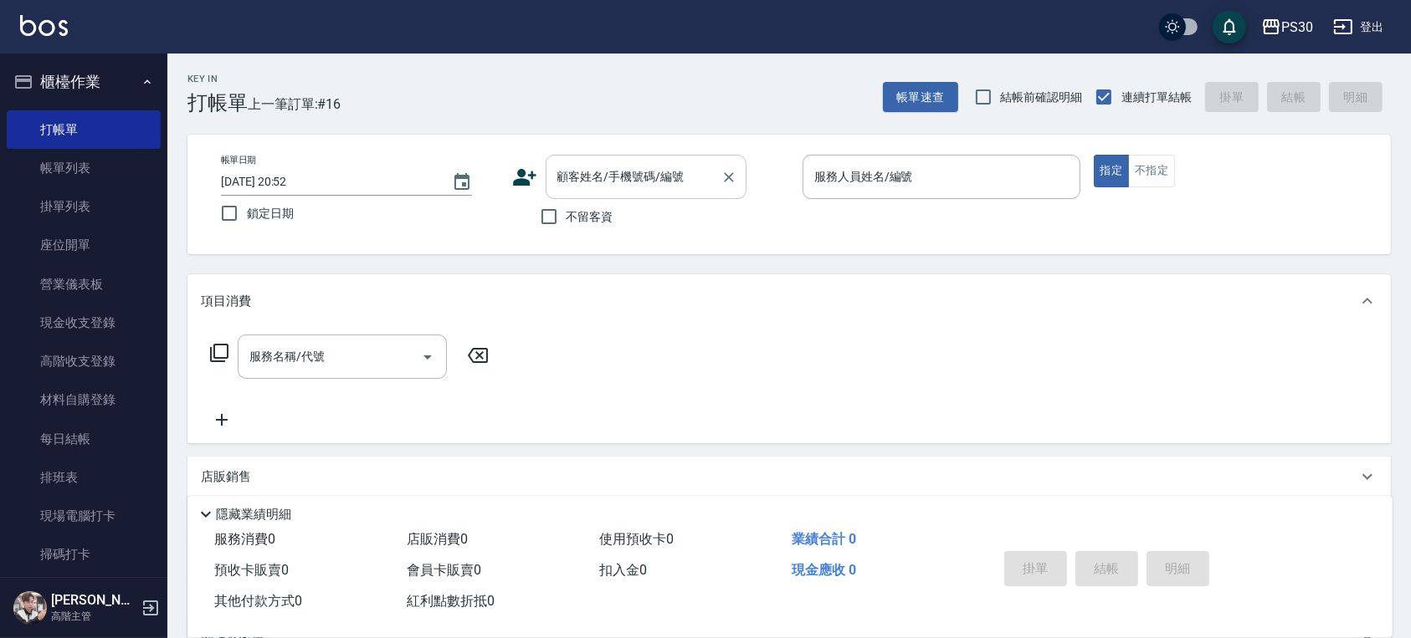
click at [620, 177] on div "顧客姓名/手機號碼/編號 顧客姓名/手機號碼/編號" at bounding box center [646, 177] width 201 height 44
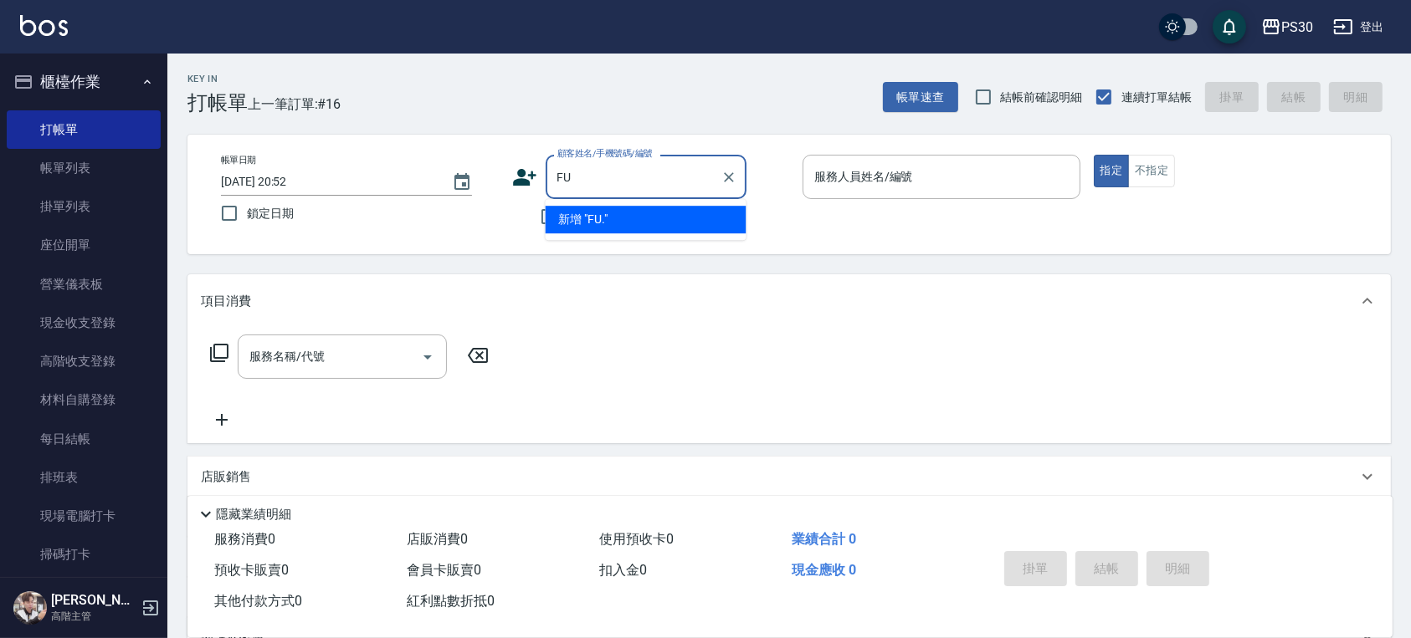
type input "F"
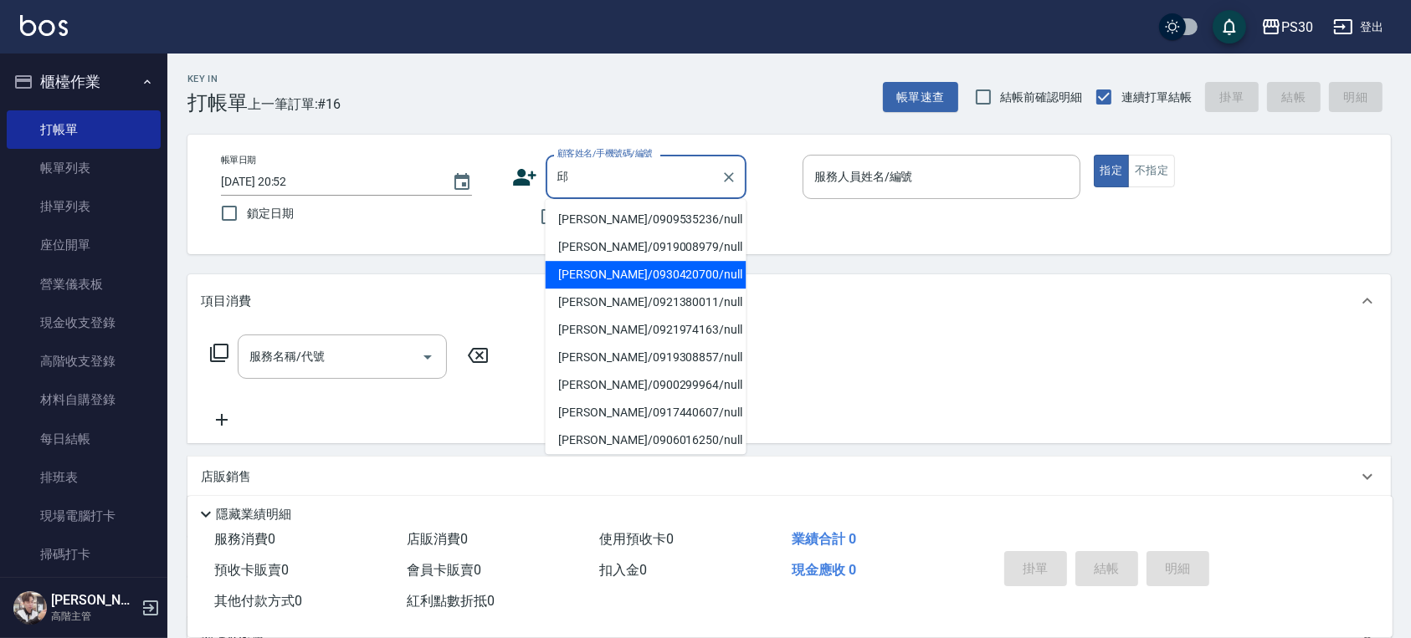
click at [566, 275] on li "邱信煒/0930420700/null" at bounding box center [646, 275] width 201 height 28
type input "邱信煒/0930420700/null"
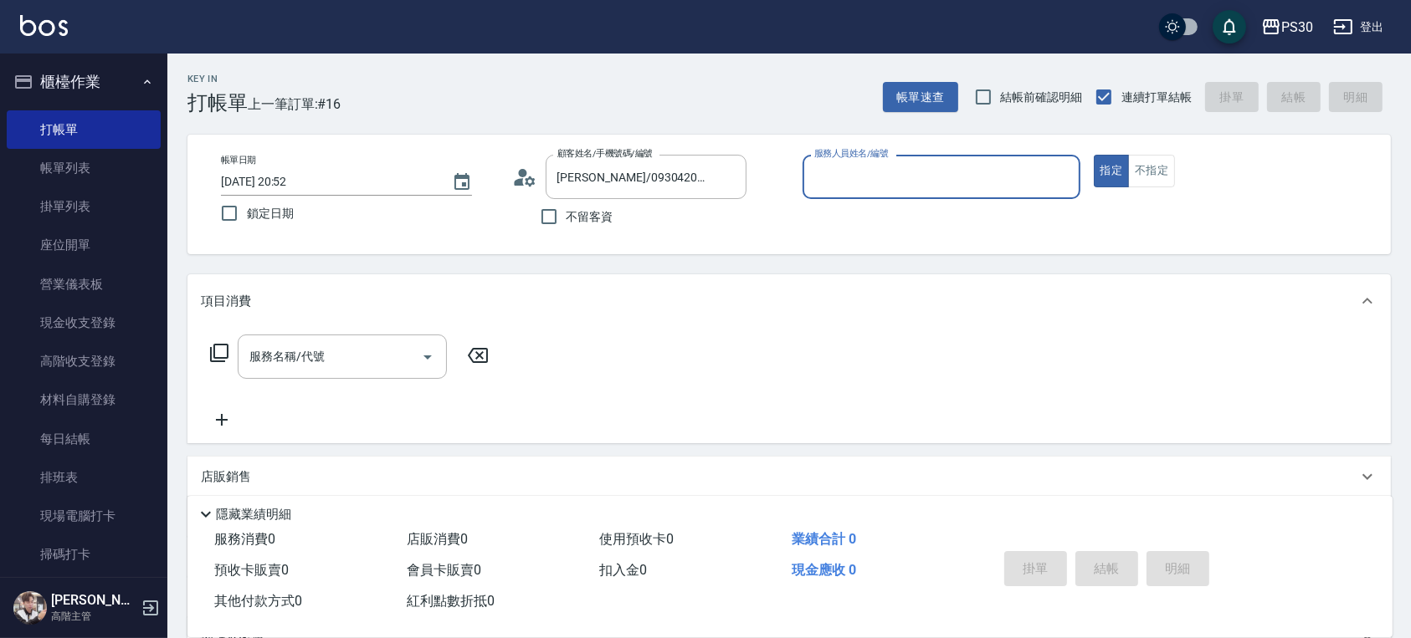
drag, startPoint x: 115, startPoint y: 170, endPoint x: 218, endPoint y: 255, distance: 133.7
click at [115, 170] on link "帳單列表" at bounding box center [84, 168] width 154 height 38
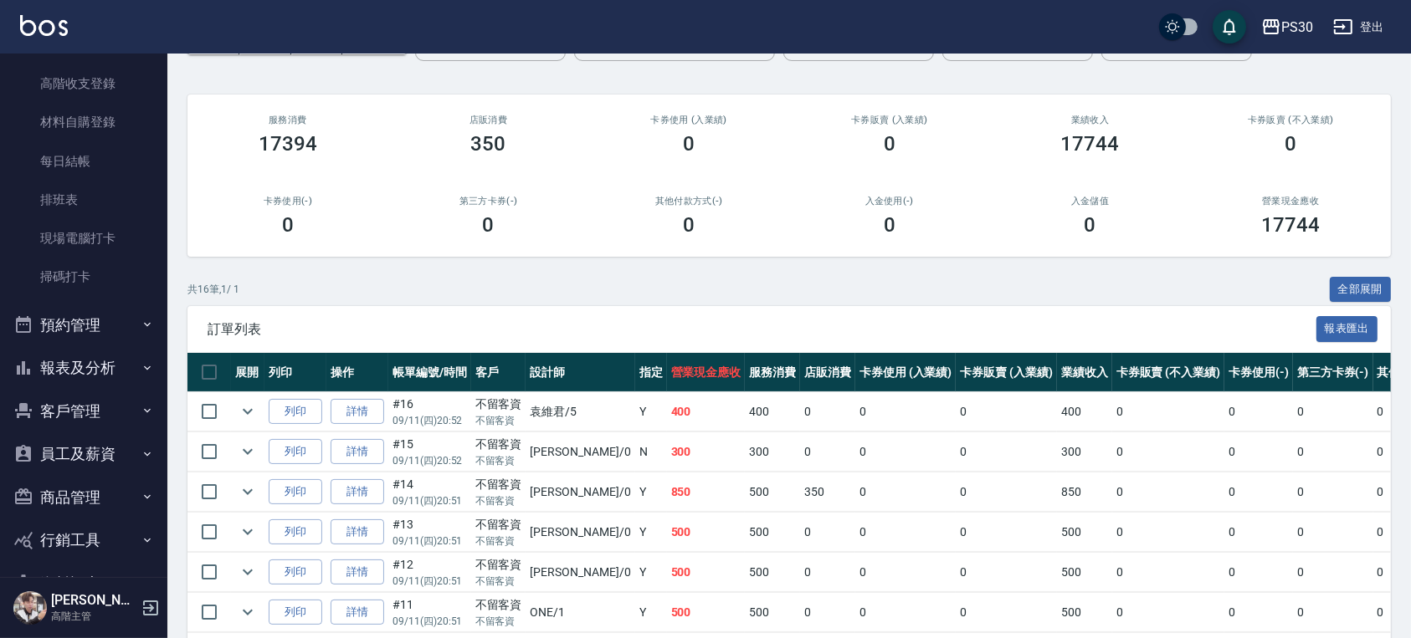
scroll to position [325, 0]
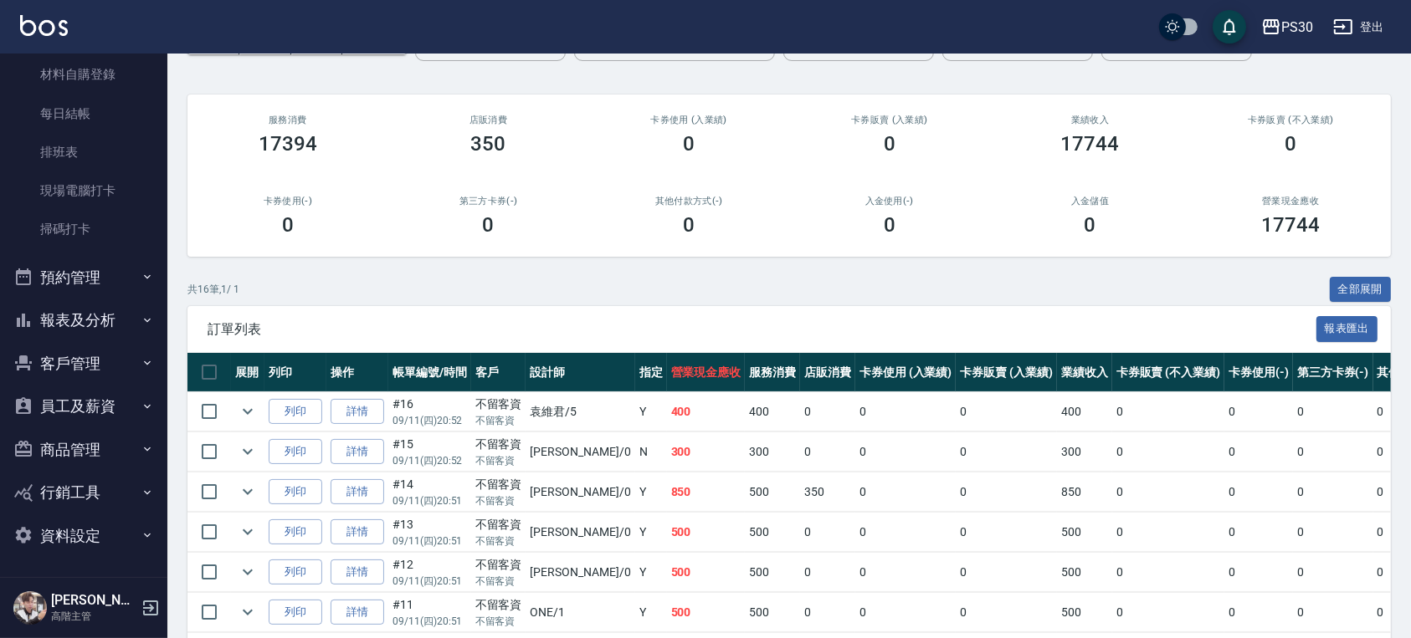
click at [105, 317] on button "報表及分析" at bounding box center [84, 321] width 154 height 44
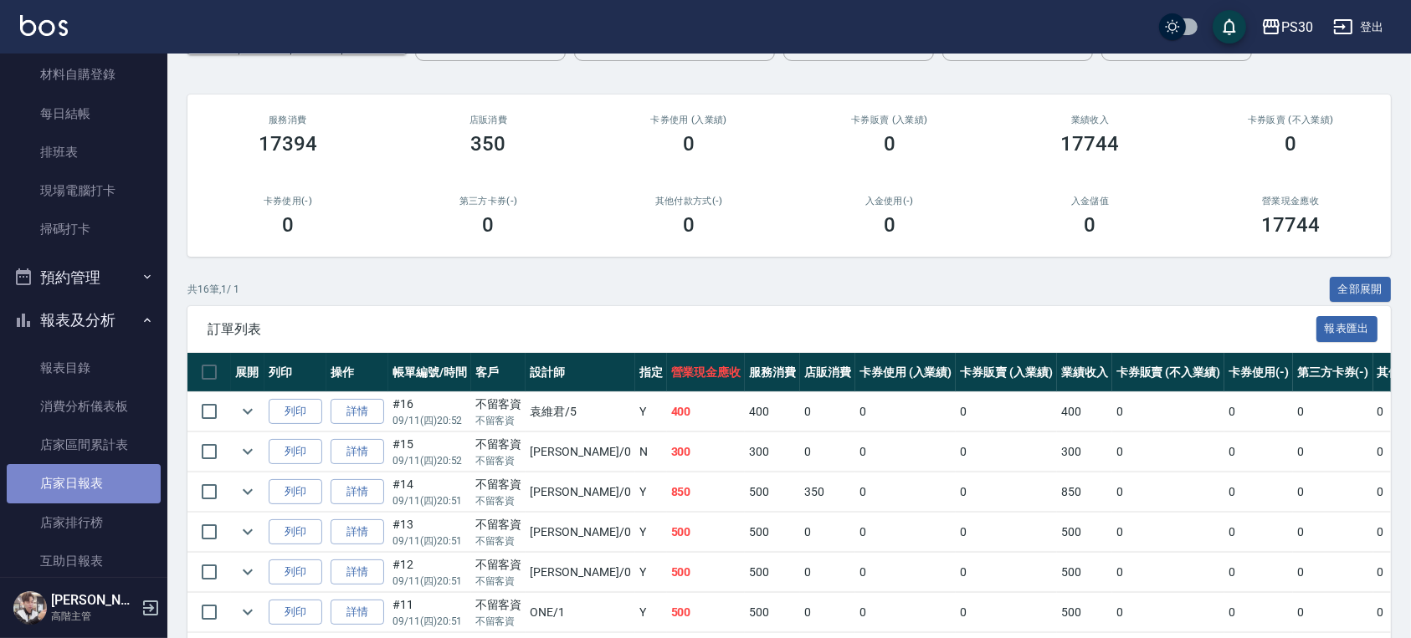
click at [113, 485] on link "店家日報表" at bounding box center [84, 483] width 154 height 38
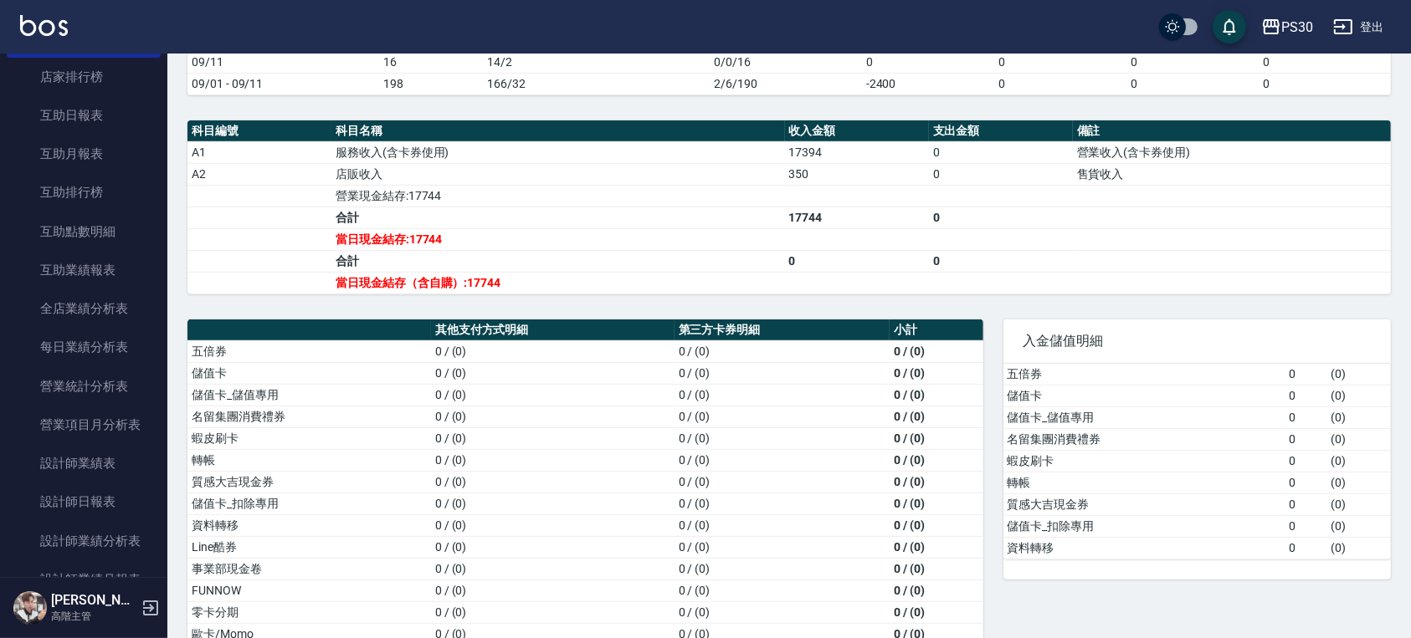
scroll to position [551, 0]
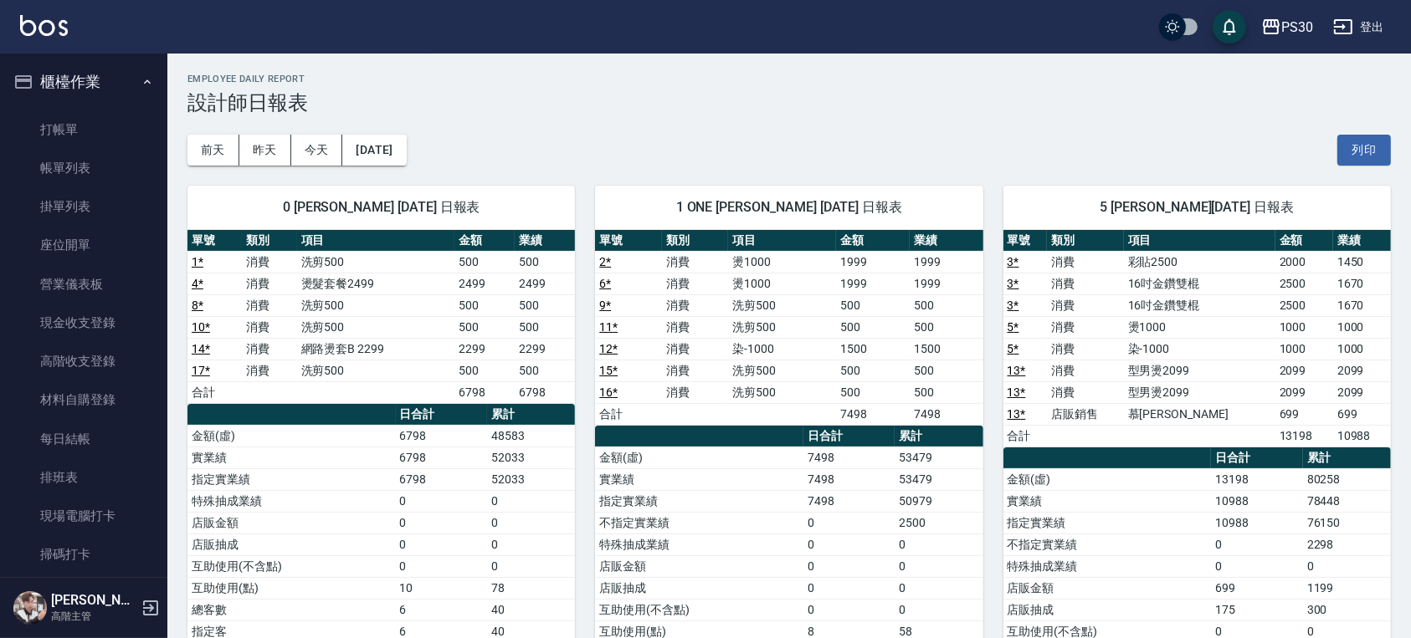
scroll to position [557, 0]
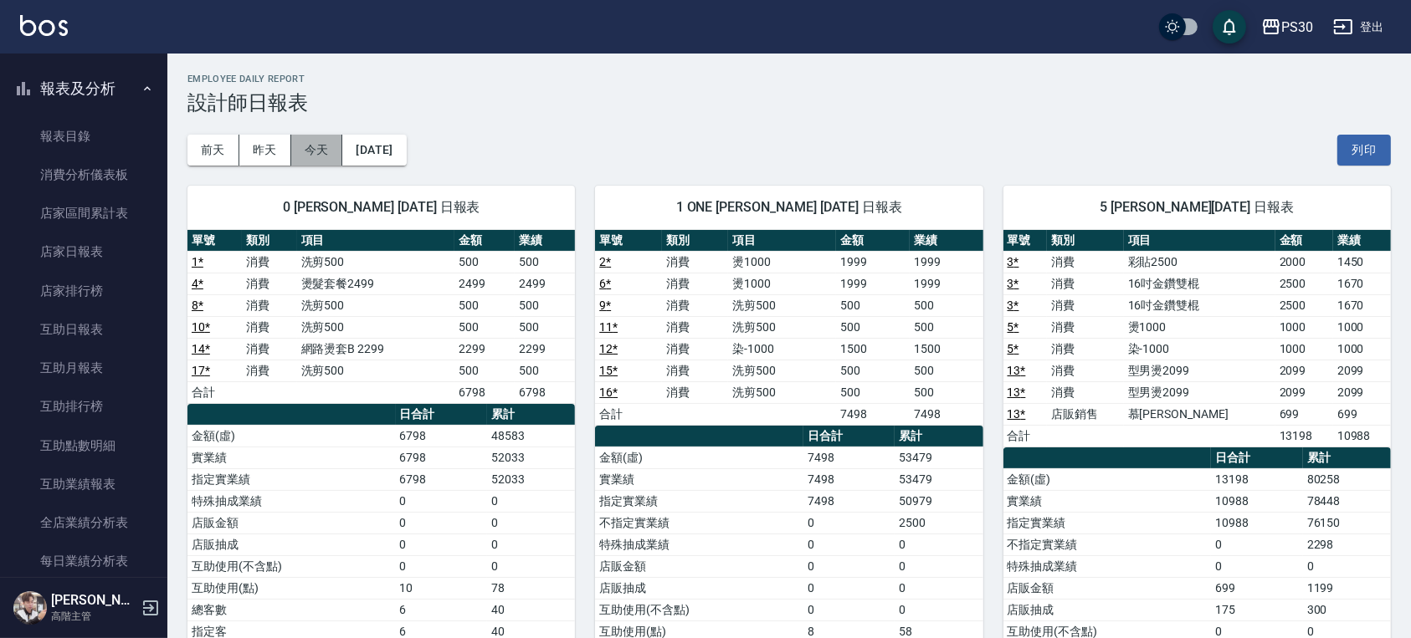
click at [317, 150] on button "今天" at bounding box center [317, 150] width 52 height 31
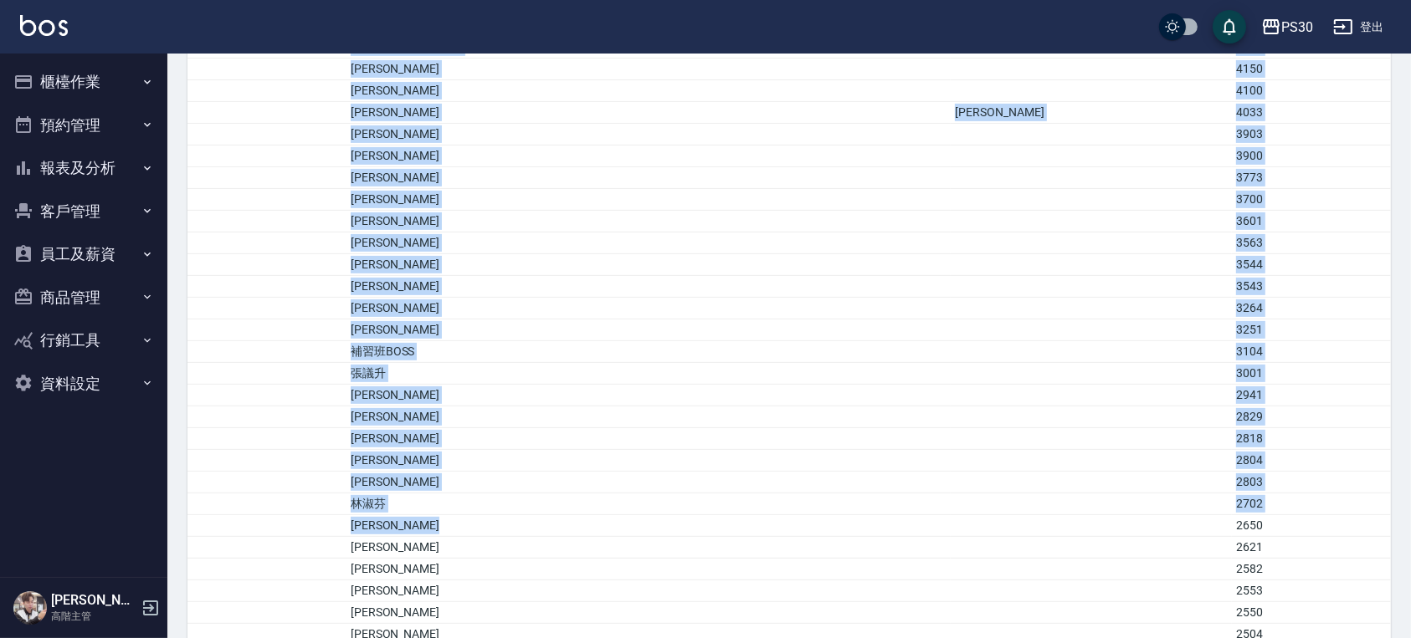
scroll to position [557, 0]
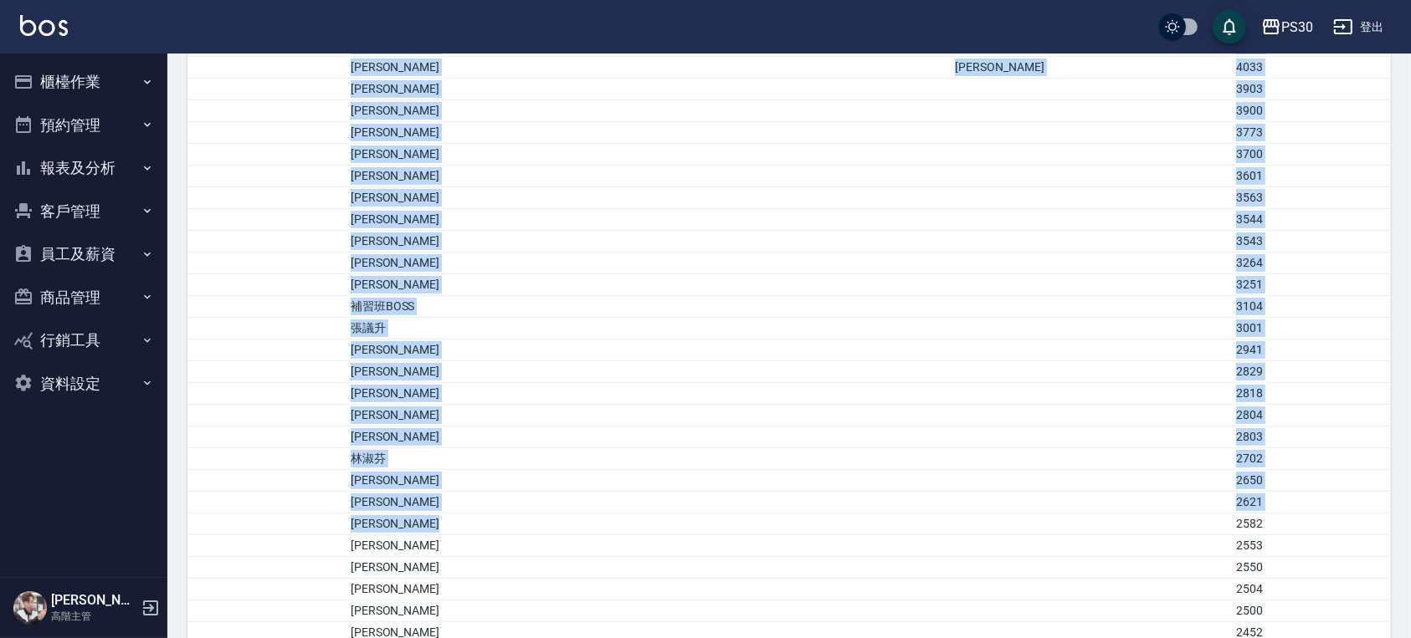
drag, startPoint x: 376, startPoint y: 195, endPoint x: 1040, endPoint y: 524, distance: 741.3
click at [1042, 495] on td "a dense table" at bounding box center [1090, 503] width 281 height 22
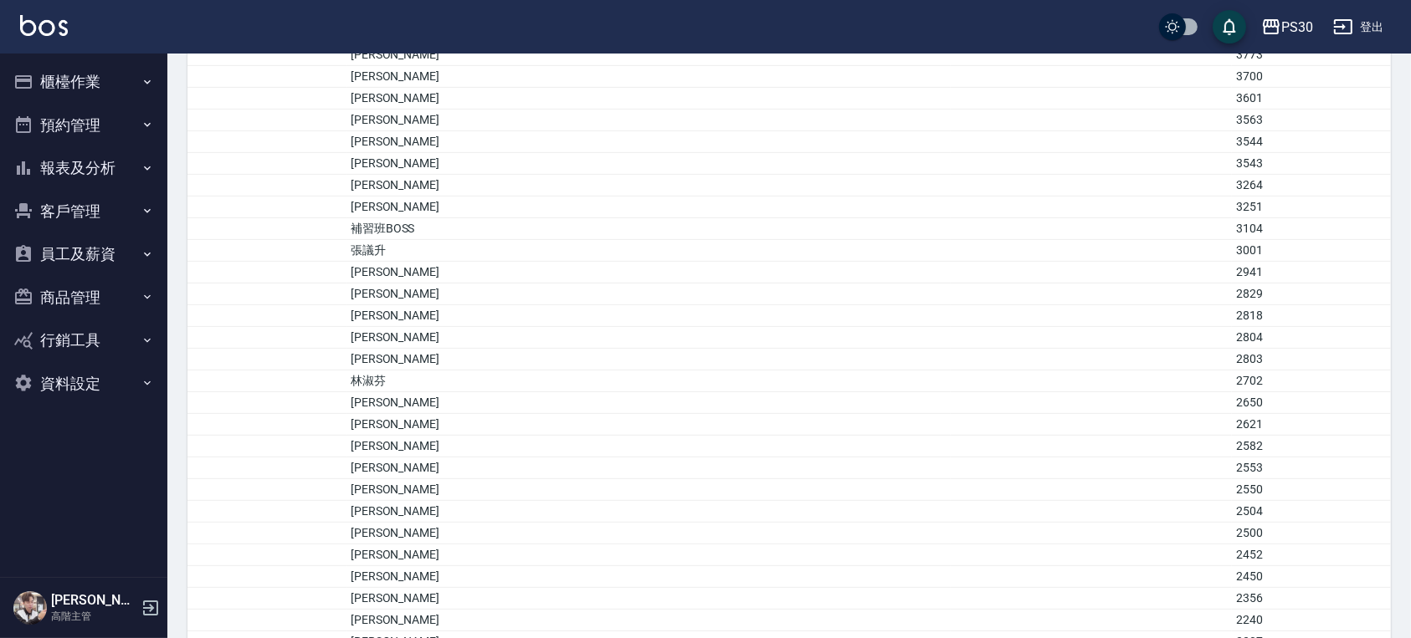
scroll to position [669, 0]
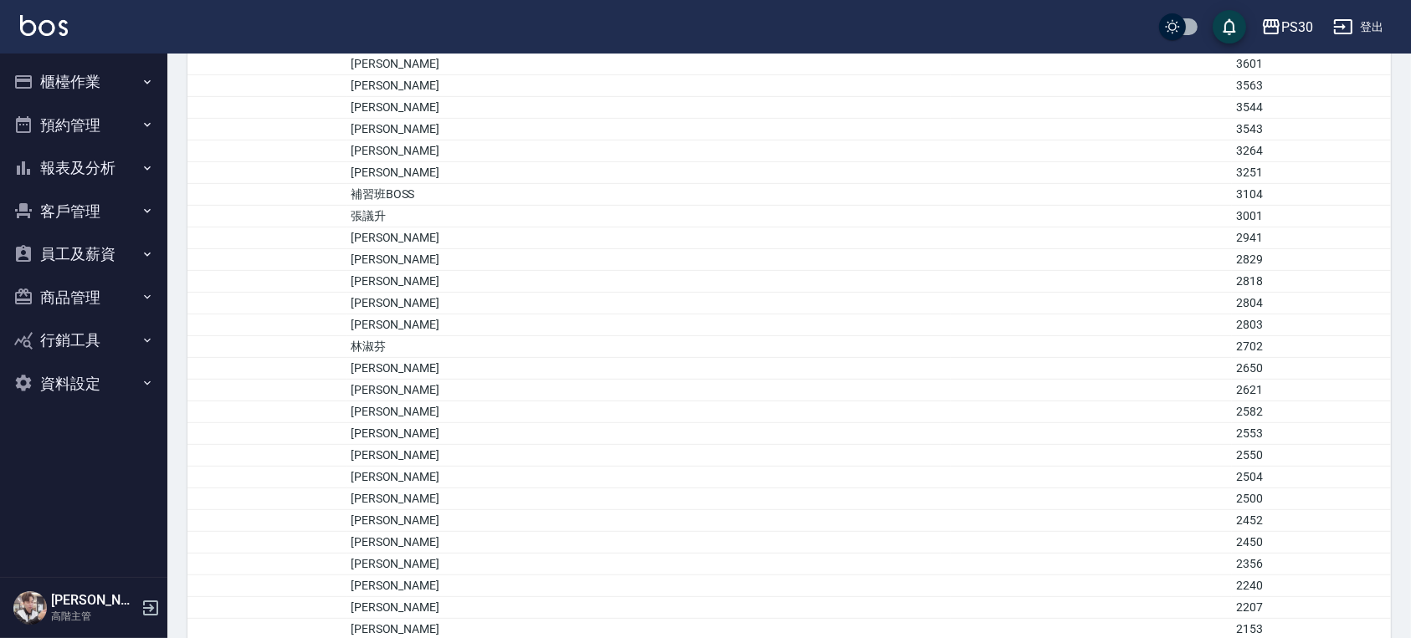
click at [454, 452] on td "[PERSON_NAME]" at bounding box center [648, 456] width 605 height 22
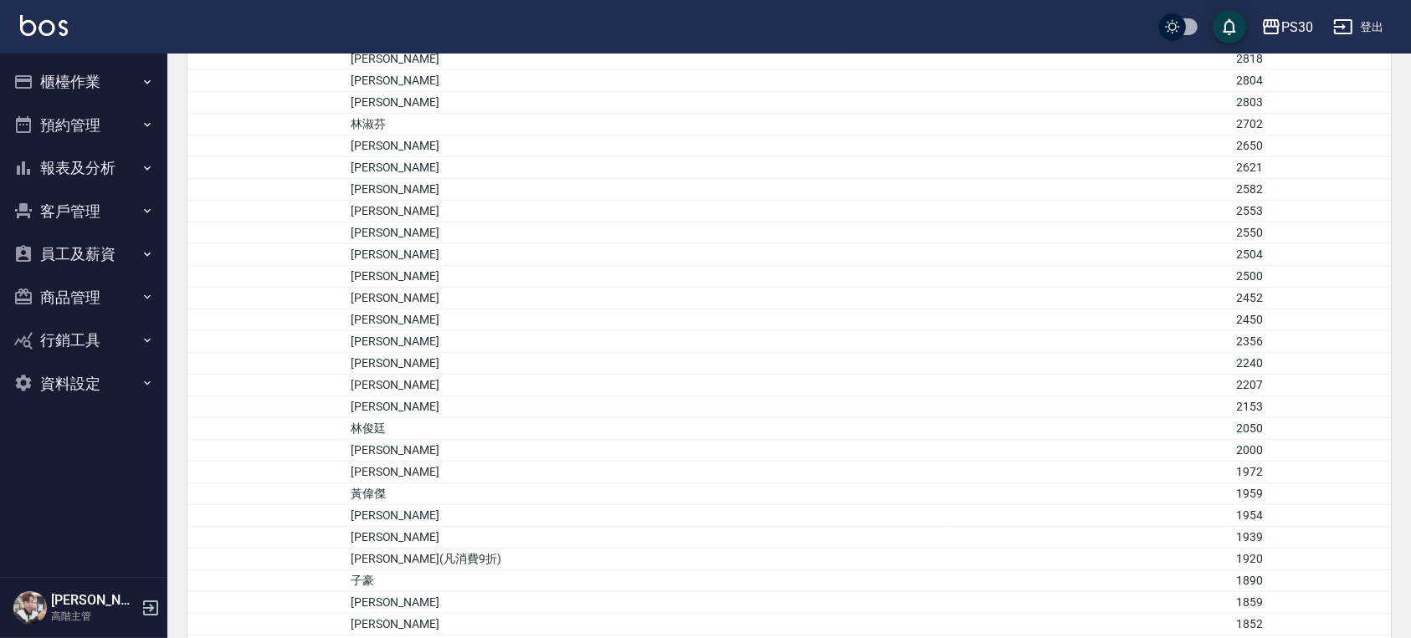
scroll to position [1004, 0]
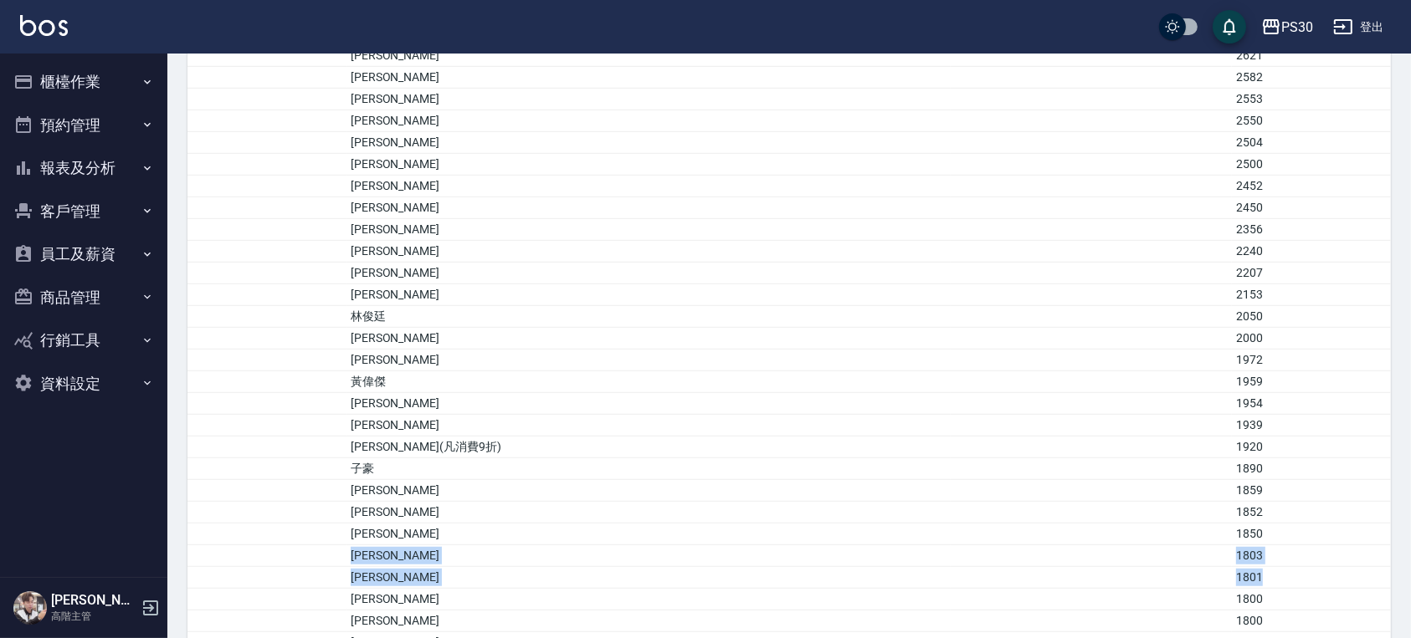
drag, startPoint x: 424, startPoint y: 547, endPoint x: 1242, endPoint y: 571, distance: 818.6
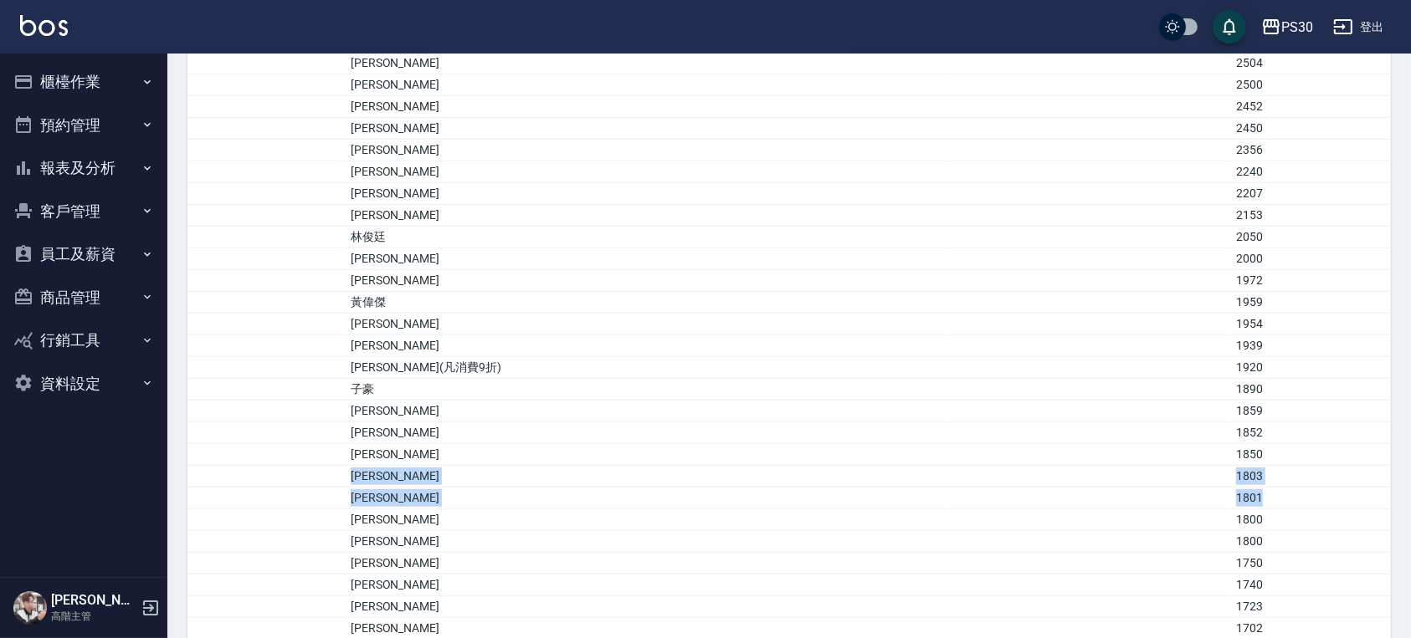
scroll to position [1115, 0]
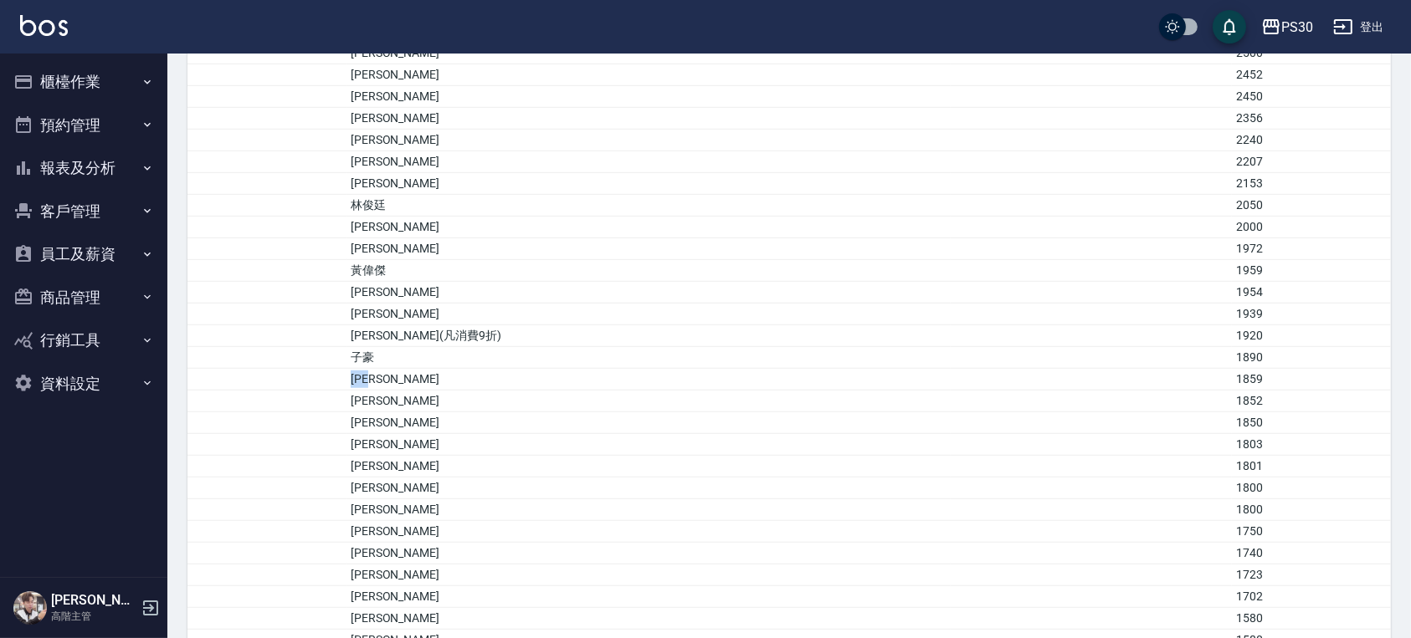
drag, startPoint x: 418, startPoint y: 375, endPoint x: 482, endPoint y: 373, distance: 64.4
click at [482, 373] on tr "[PERSON_NAME]1859" at bounding box center [788, 380] width 1203 height 22
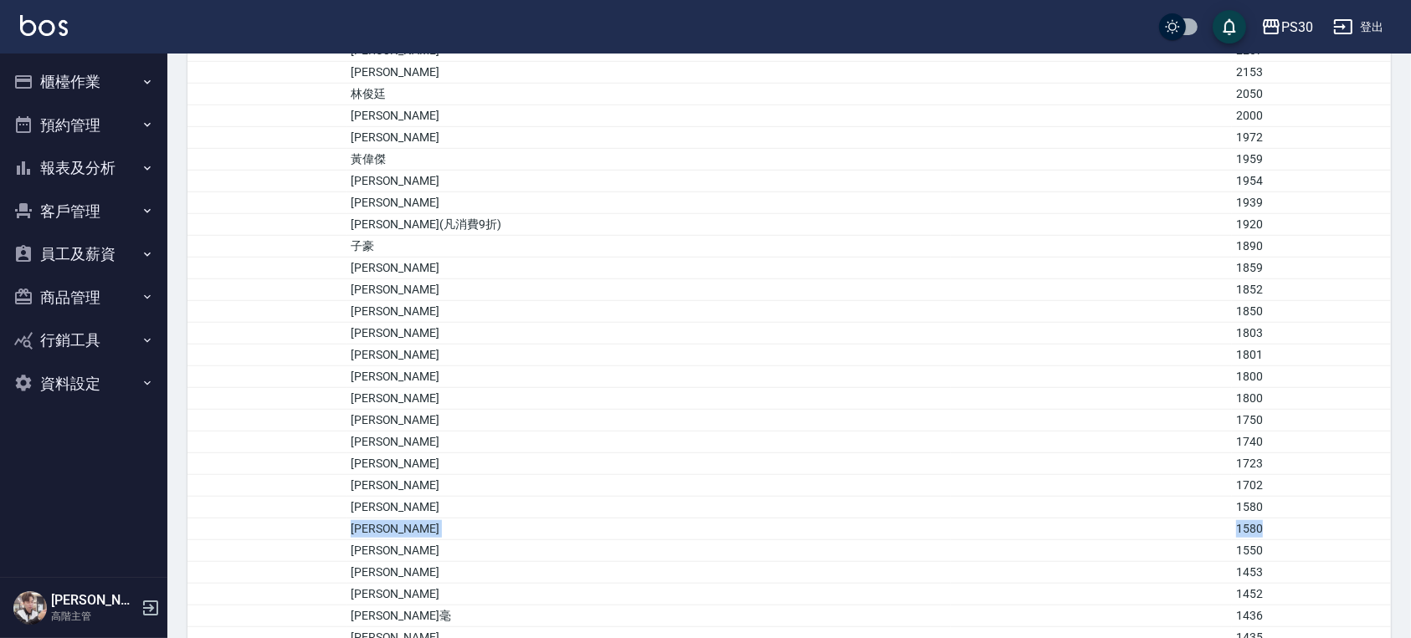
drag, startPoint x: 425, startPoint y: 520, endPoint x: 1190, endPoint y: 521, distance: 764.7
click at [1190, 521] on tr "[PERSON_NAME] 1580" at bounding box center [788, 530] width 1203 height 22
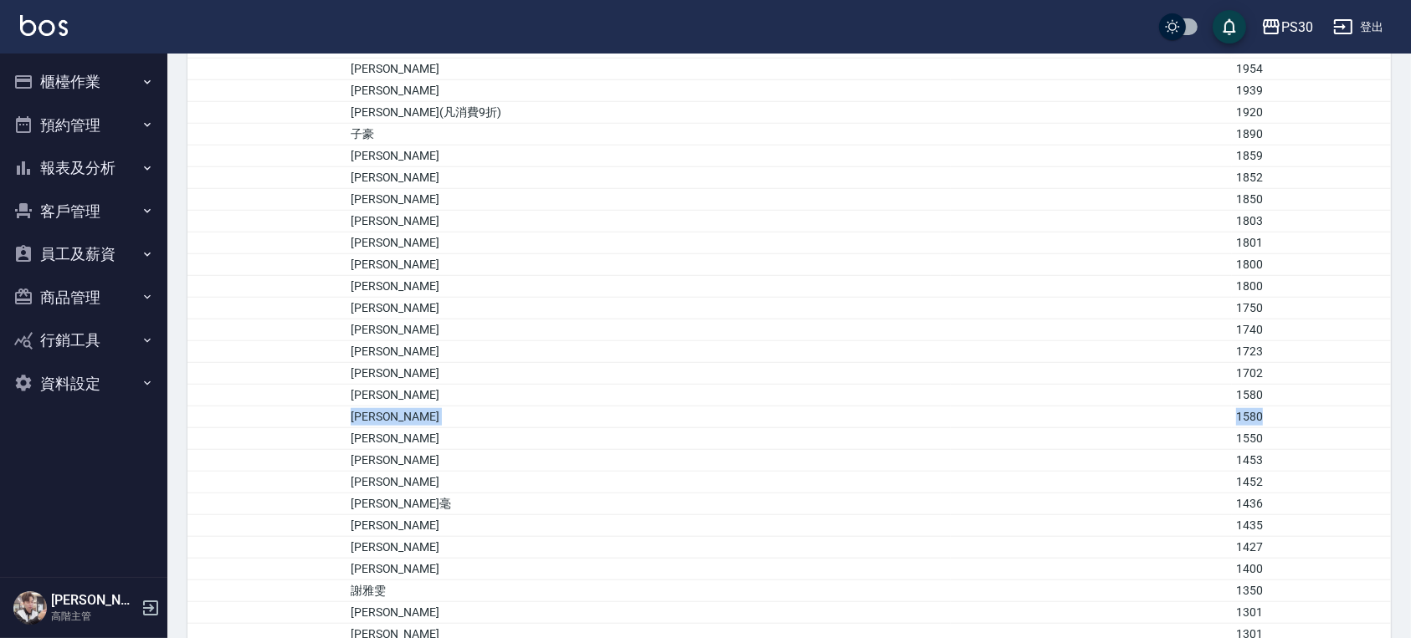
scroll to position [1450, 0]
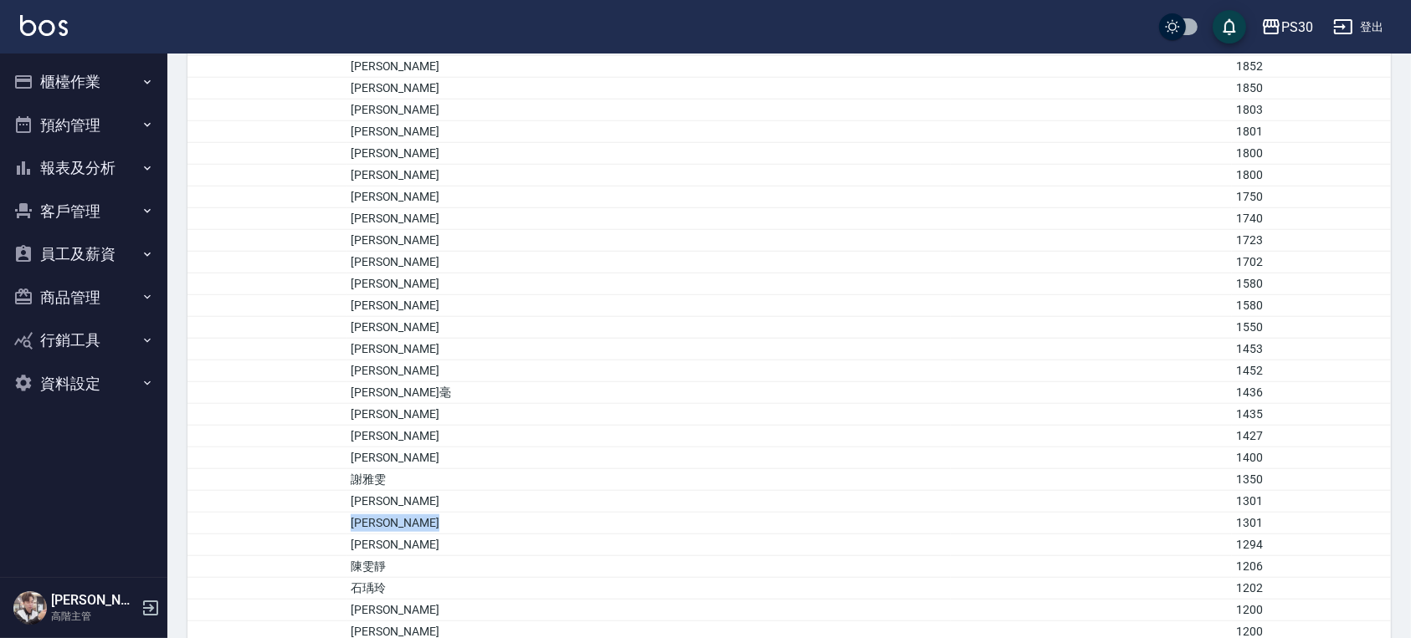
drag, startPoint x: 420, startPoint y: 513, endPoint x: 1155, endPoint y: 523, distance: 735.5
click at [1155, 523] on tr "[PERSON_NAME] 1301" at bounding box center [788, 524] width 1203 height 22
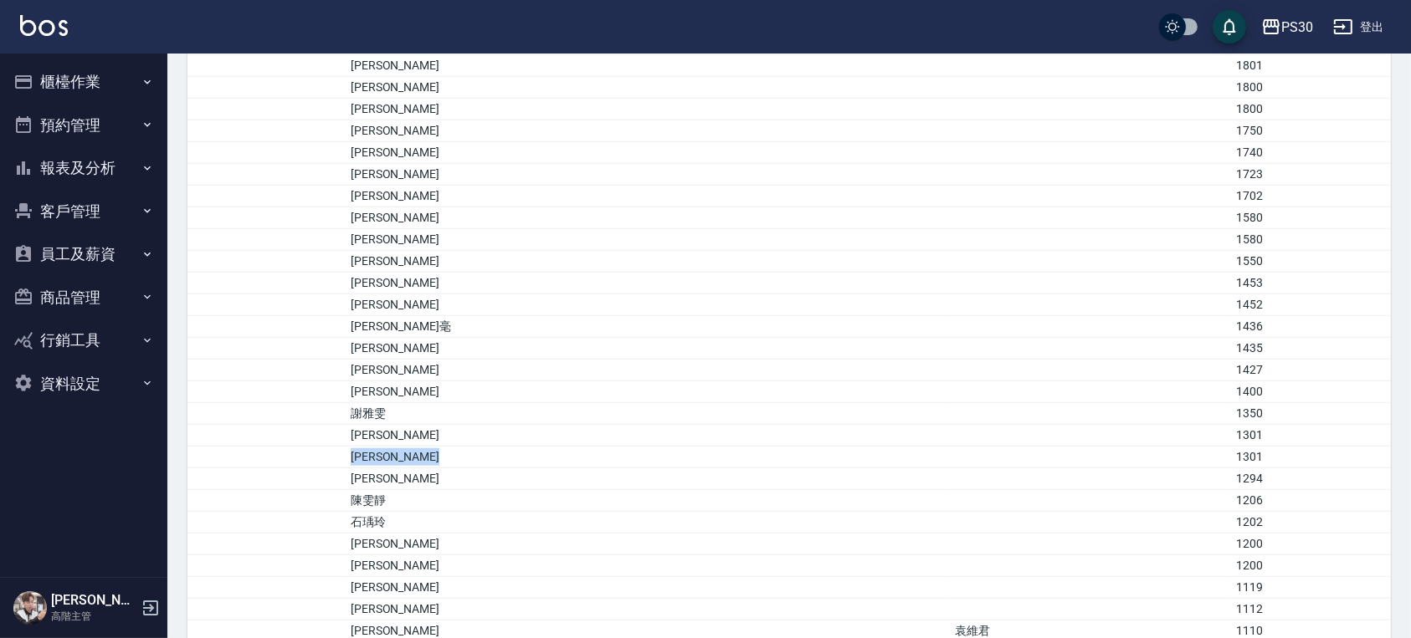
scroll to position [1561, 0]
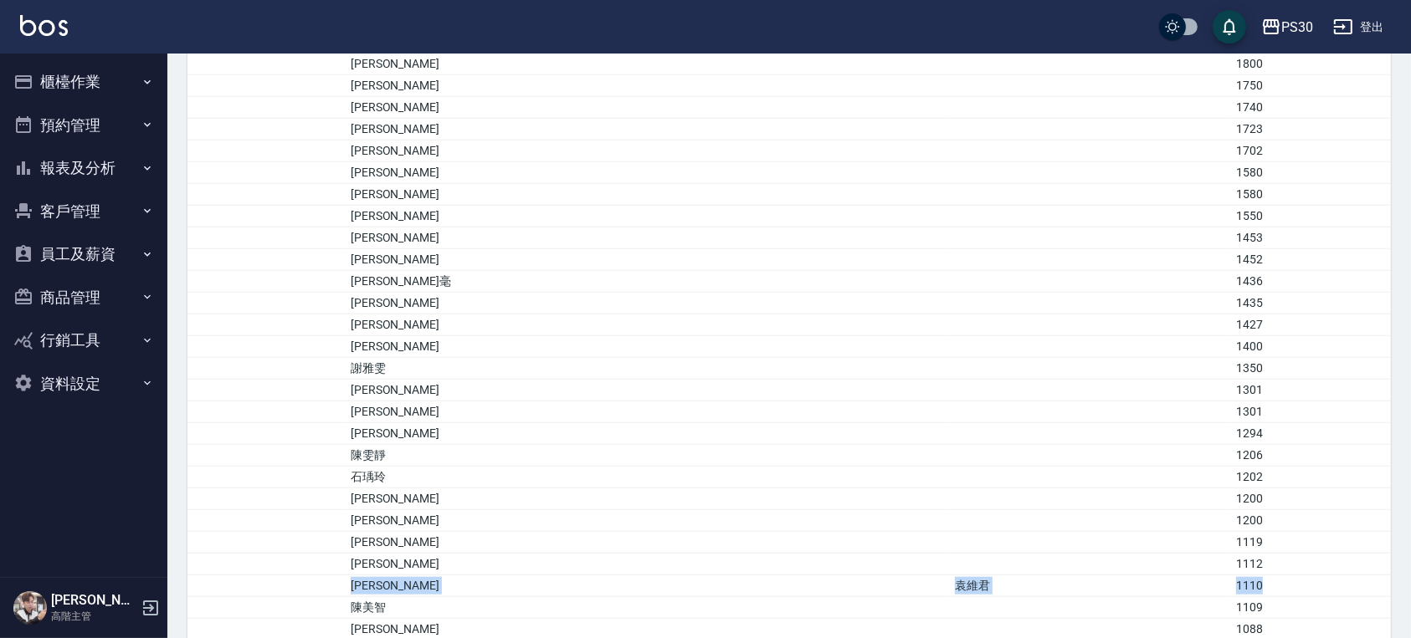
drag, startPoint x: 427, startPoint y: 576, endPoint x: 1191, endPoint y: 582, distance: 764.8
click at [1191, 582] on tr "[PERSON_NAME] [PERSON_NAME] 1110" at bounding box center [788, 587] width 1203 height 22
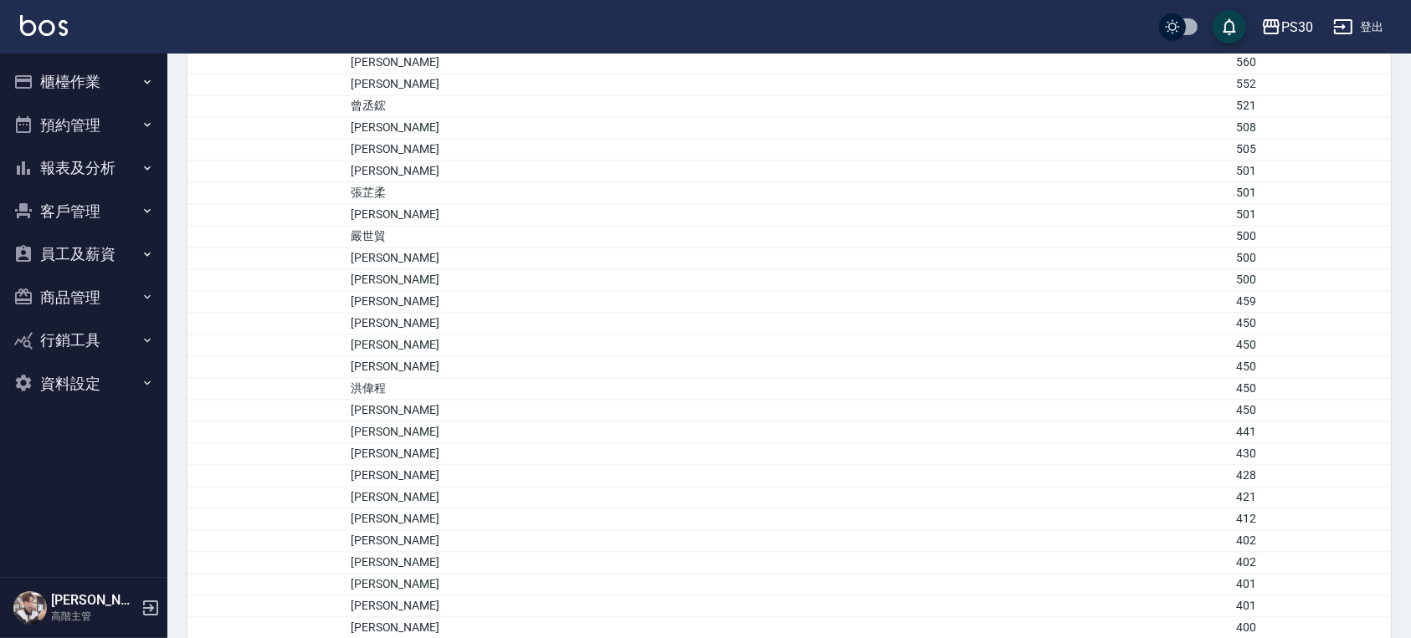
scroll to position [3235, 0]
drag, startPoint x: 426, startPoint y: 90, endPoint x: 1188, endPoint y: 89, distance: 762.2
click at [1188, 99] on tr "嚴聖薪 582" at bounding box center [788, 110] width 1203 height 22
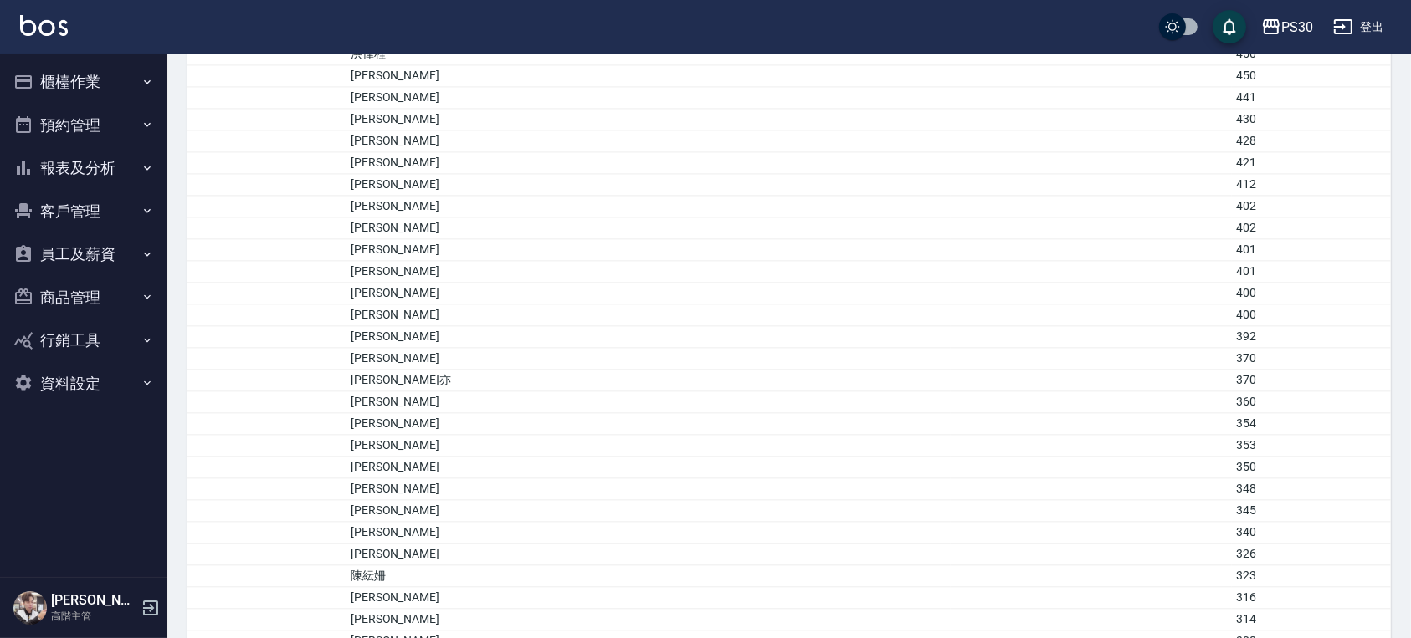
scroll to position [3793, 0]
click at [458, 541] on td "[PERSON_NAME]" at bounding box center [648, 552] width 605 height 22
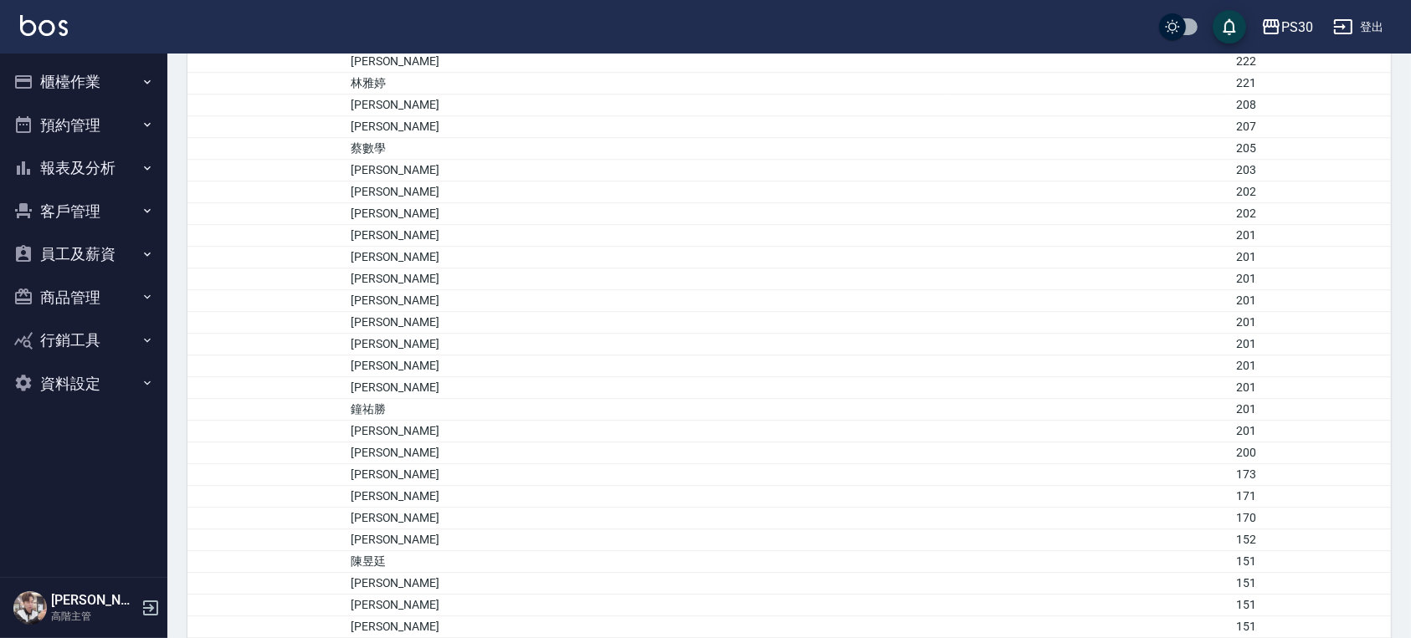
scroll to position [4797, 0]
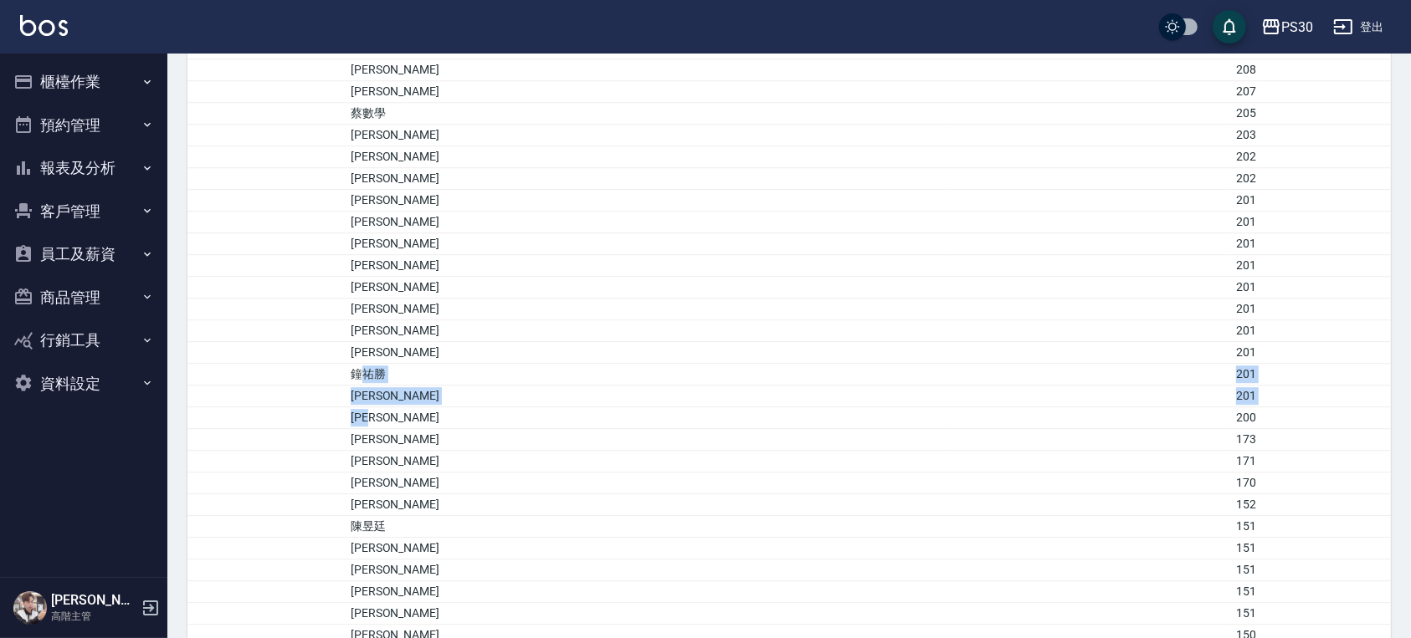
drag, startPoint x: 431, startPoint y: 351, endPoint x: 862, endPoint y: 398, distance: 433.4
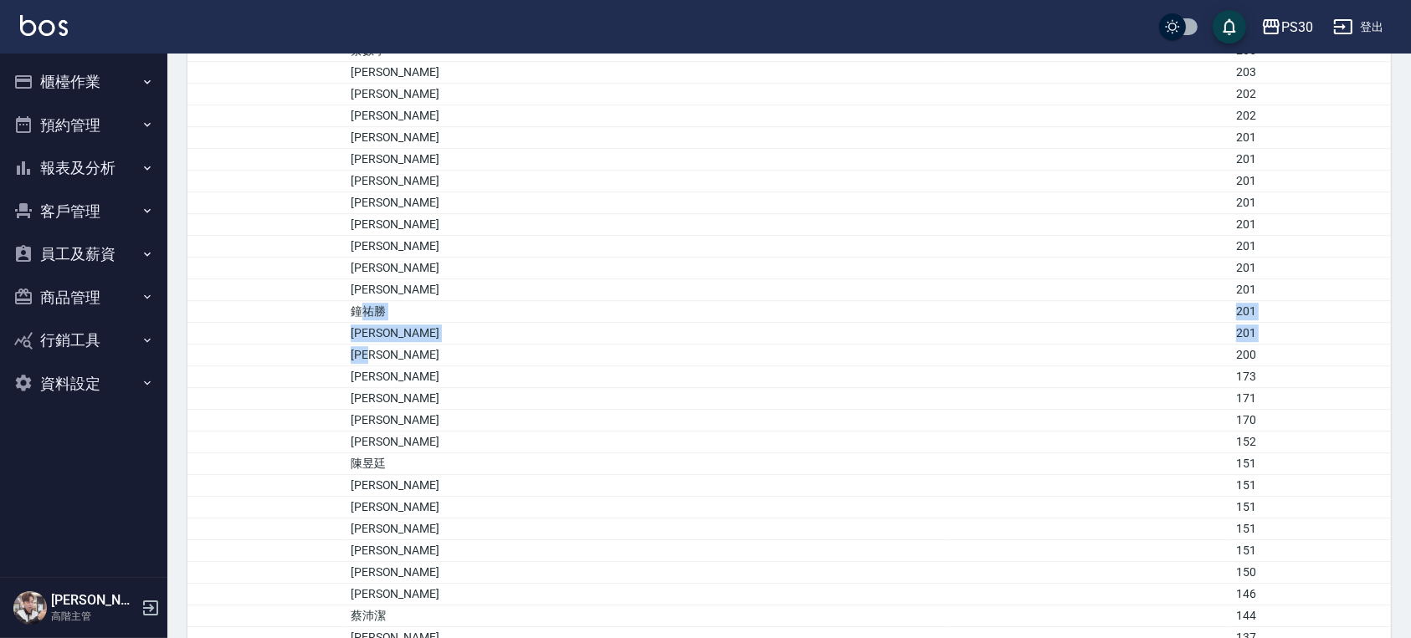
scroll to position [4908, 0]
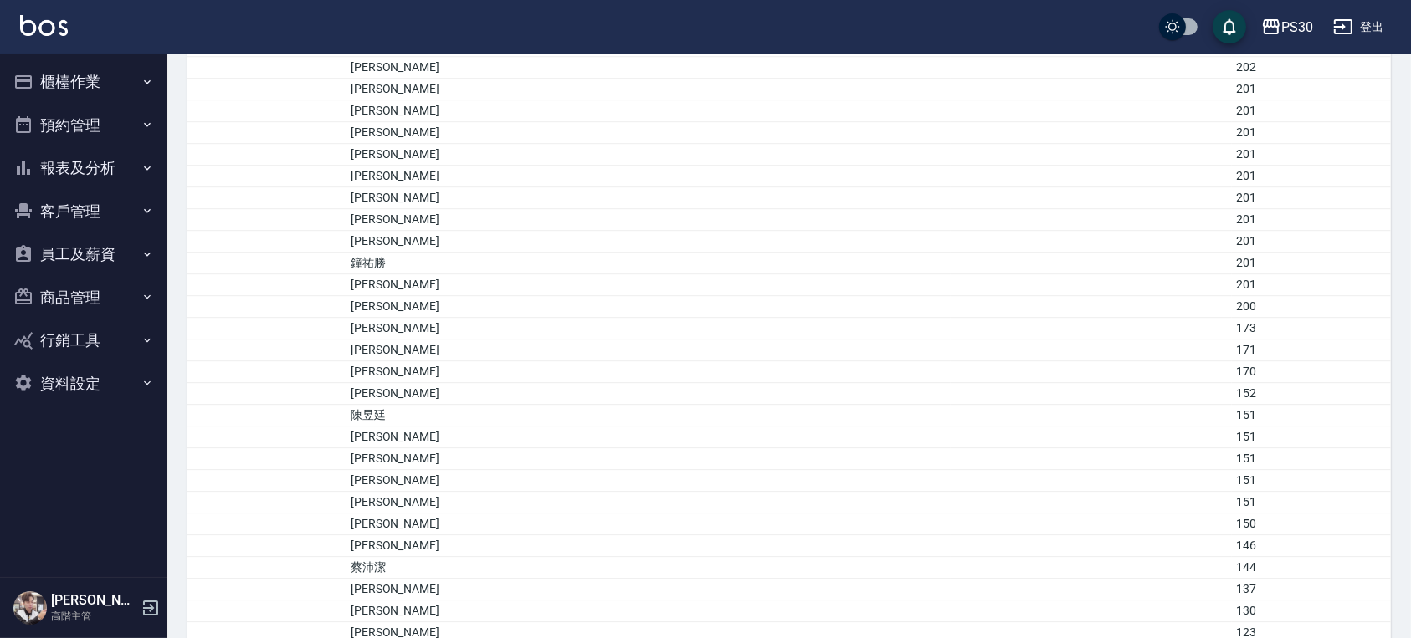
click at [862, 405] on td "陳昱廷" at bounding box center [648, 416] width 605 height 22
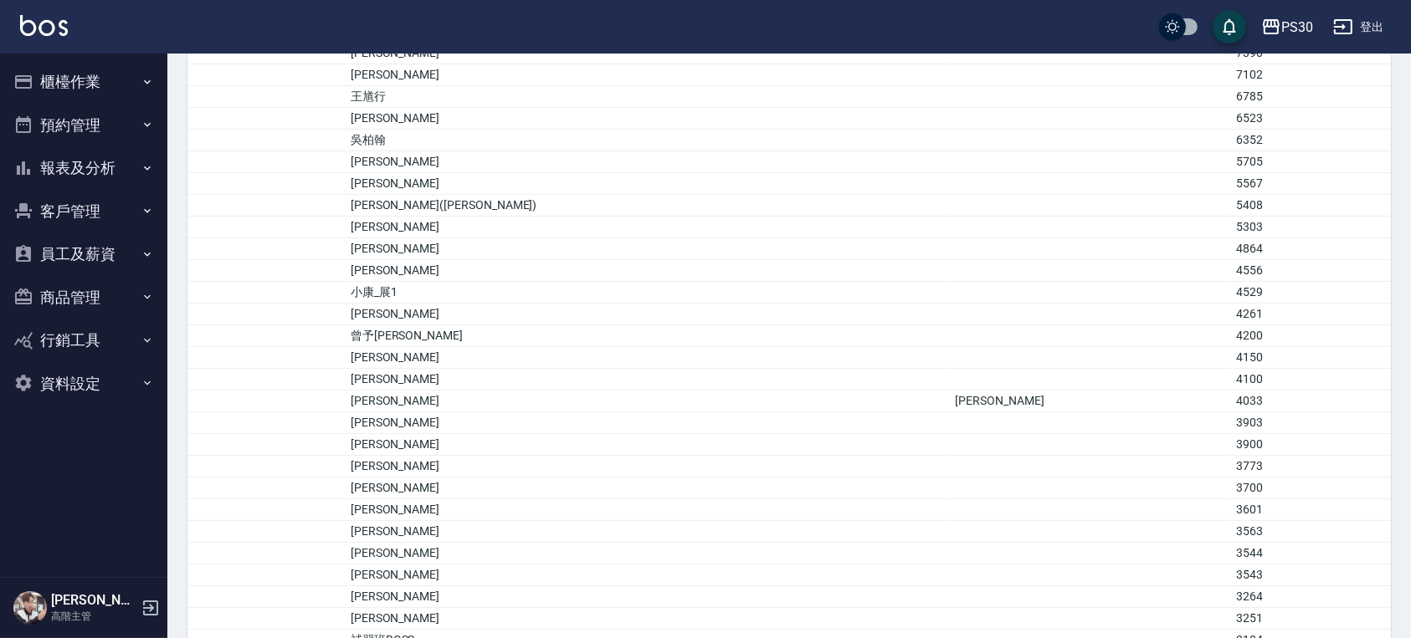
scroll to position [189, 0]
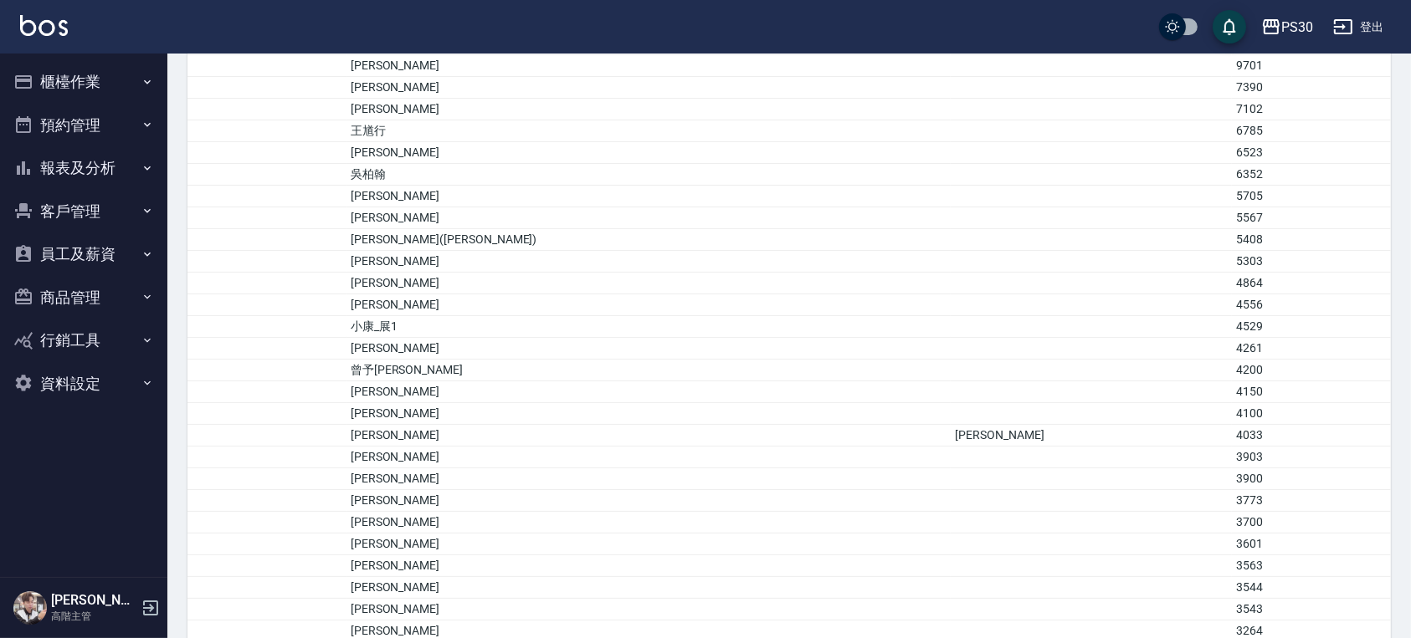
click at [79, 94] on button "櫃檯作業" at bounding box center [84, 82] width 154 height 44
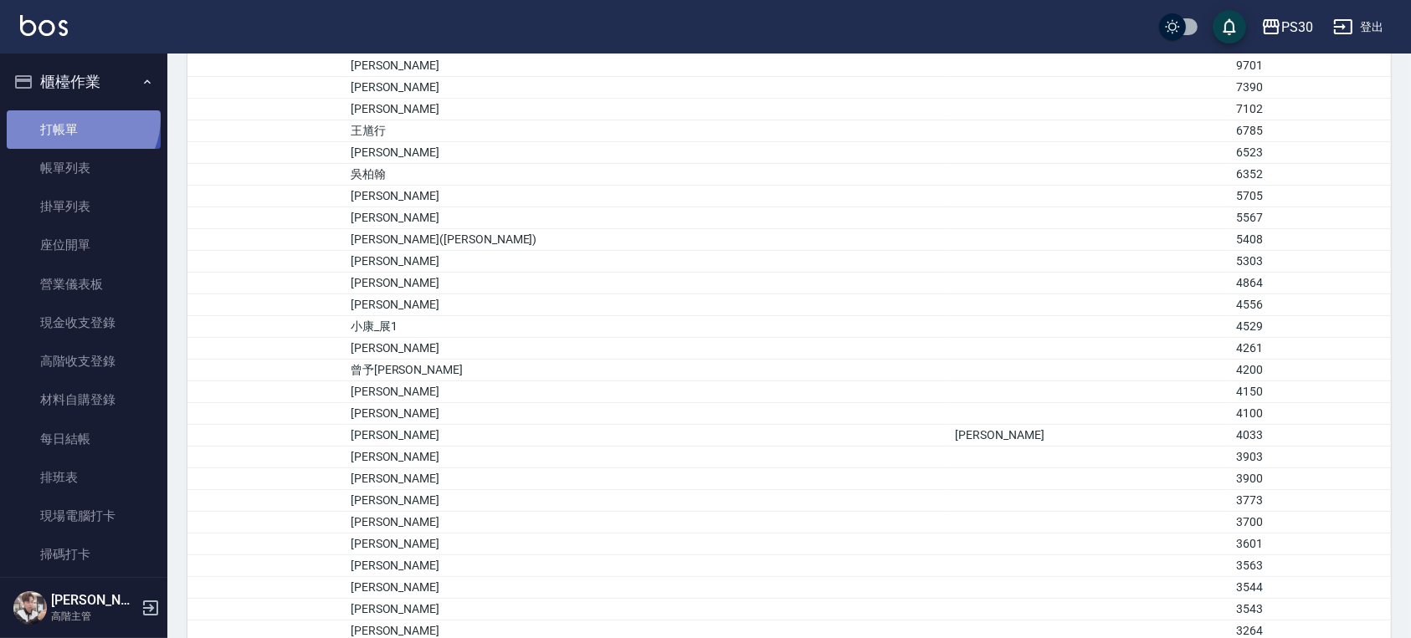
click at [80, 119] on link "打帳單" at bounding box center [84, 129] width 154 height 38
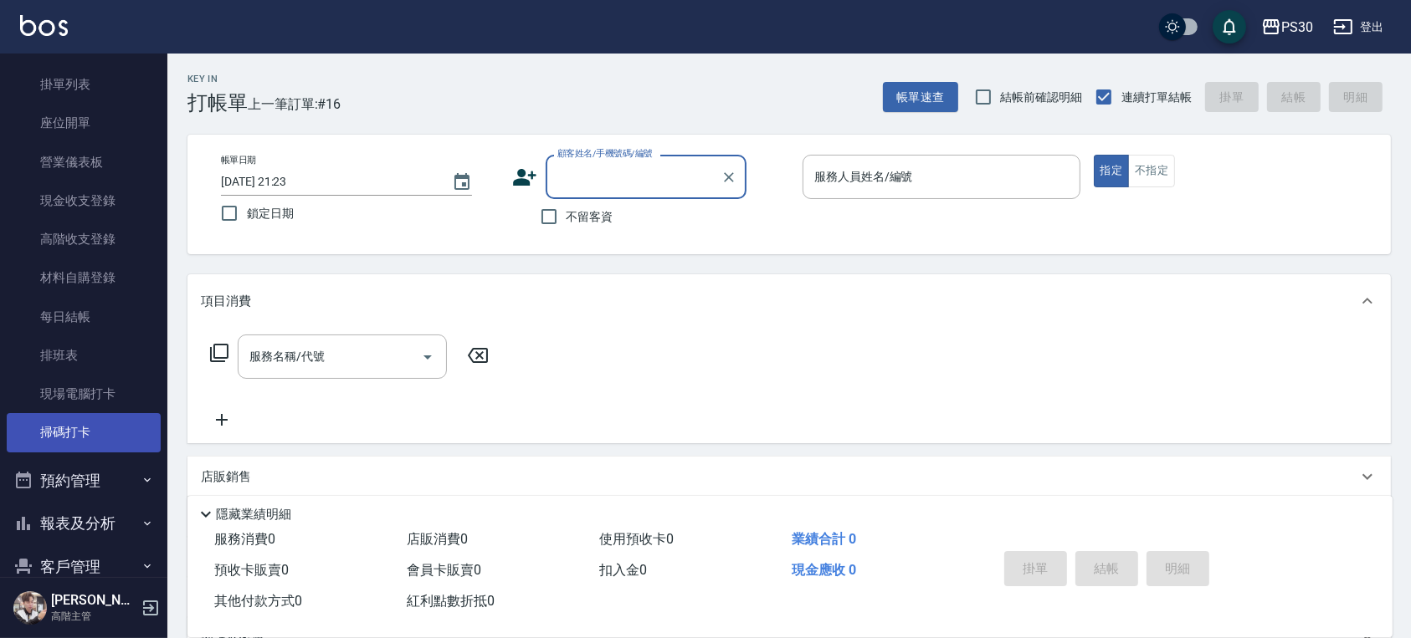
scroll to position [325, 0]
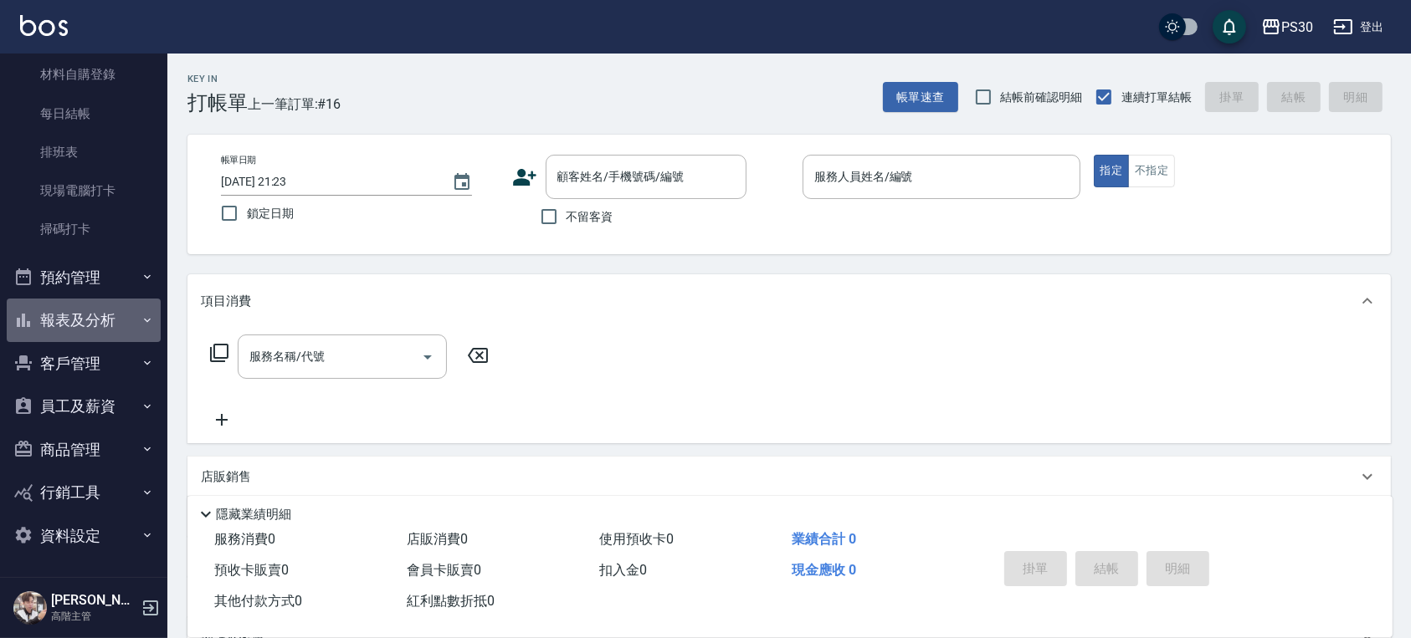
click at [111, 318] on button "報表及分析" at bounding box center [84, 321] width 154 height 44
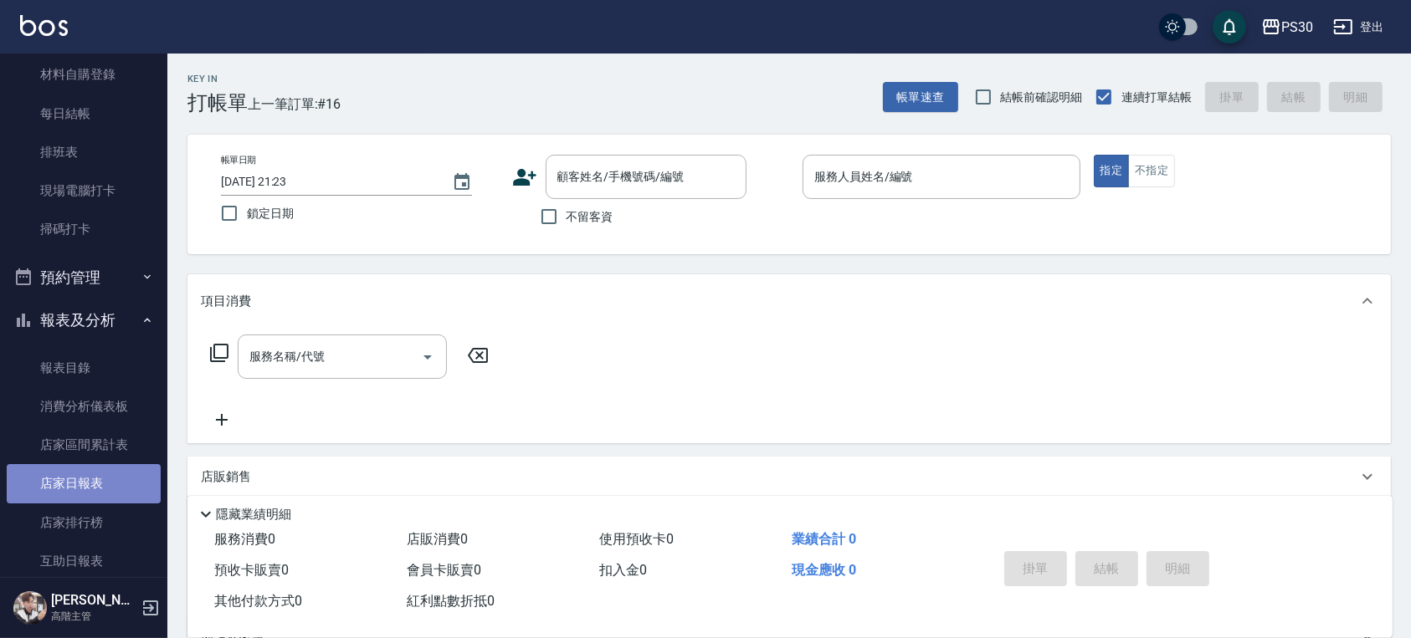
click at [108, 473] on link "店家日報表" at bounding box center [84, 483] width 154 height 38
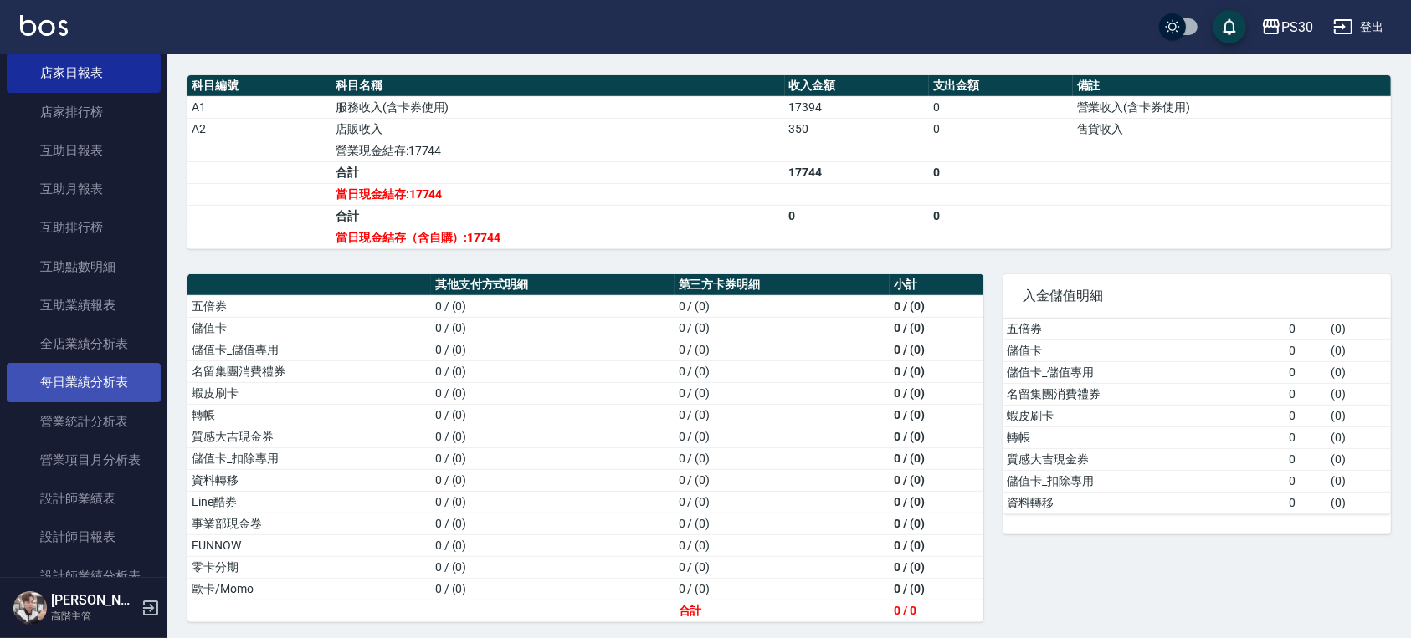
scroll to position [771, 0]
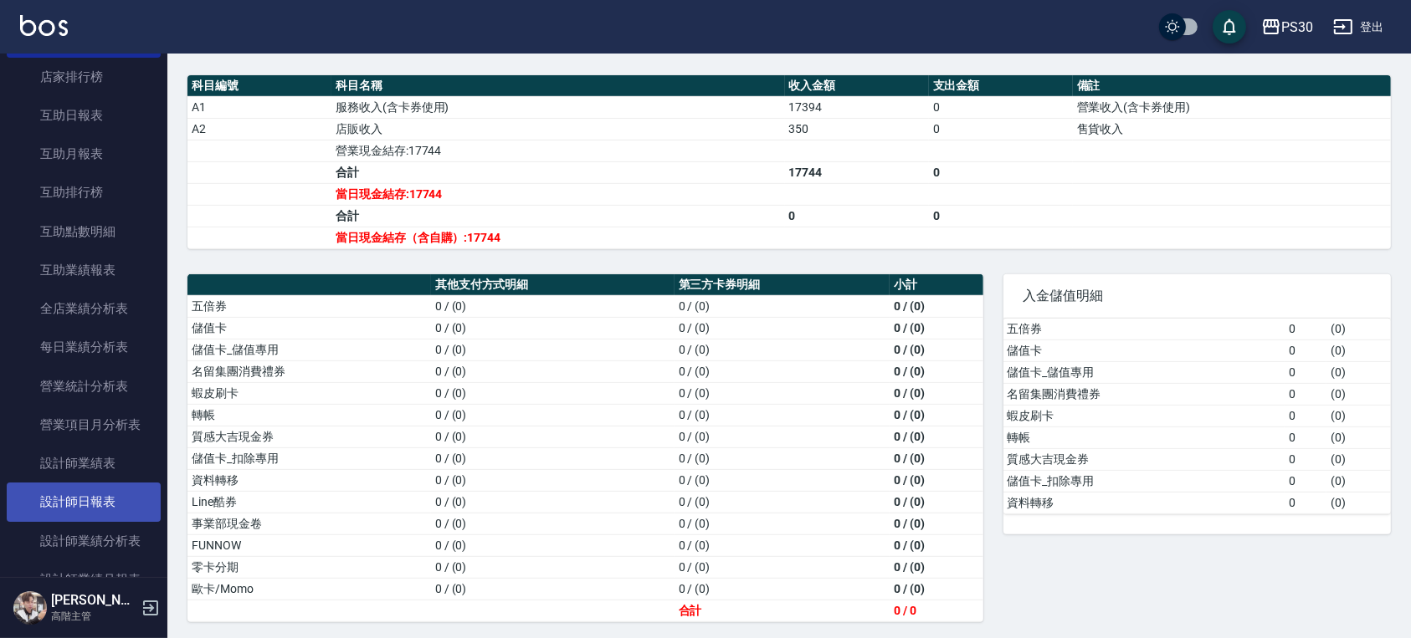
click at [100, 487] on link "設計師日報表" at bounding box center [84, 502] width 154 height 38
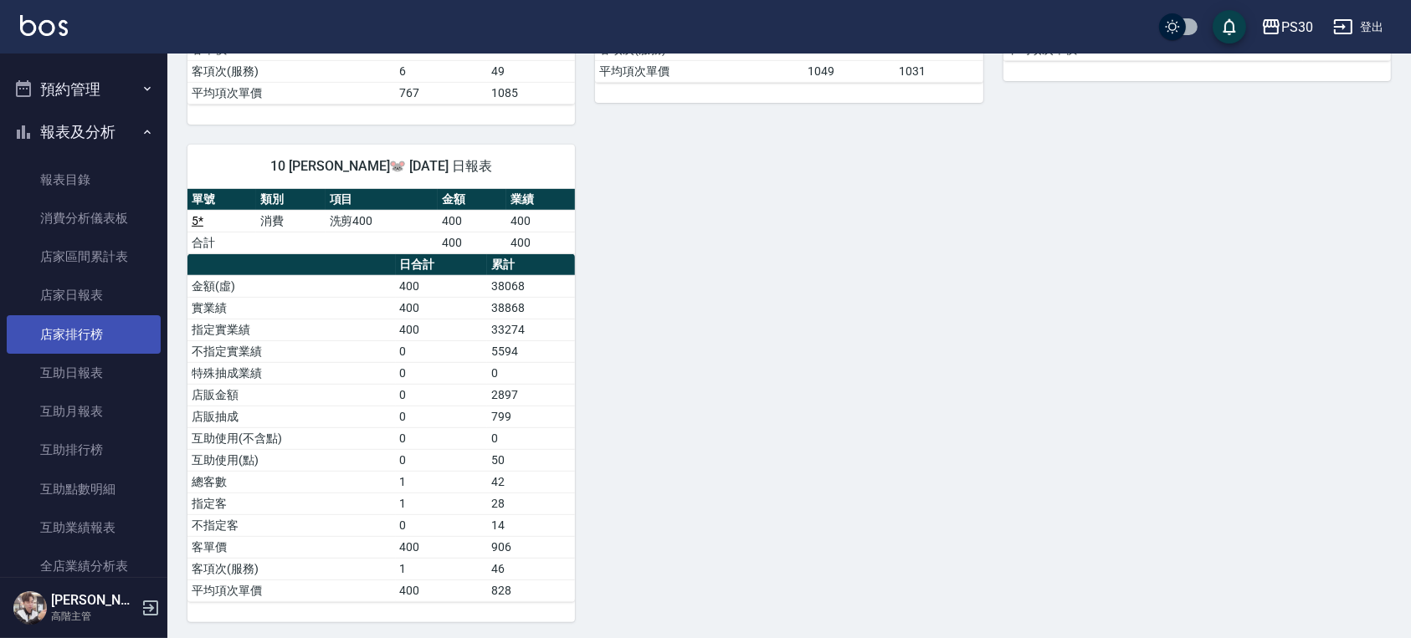
scroll to position [625, 0]
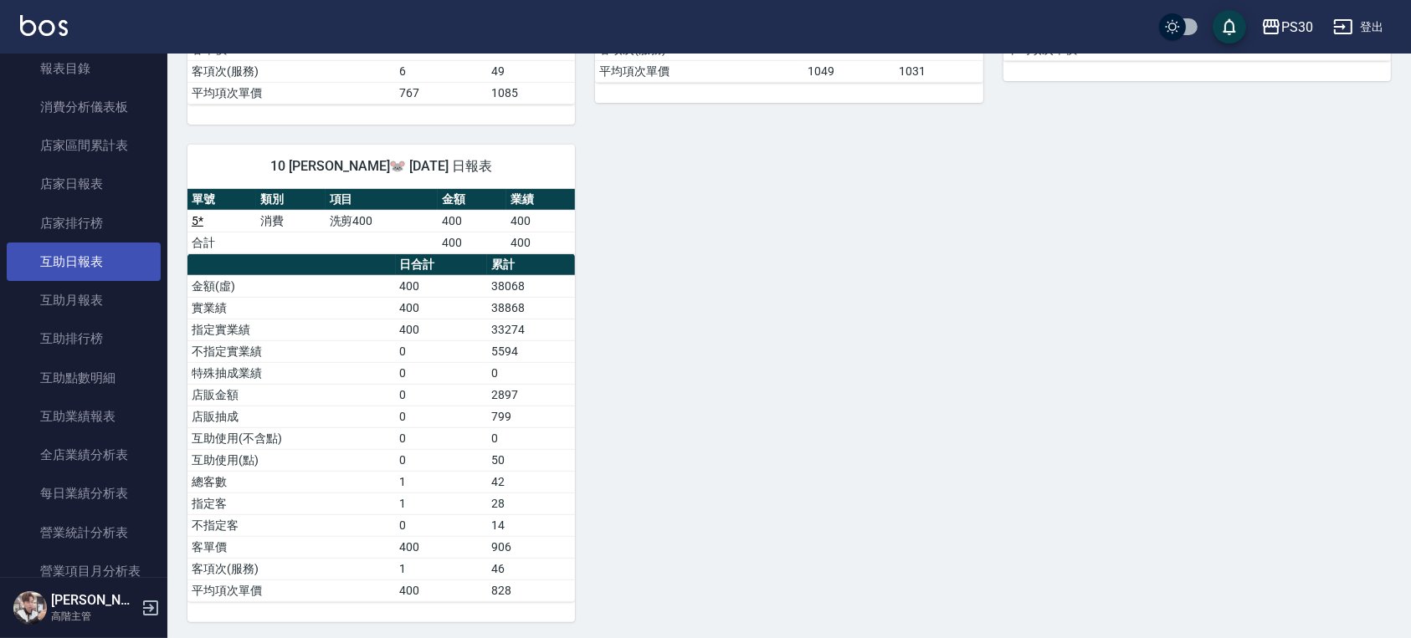
click at [90, 272] on link "互助日報表" at bounding box center [84, 262] width 154 height 38
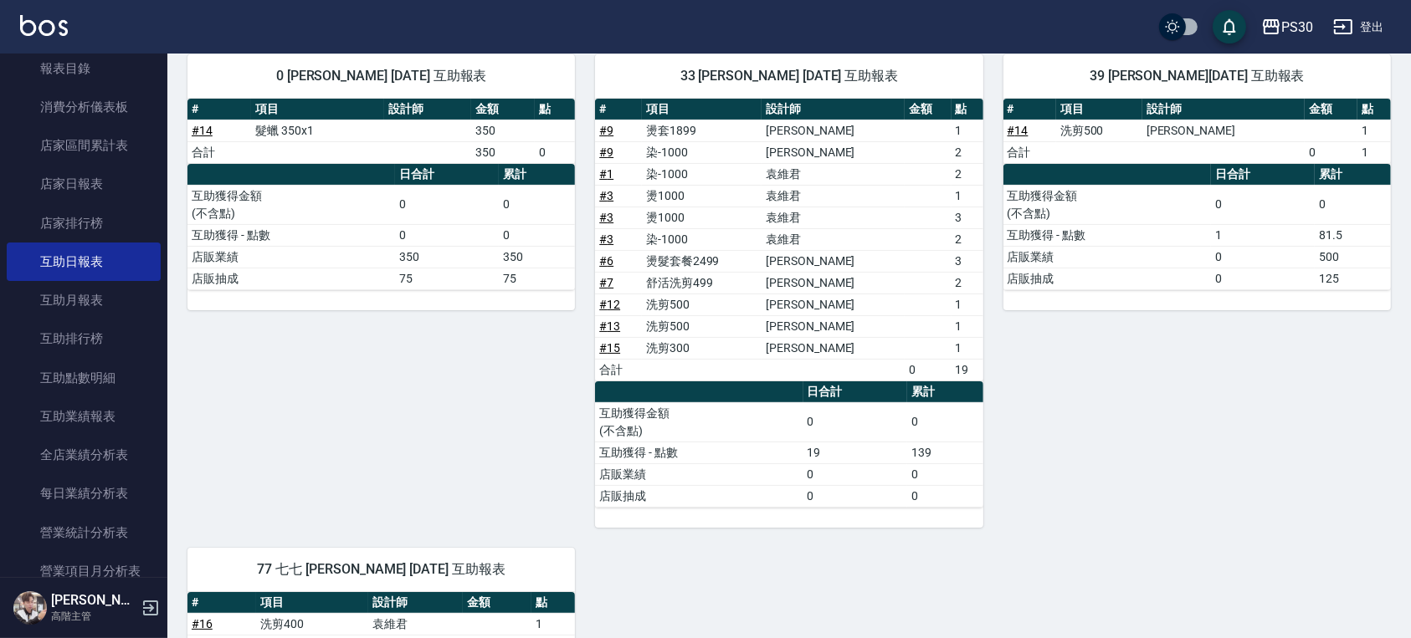
scroll to position [375, 0]
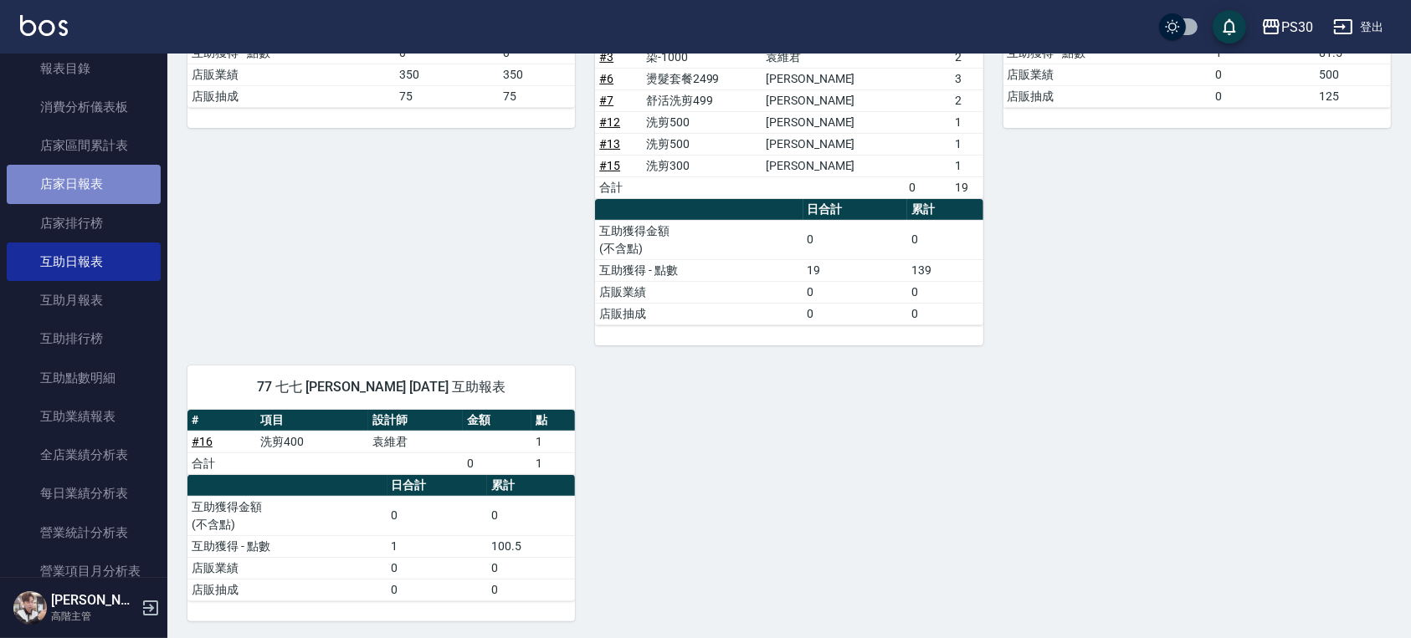
click at [89, 197] on link "店家日報表" at bounding box center [84, 184] width 154 height 38
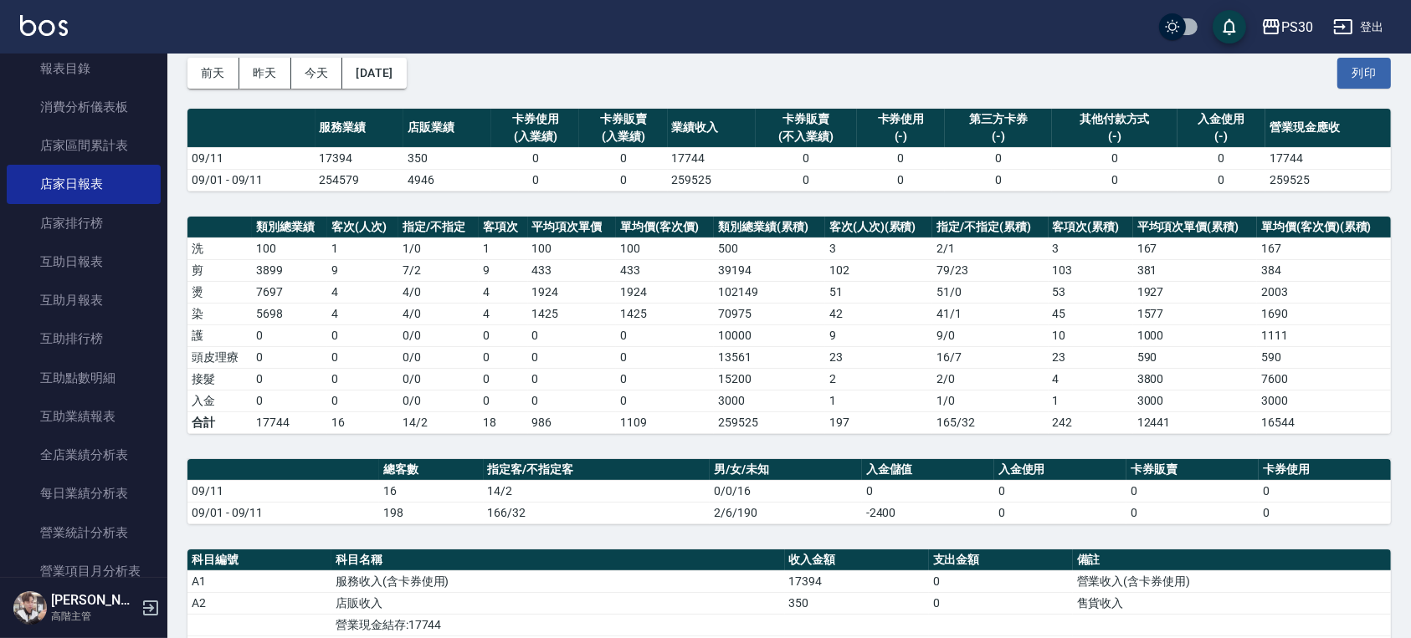
scroll to position [111, 0]
